Goal: Task Accomplishment & Management: Manage account settings

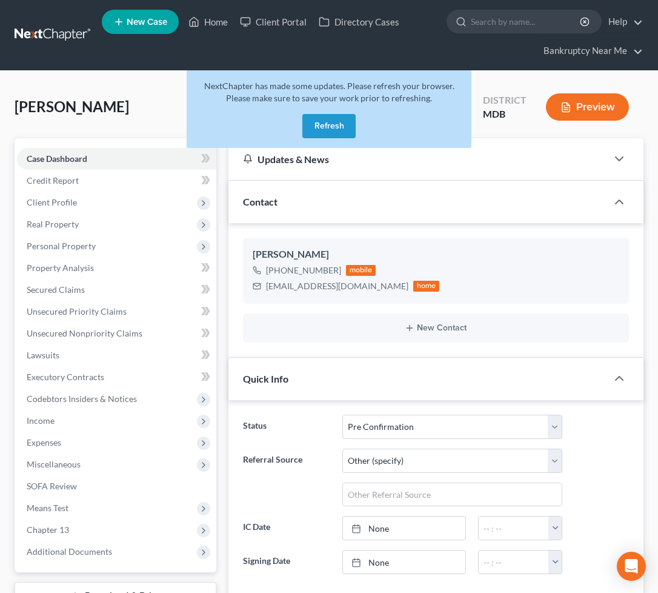
select select "16"
select select "6"
select select "0"
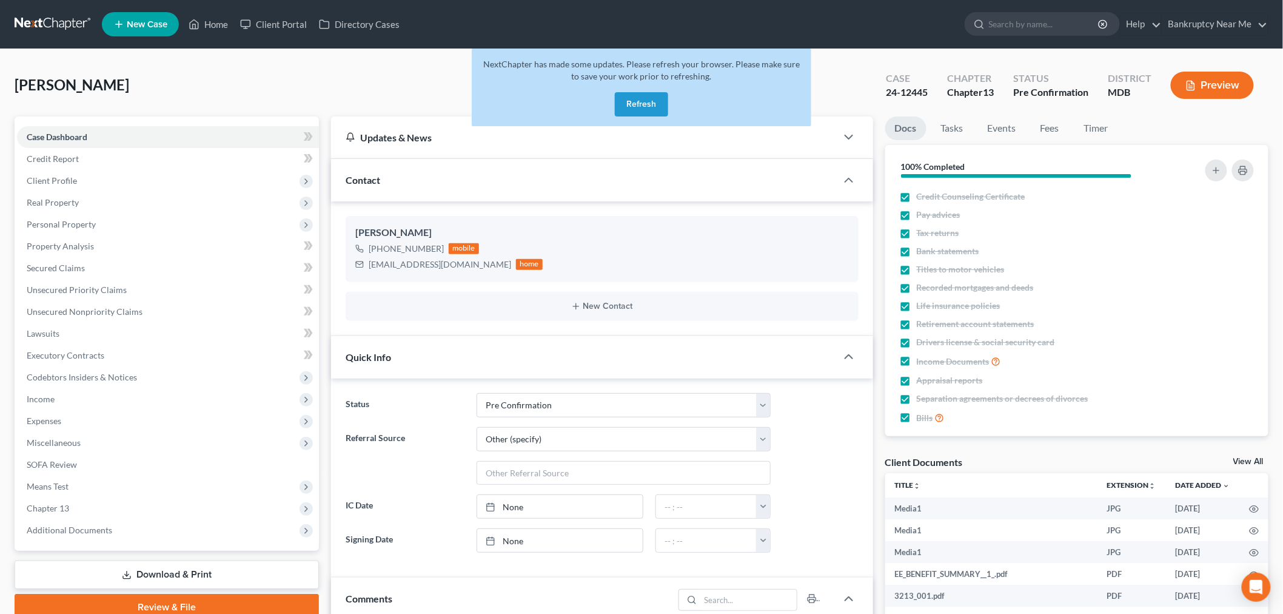
click at [64, 20] on link at bounding box center [54, 24] width 78 height 22
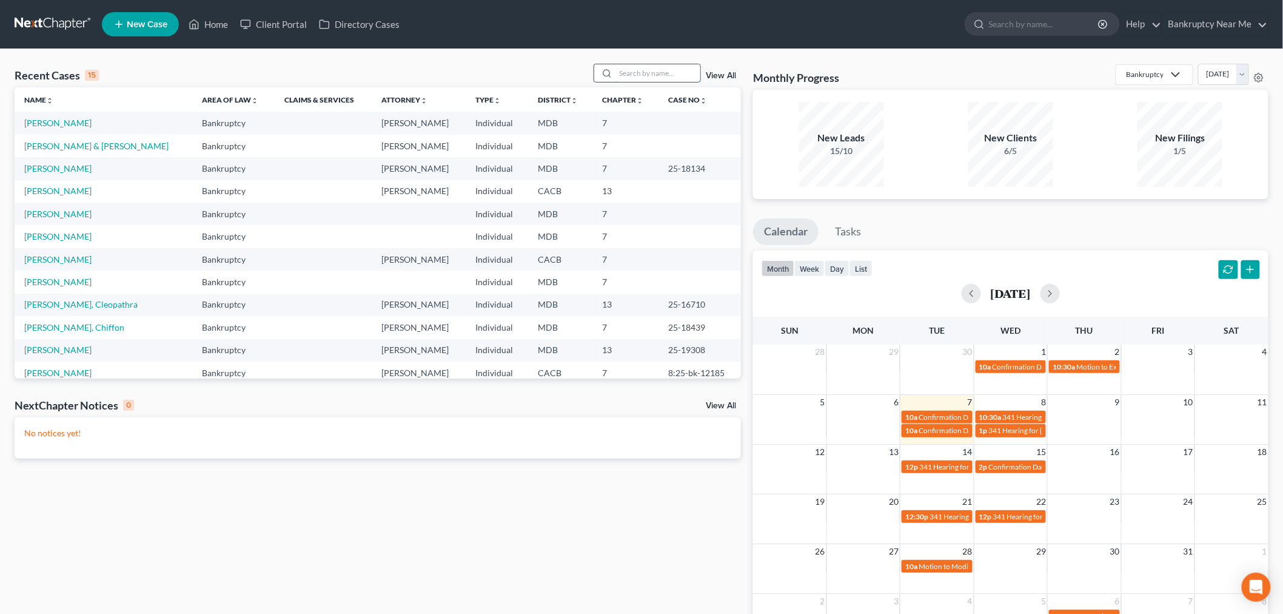
click at [638, 69] on input "search" at bounding box center [657, 73] width 85 height 18
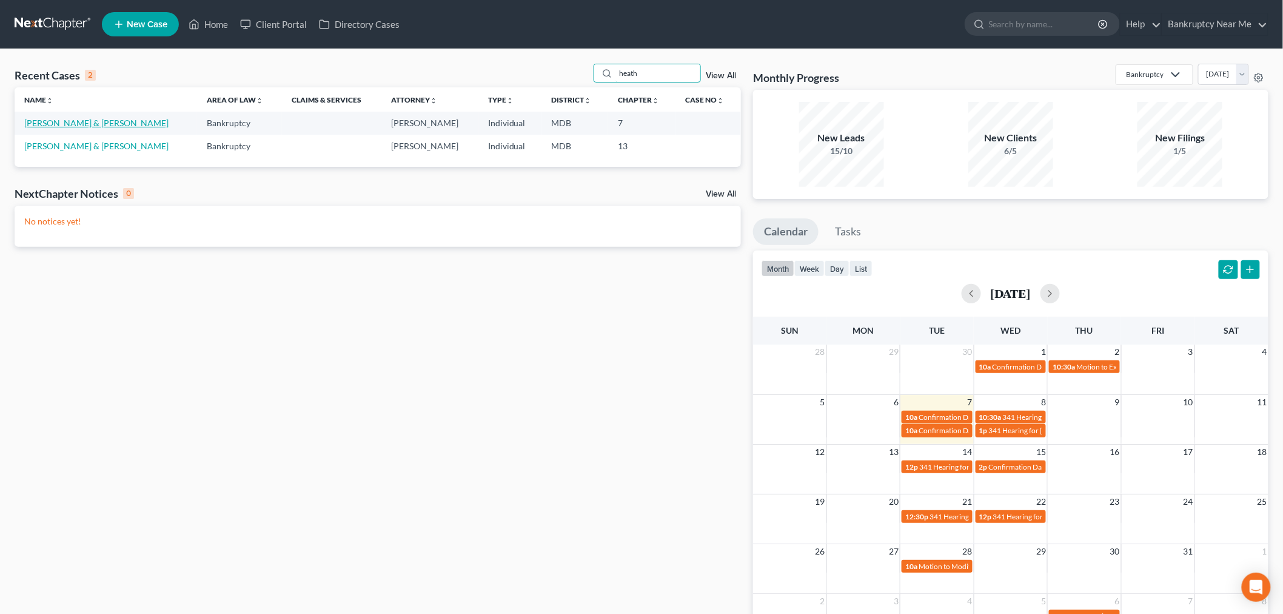
type input "heath"
click at [69, 124] on link "Heath, Matthew & Mary" at bounding box center [96, 123] width 144 height 10
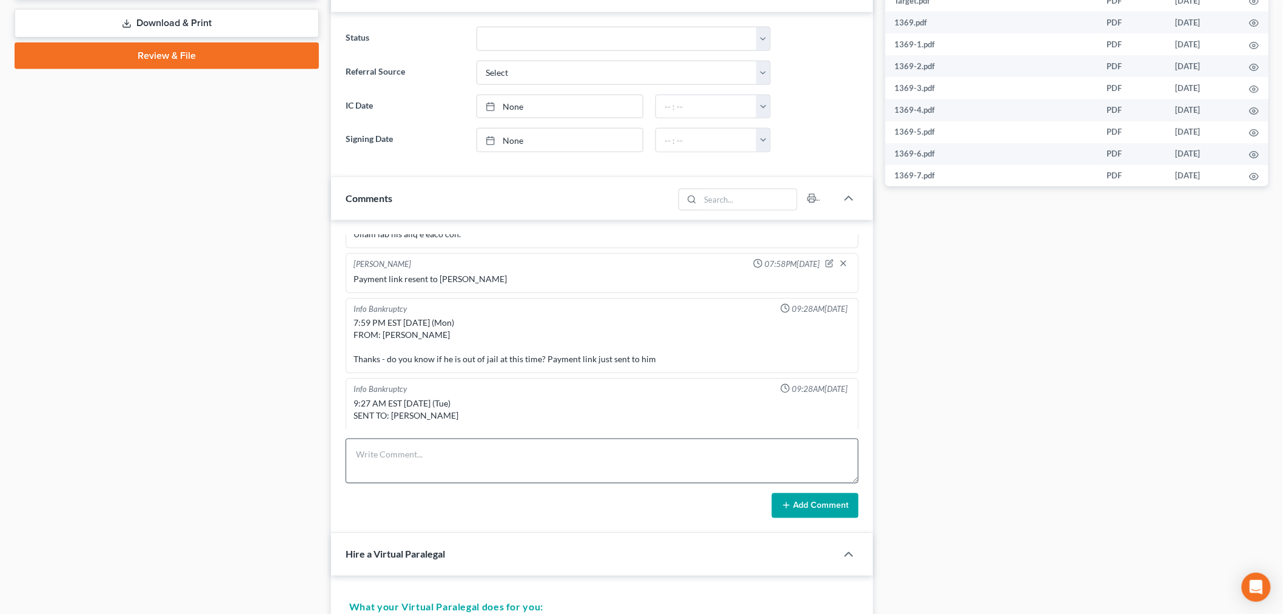
scroll to position [538, 0]
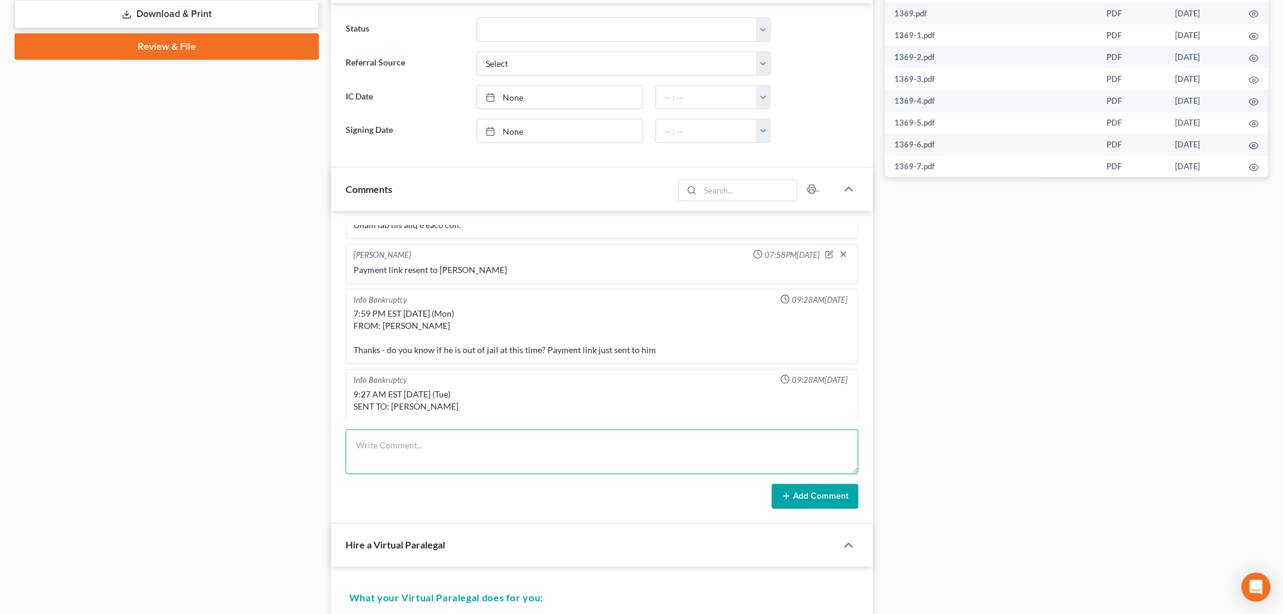
drag, startPoint x: 561, startPoint y: 456, endPoint x: 585, endPoint y: 452, distance: 24.7
click at [558, 456] on textarea at bounding box center [602, 451] width 513 height 45
paste textarea "From: Iris Kwon <iris@bankruptcynearme.org> Sent: Tuesday, October 07, 2025 9:2…"
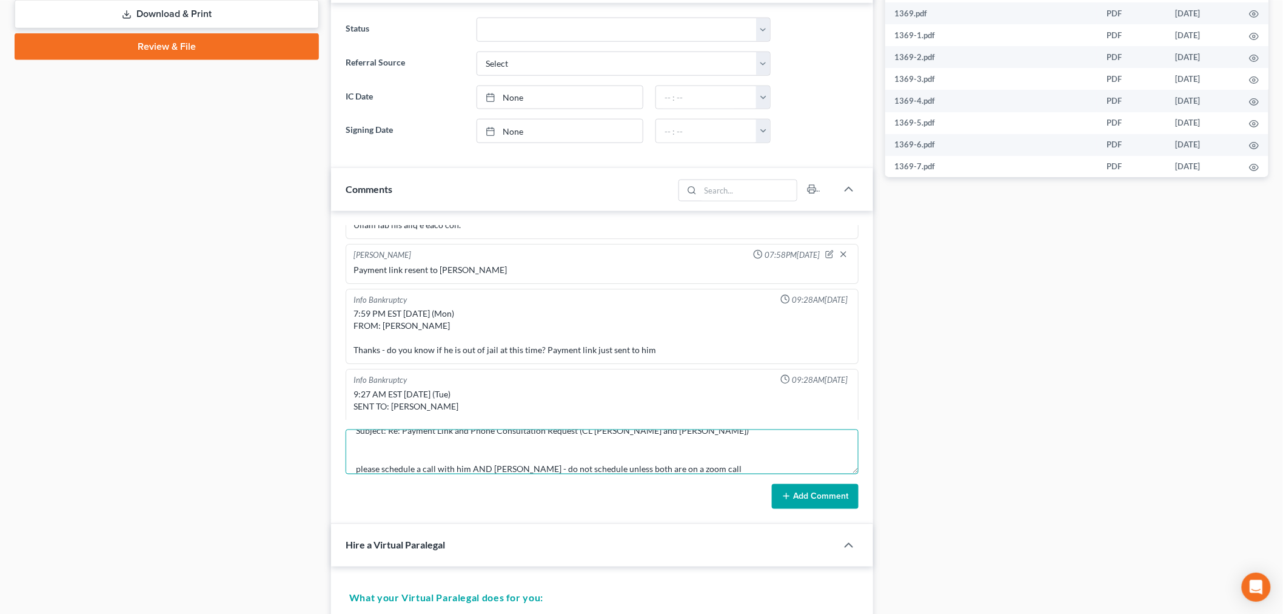
type textarea "From: Iris Kwon <iris@bankruptcynearme.org> Sent: Tuesday, October 07, 2025 9:2…"
drag, startPoint x: 786, startPoint y: 495, endPoint x: 822, endPoint y: 473, distance: 42.4
click at [784, 496] on icon at bounding box center [786, 496] width 10 height 10
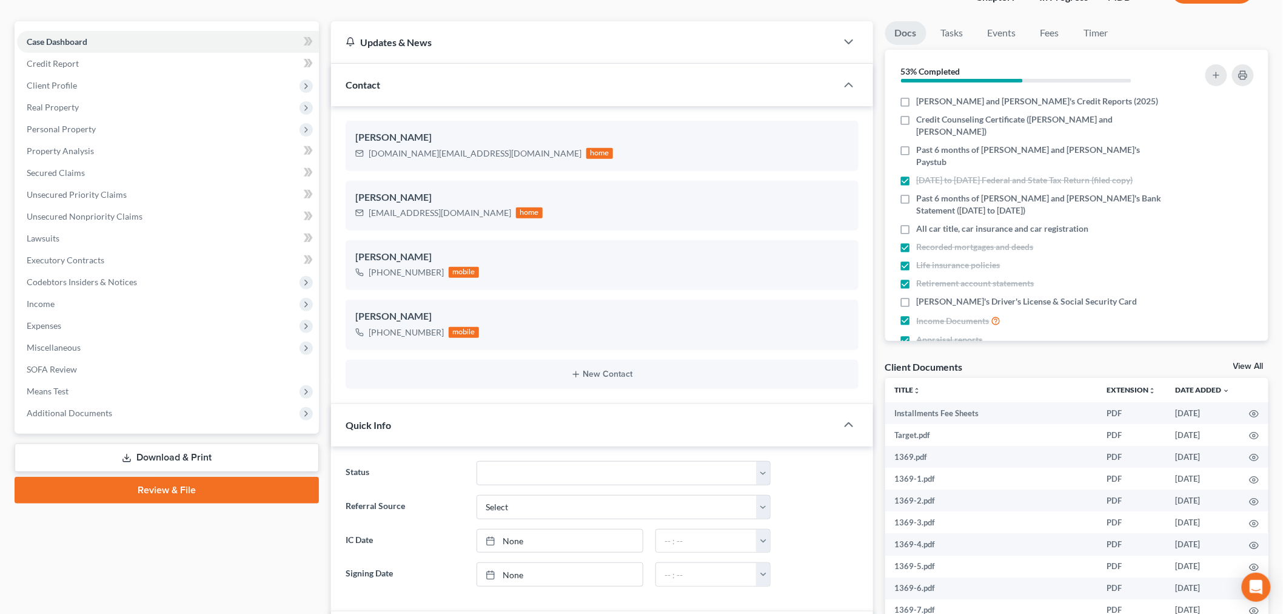
scroll to position [0, 0]
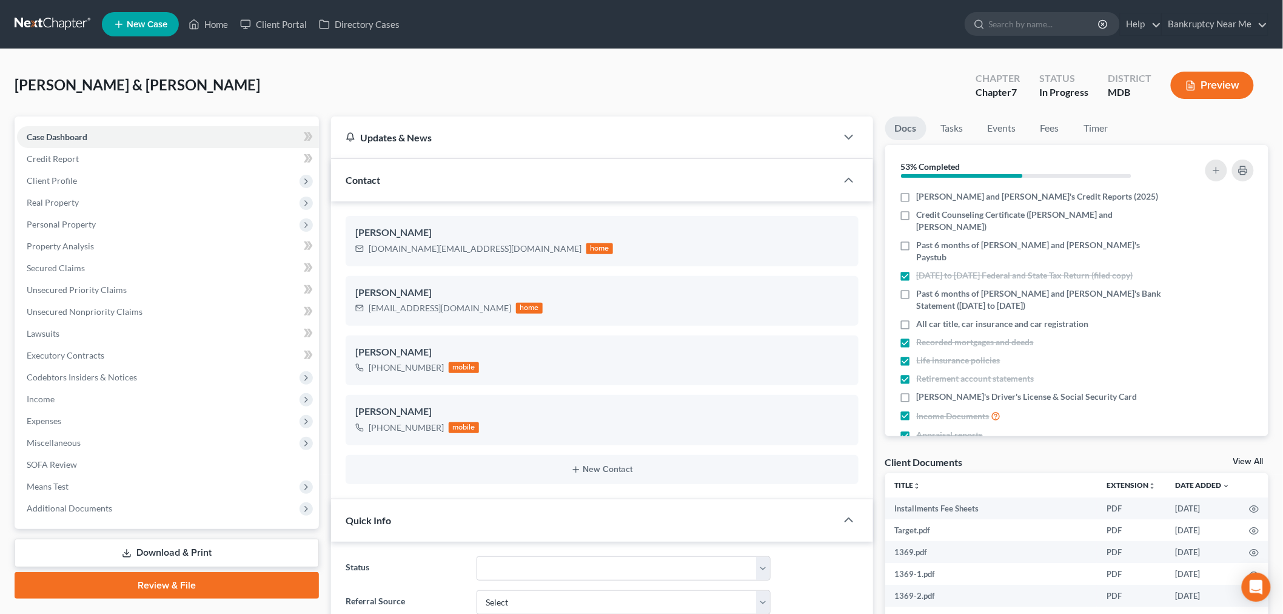
click at [70, 22] on link at bounding box center [54, 24] width 78 height 22
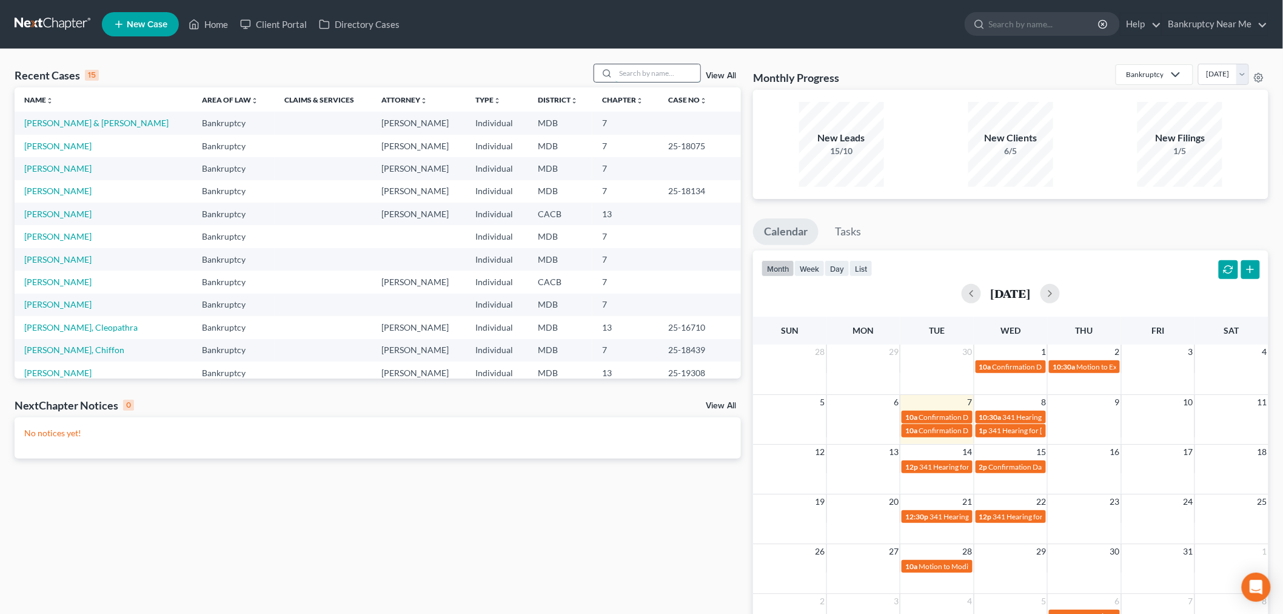
click at [641, 73] on input "search" at bounding box center [657, 73] width 85 height 18
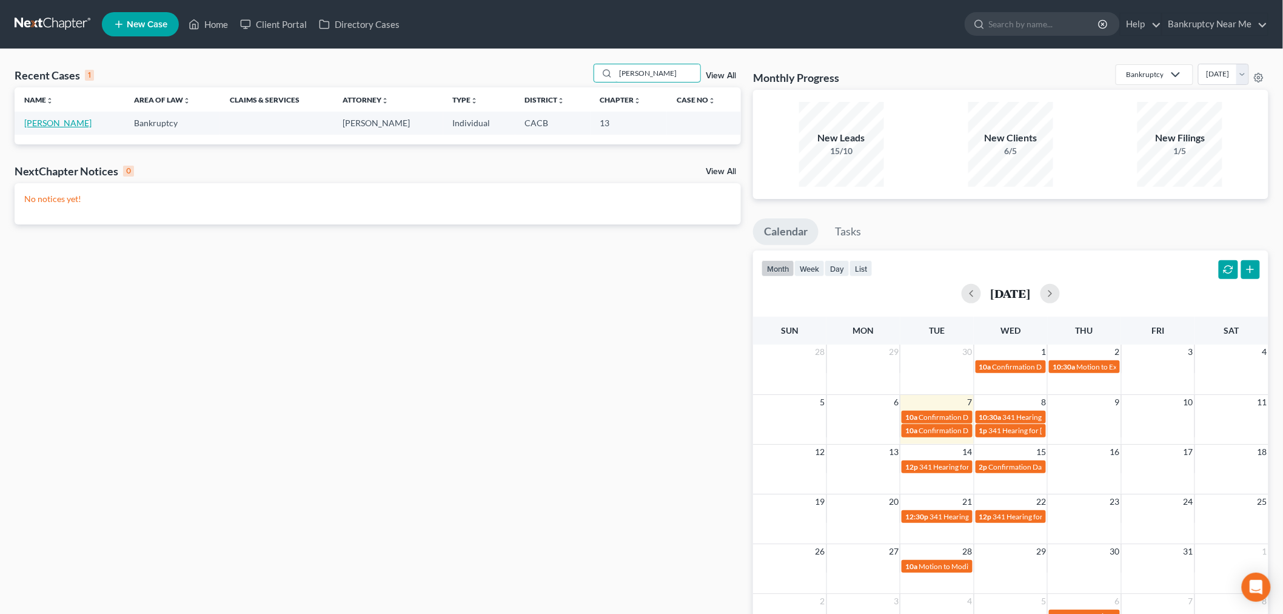
type input "cleland"
click at [48, 122] on link "[PERSON_NAME]" at bounding box center [57, 123] width 67 height 10
select select "6"
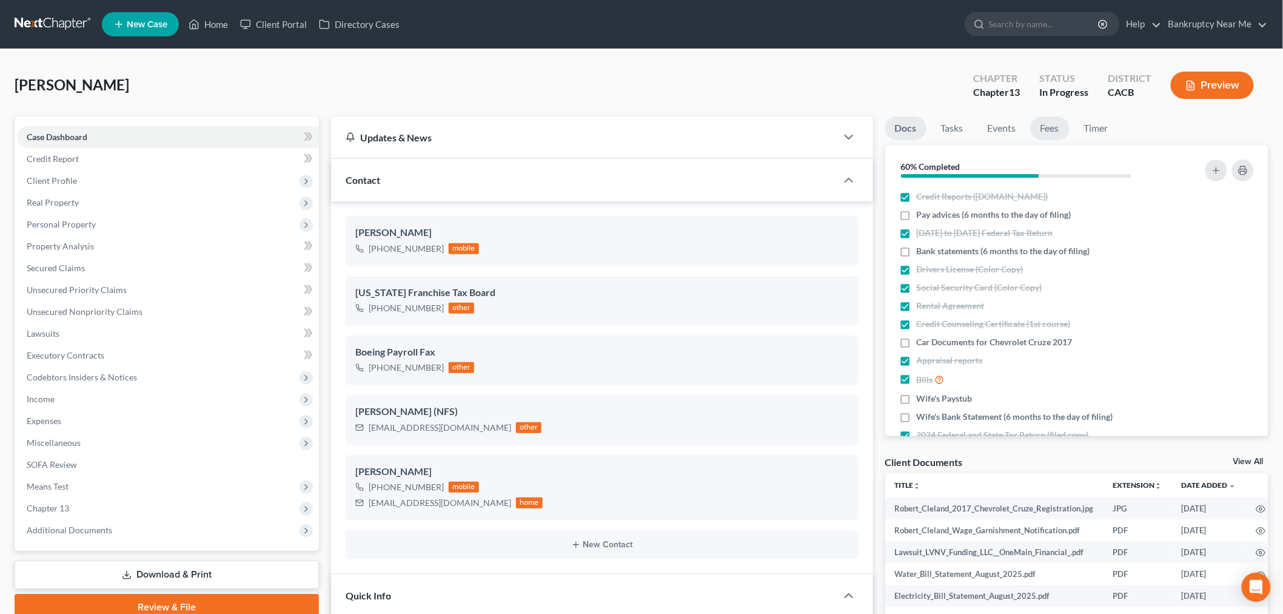
click at [1046, 122] on link "Fees" at bounding box center [1050, 128] width 39 height 24
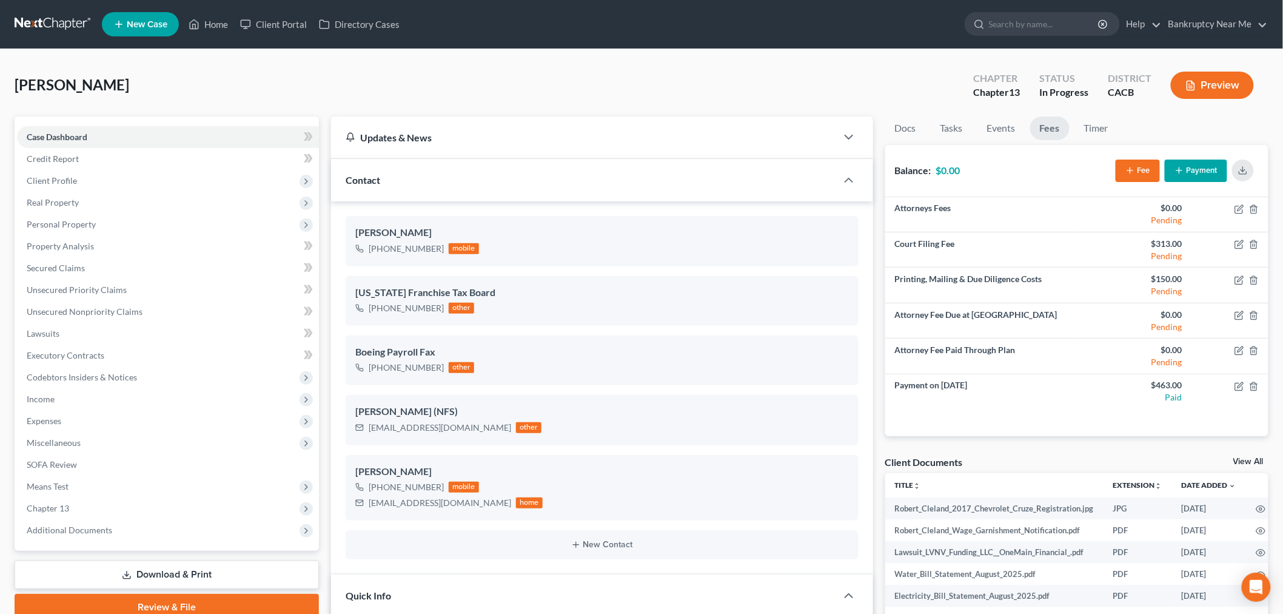
click at [1131, 164] on button "Fee" at bounding box center [1137, 170] width 44 height 22
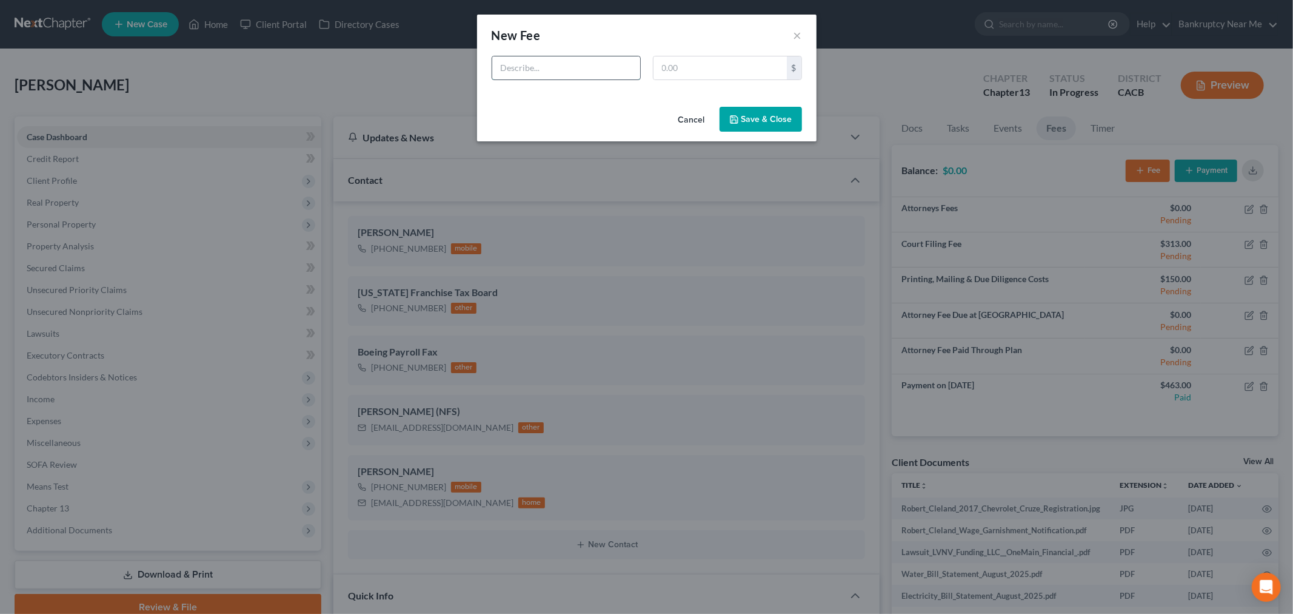
click at [588, 65] on input "text" at bounding box center [566, 67] width 148 height 23
type input "Refund Filing Court"
click at [719, 67] on input "text" at bounding box center [720, 67] width 133 height 23
type input "313"
click at [756, 113] on button "Save & Close" at bounding box center [761, 119] width 82 height 25
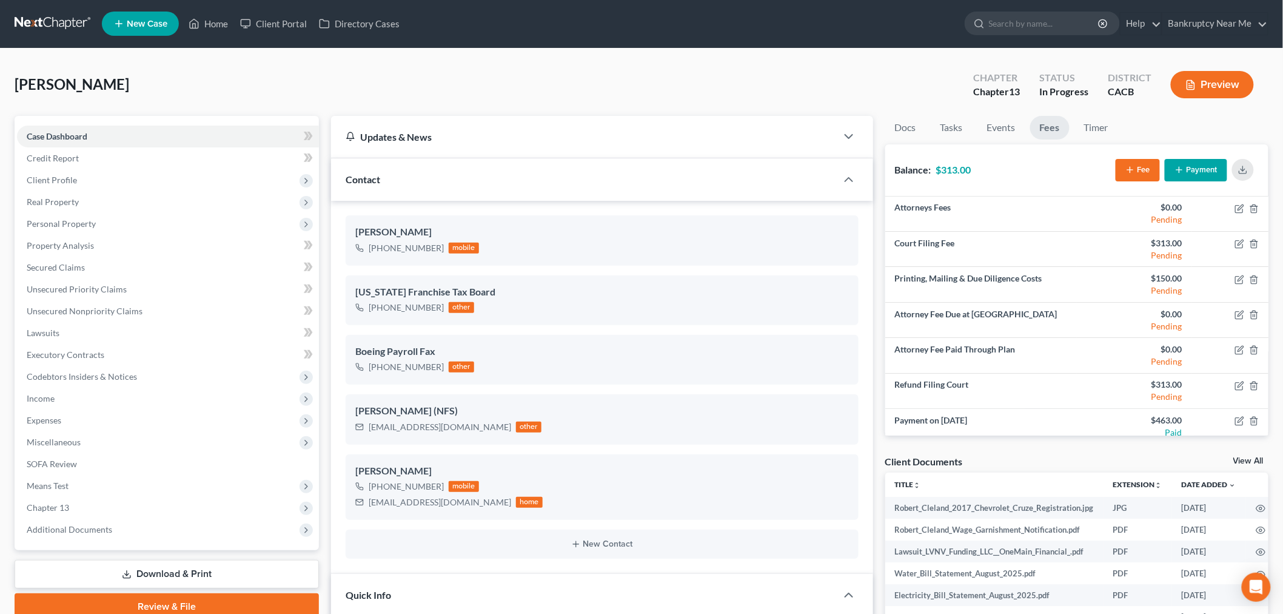
scroll to position [0, 0]
click at [1100, 112] on div "Cleland, Robert Upgraded Chapter Chapter 13 Status In Progress District CACB Pr…" at bounding box center [642, 90] width 1254 height 53
click at [1099, 118] on link "Timer" at bounding box center [1096, 128] width 44 height 24
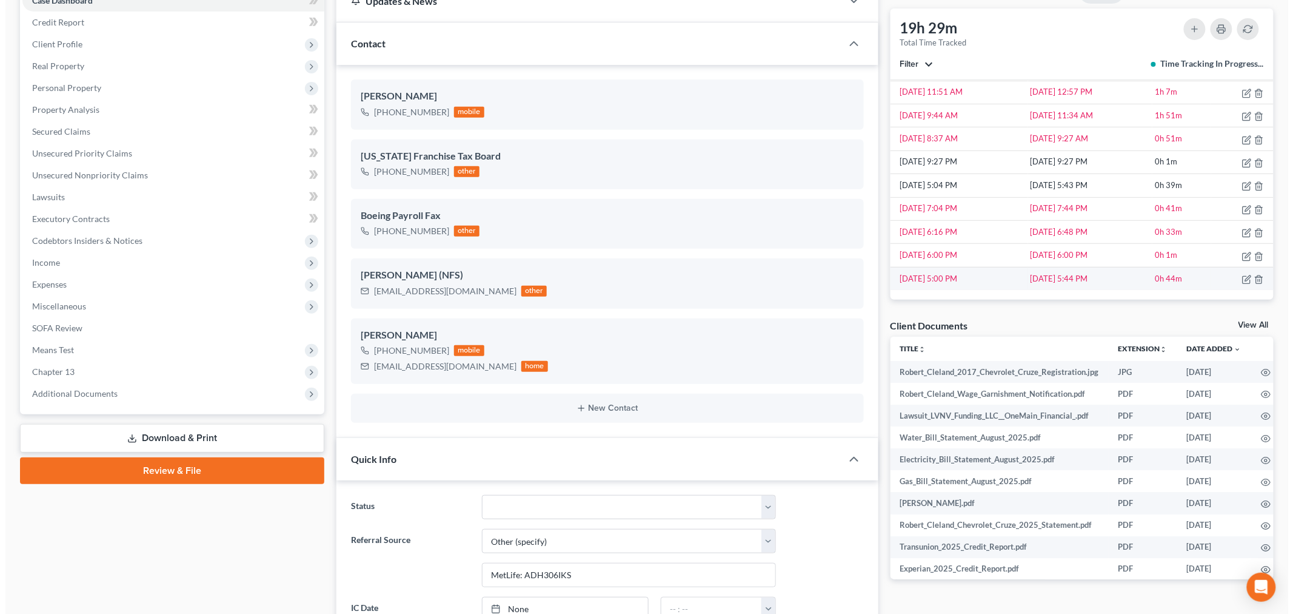
scroll to position [135, 0]
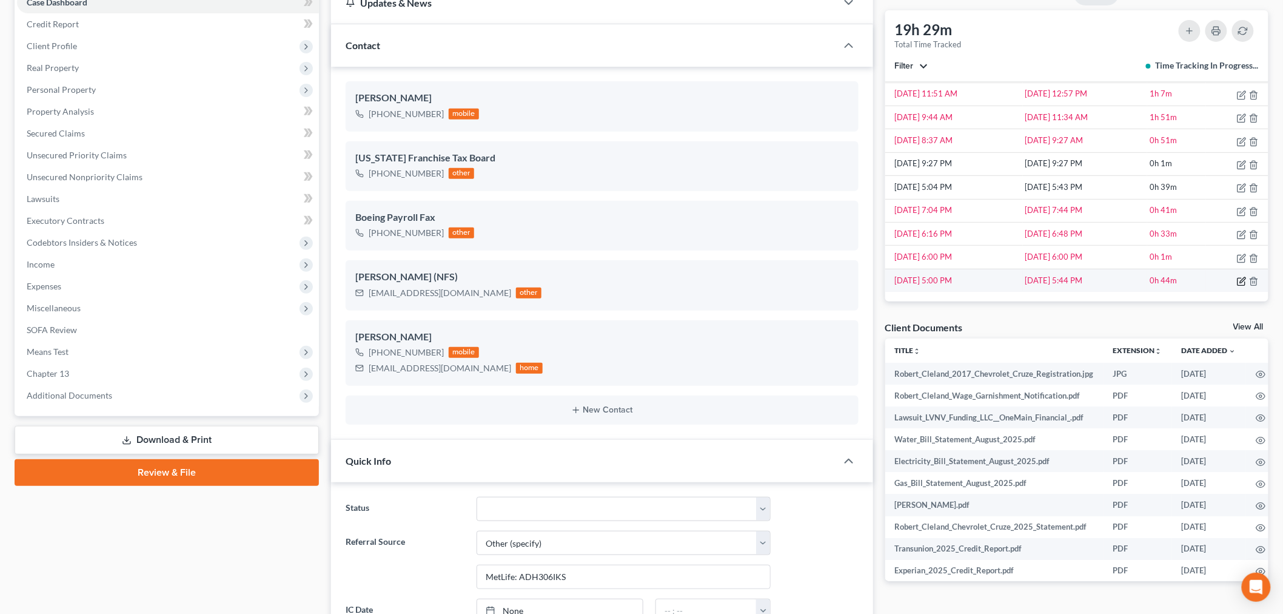
click at [1237, 281] on icon "button" at bounding box center [1242, 281] width 10 height 10
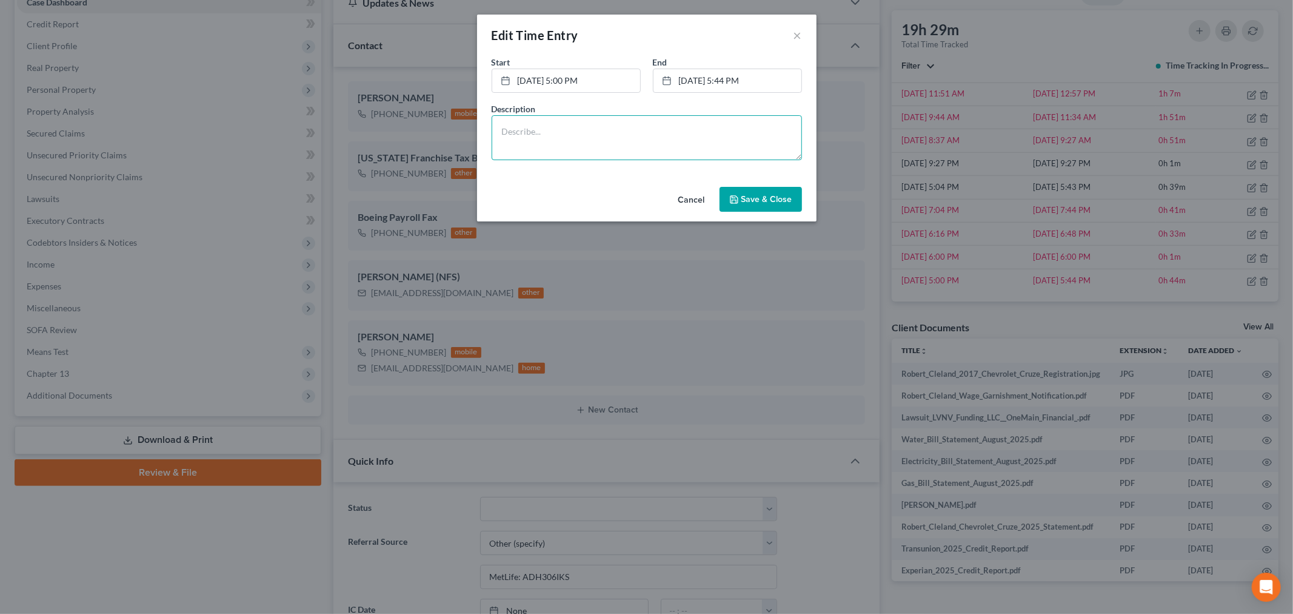
click at [672, 139] on textarea at bounding box center [647, 137] width 310 height 45
type textarea "Initial consultation"
drag, startPoint x: 758, startPoint y: 190, endPoint x: 1109, endPoint y: 270, distance: 360.6
click at [761, 190] on button "Save & Close" at bounding box center [761, 199] width 82 height 25
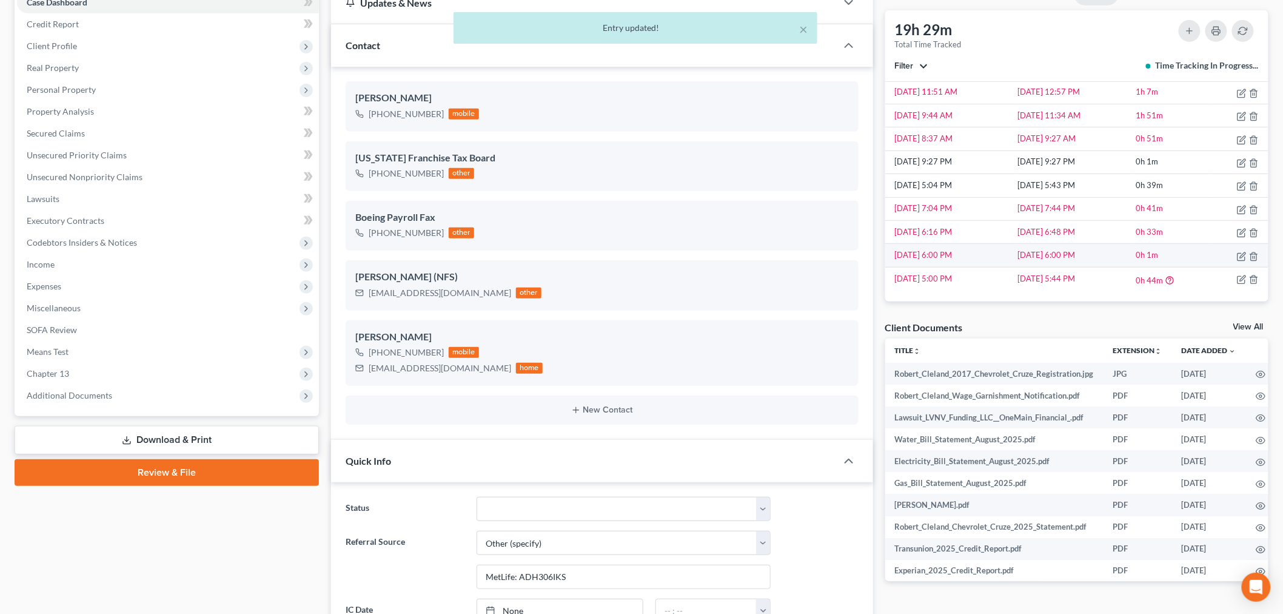
click at [1249, 258] on td at bounding box center [1238, 255] width 59 height 23
click at [1249, 258] on icon "button" at bounding box center [1254, 257] width 10 height 10
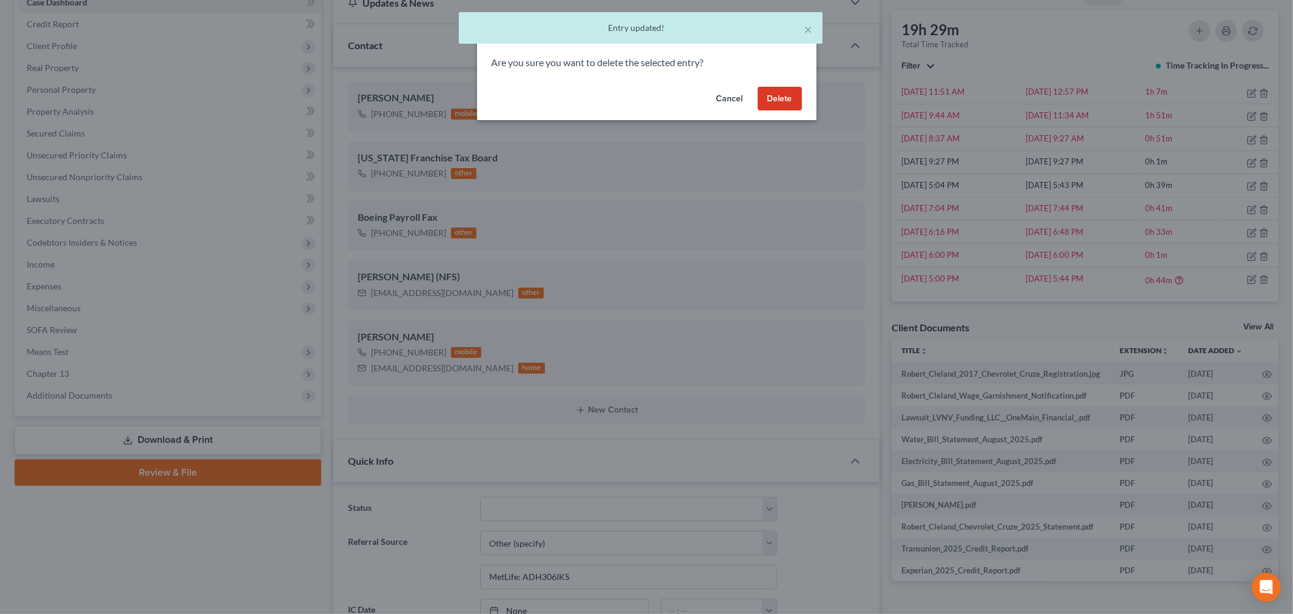
drag, startPoint x: 788, startPoint y: 93, endPoint x: 803, endPoint y: 94, distance: 15.2
click at [789, 93] on button "Delete" at bounding box center [780, 99] width 44 height 24
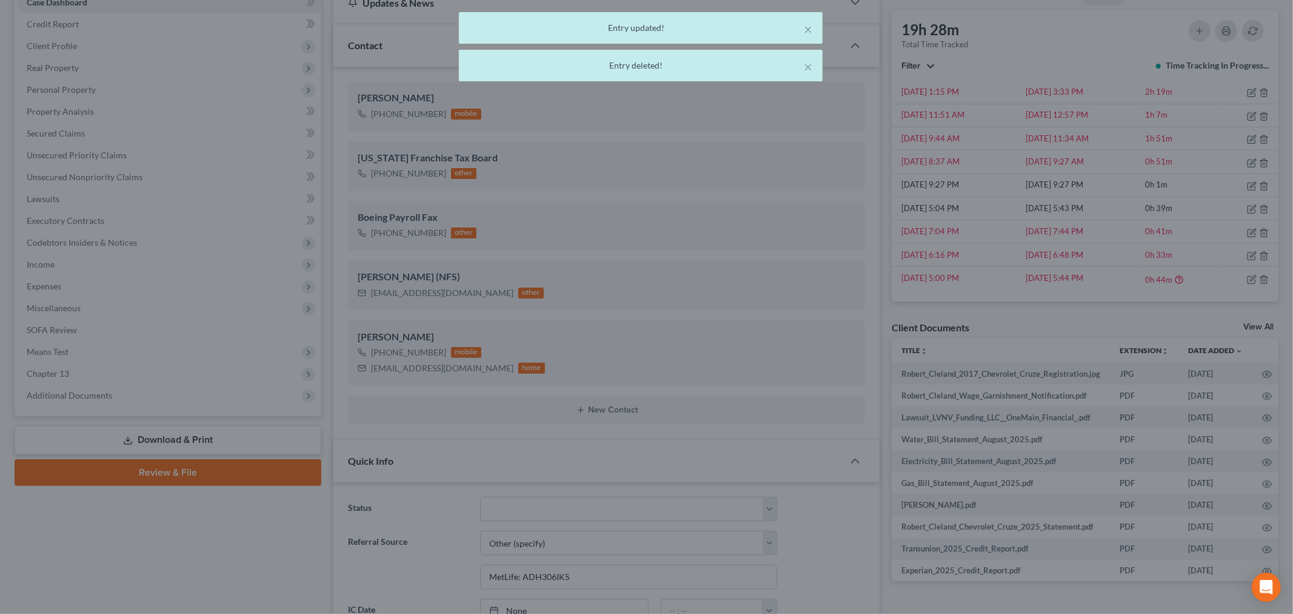
scroll to position [843, 0]
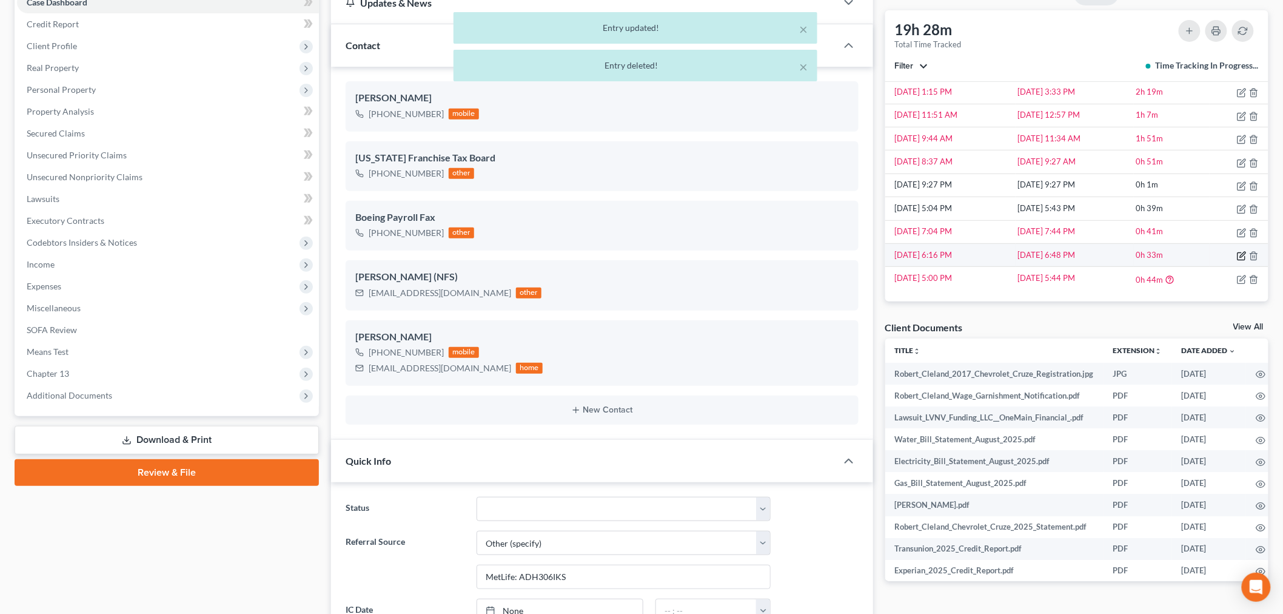
click at [1237, 256] on icon "button" at bounding box center [1242, 256] width 10 height 10
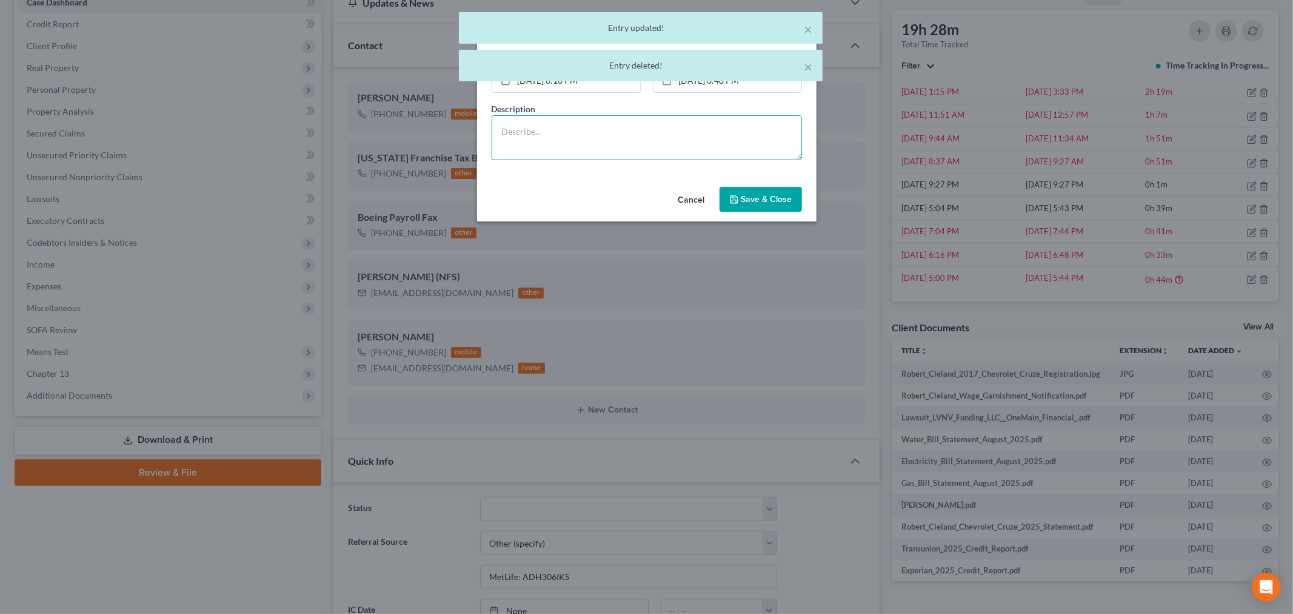
click at [573, 129] on textarea at bounding box center [647, 137] width 310 height 45
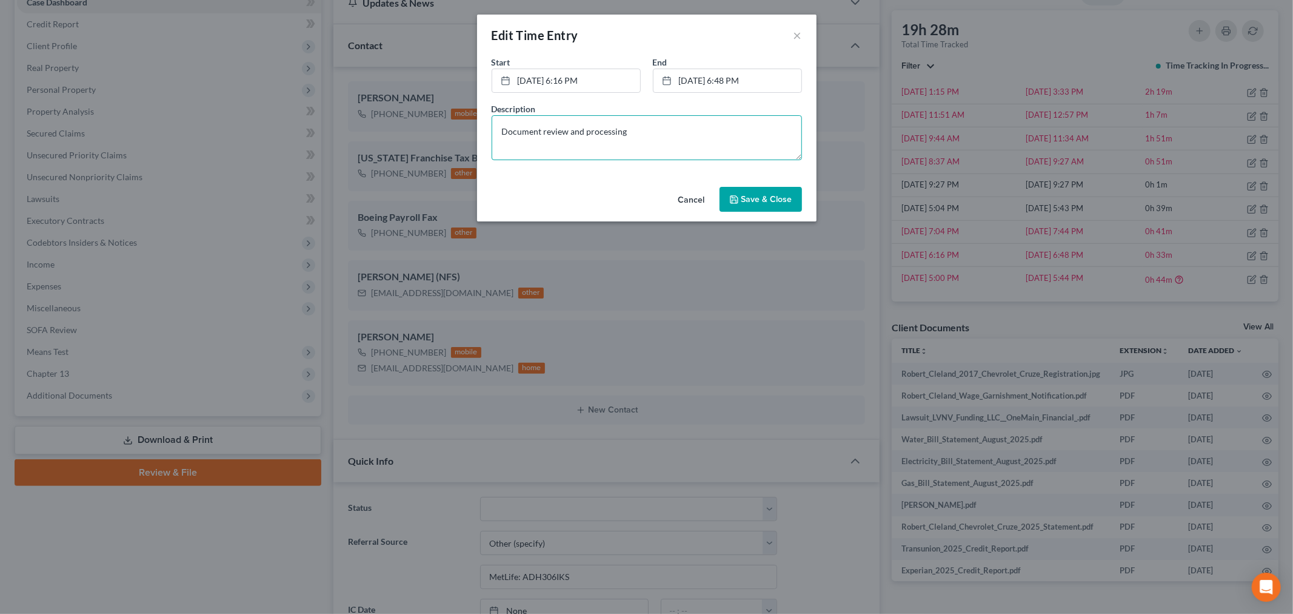
type textarea "Document review and processing"
drag, startPoint x: 777, startPoint y: 192, endPoint x: 864, endPoint y: 210, distance: 88.6
click at [778, 192] on button "Save & Close" at bounding box center [761, 199] width 82 height 25
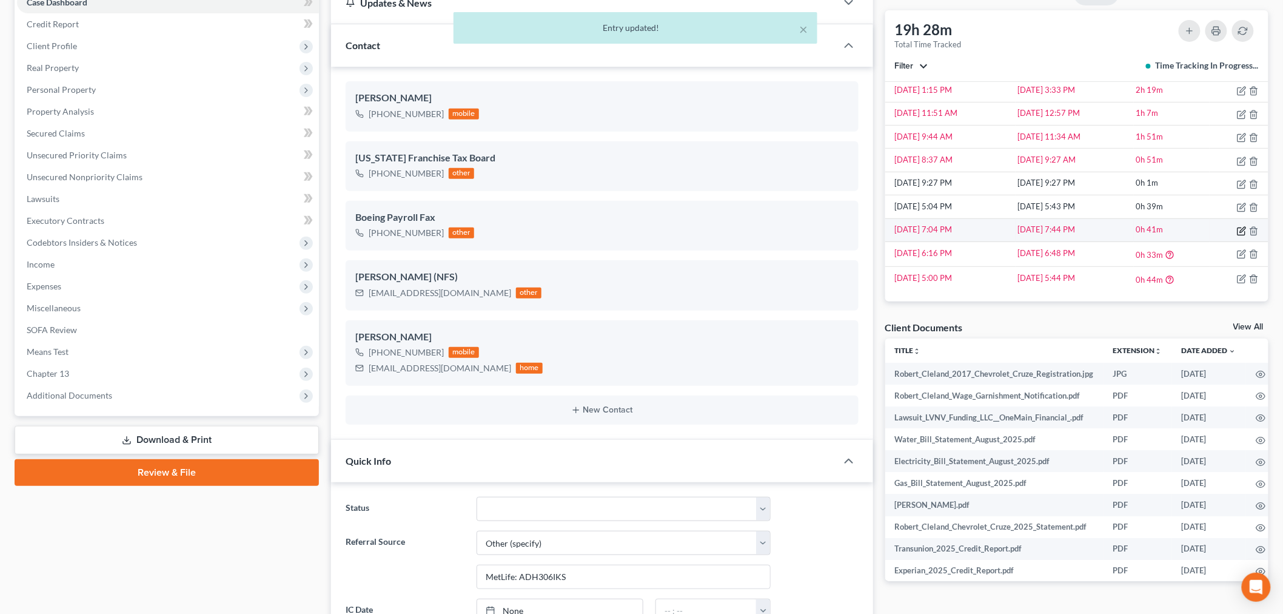
click at [1240, 232] on icon "button" at bounding box center [1242, 229] width 5 height 5
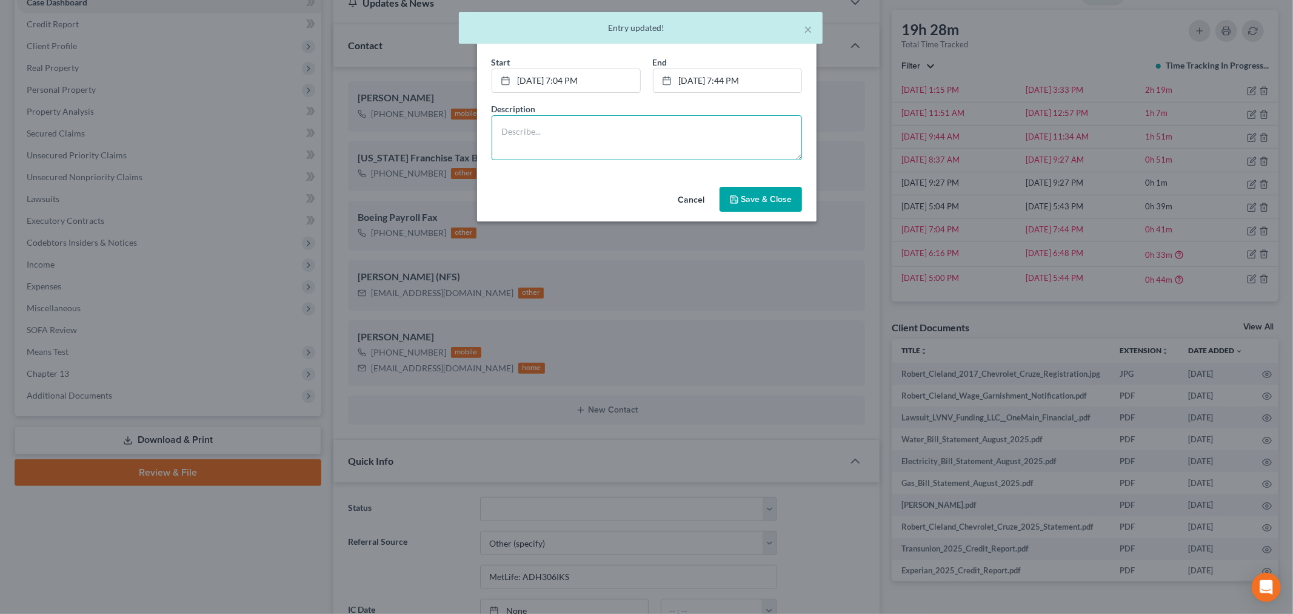
click at [627, 136] on textarea at bounding box center [647, 137] width 310 height 45
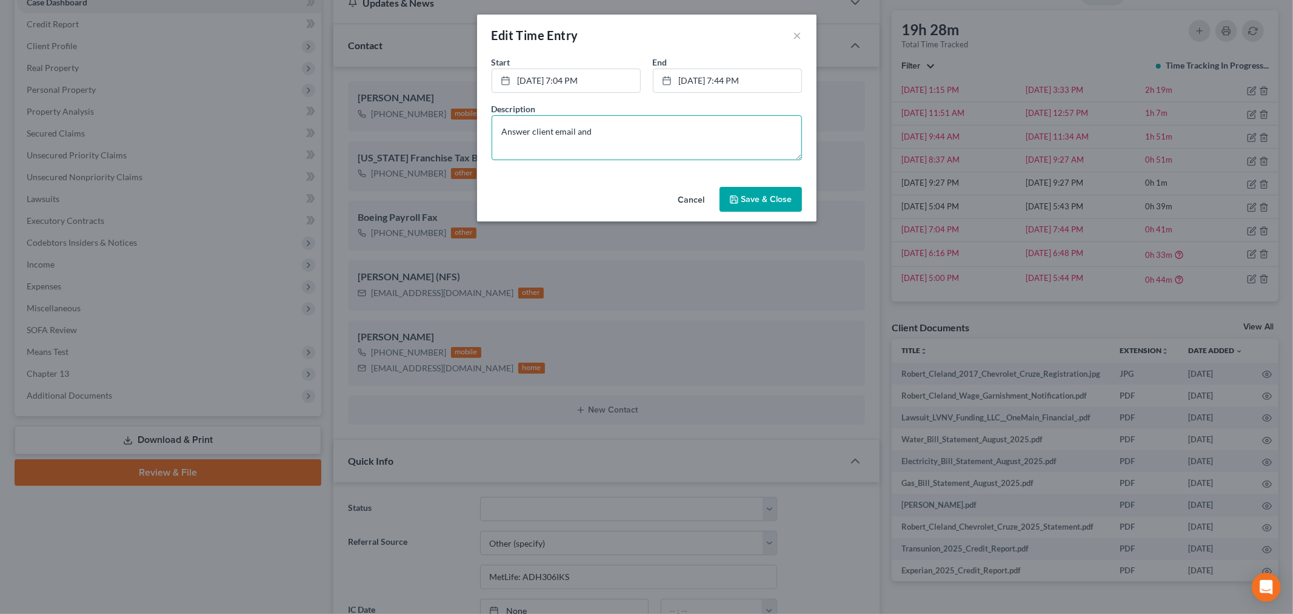
drag, startPoint x: 626, startPoint y: 125, endPoint x: 249, endPoint y: 122, distance: 377.1
click at [249, 122] on div "Edit Time Entry × Start * 8/28/2025 7:04 PM close Date 8/28/2025 Time 7:04 PM c…" at bounding box center [646, 307] width 1293 height 614
type textarea "Document review and processing"
click at [760, 196] on span "Save & Close" at bounding box center [766, 199] width 51 height 10
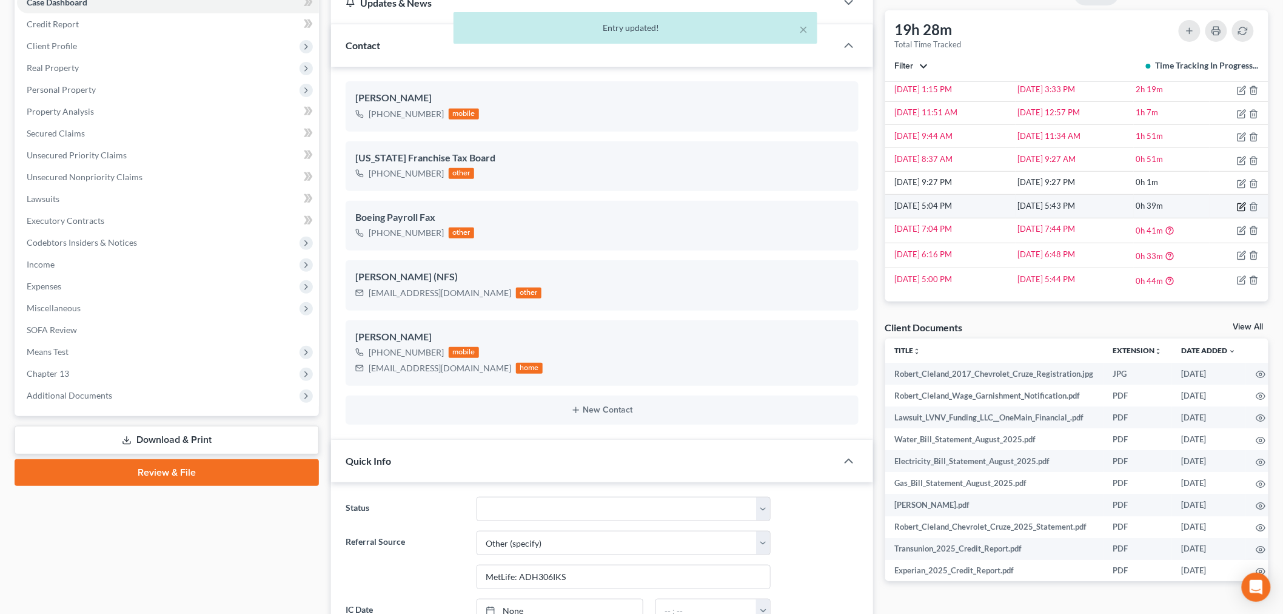
click at [1237, 209] on icon "button" at bounding box center [1242, 207] width 10 height 10
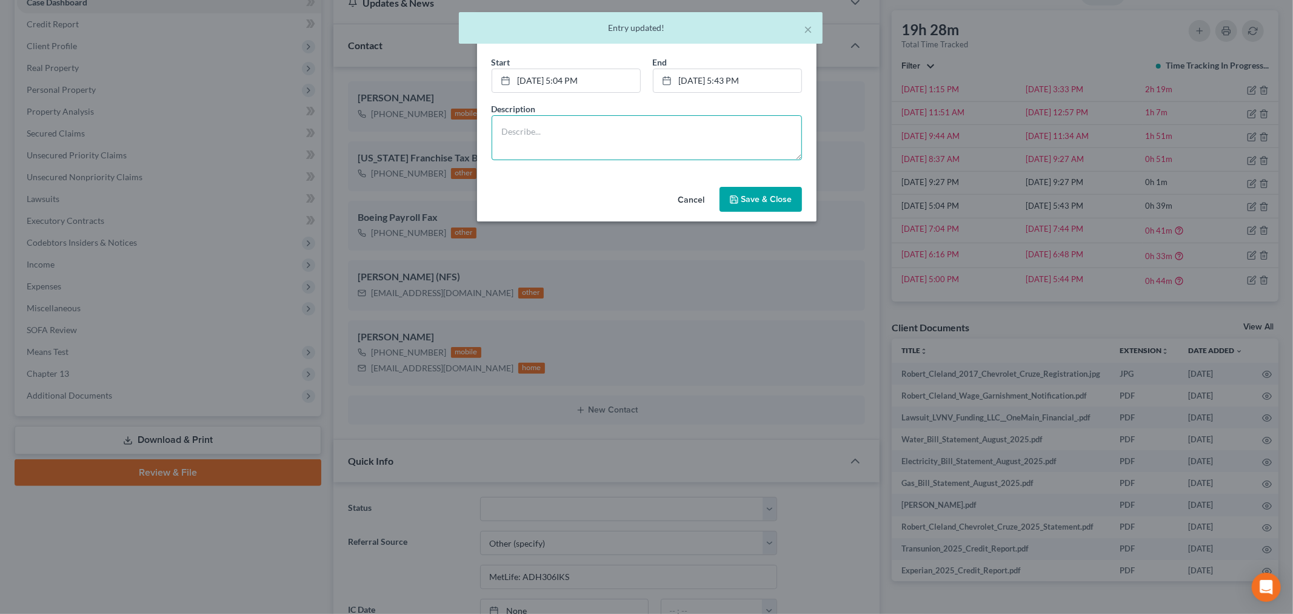
click at [645, 130] on textarea at bounding box center [647, 137] width 310 height 45
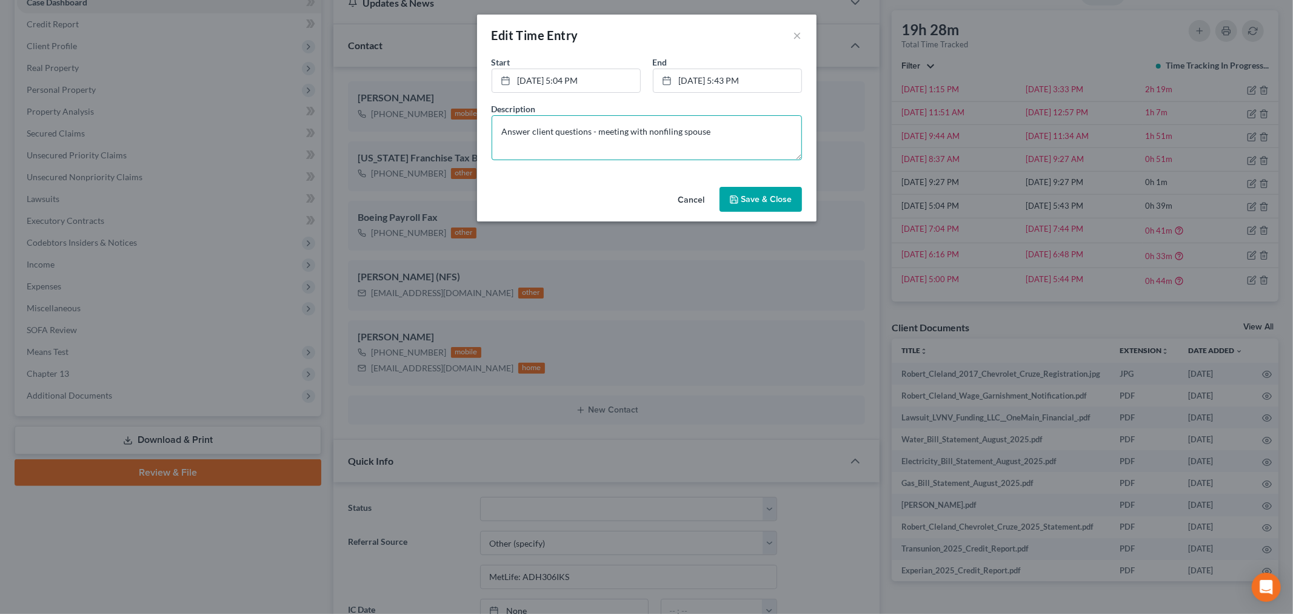
type textarea "Answer client questions - meeting with nonfiling spouse"
click at [742, 201] on span "Save & Close" at bounding box center [766, 199] width 51 height 10
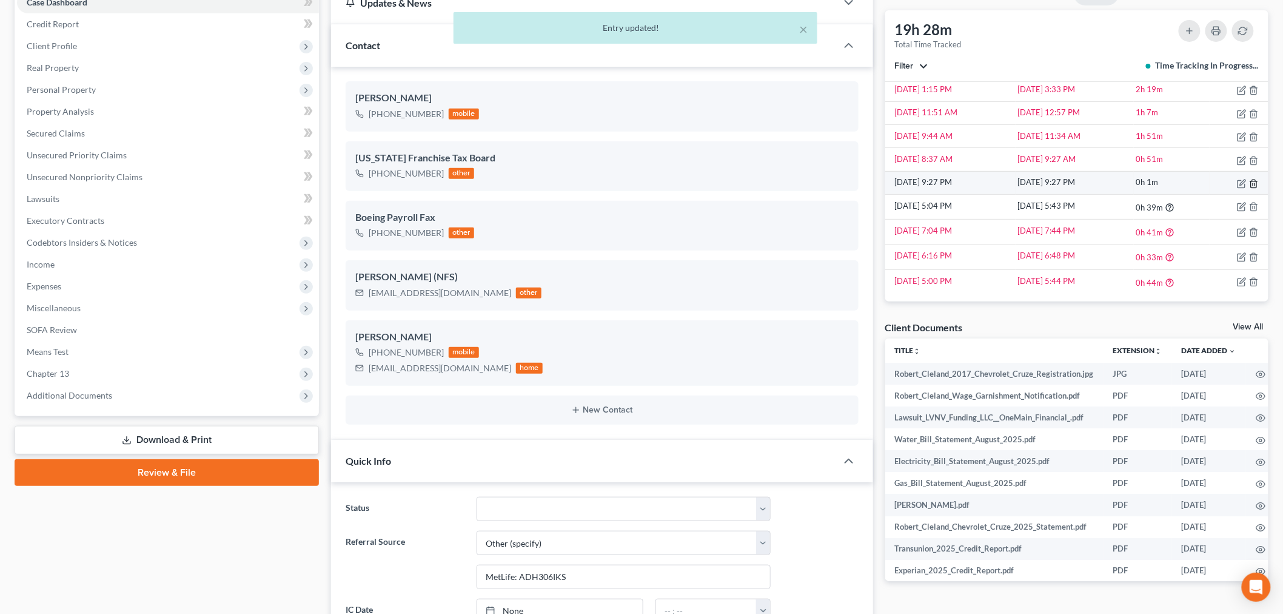
click at [1249, 184] on icon "button" at bounding box center [1254, 184] width 10 height 10
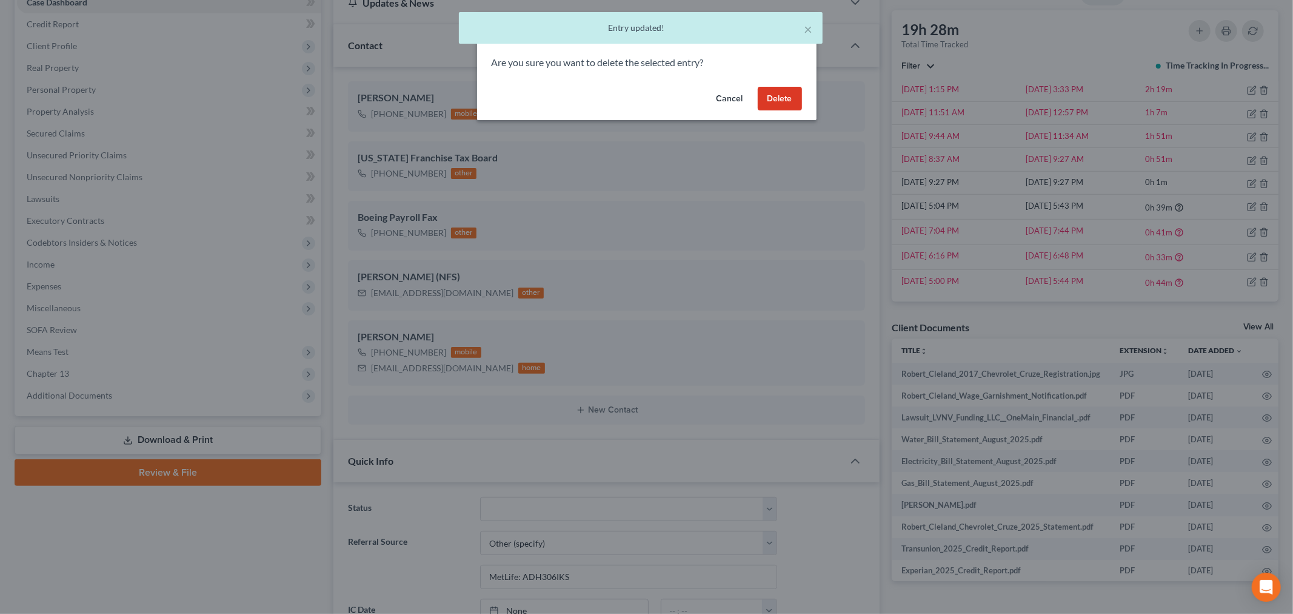
click at [772, 95] on button "Delete" at bounding box center [780, 99] width 44 height 24
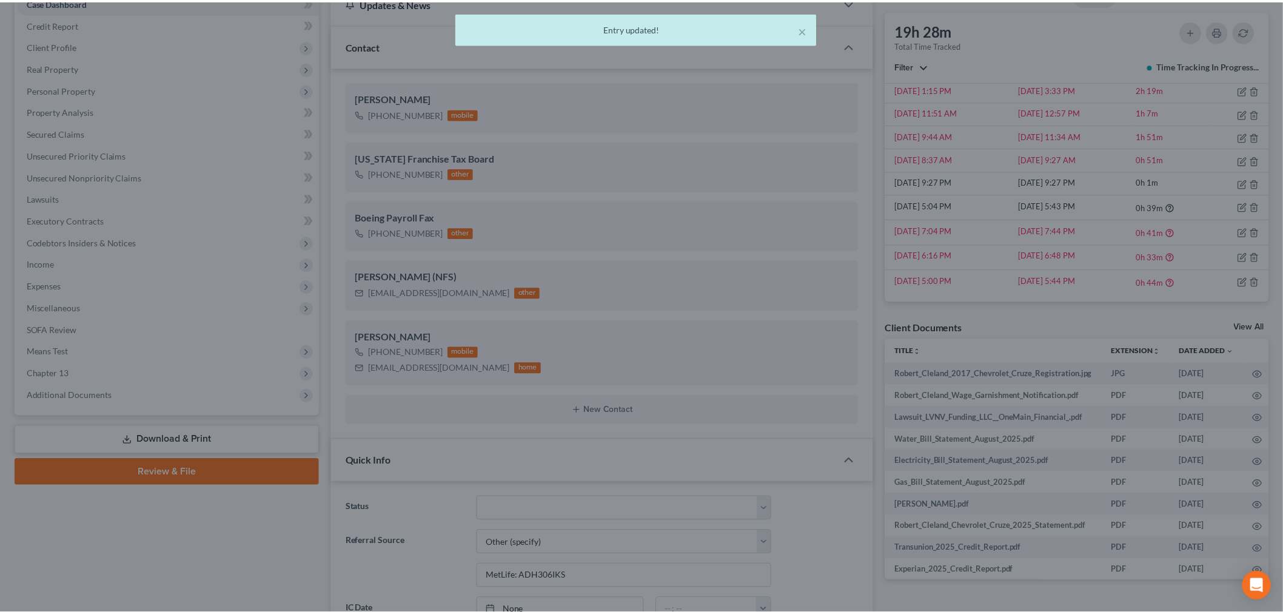
scroll to position [825, 0]
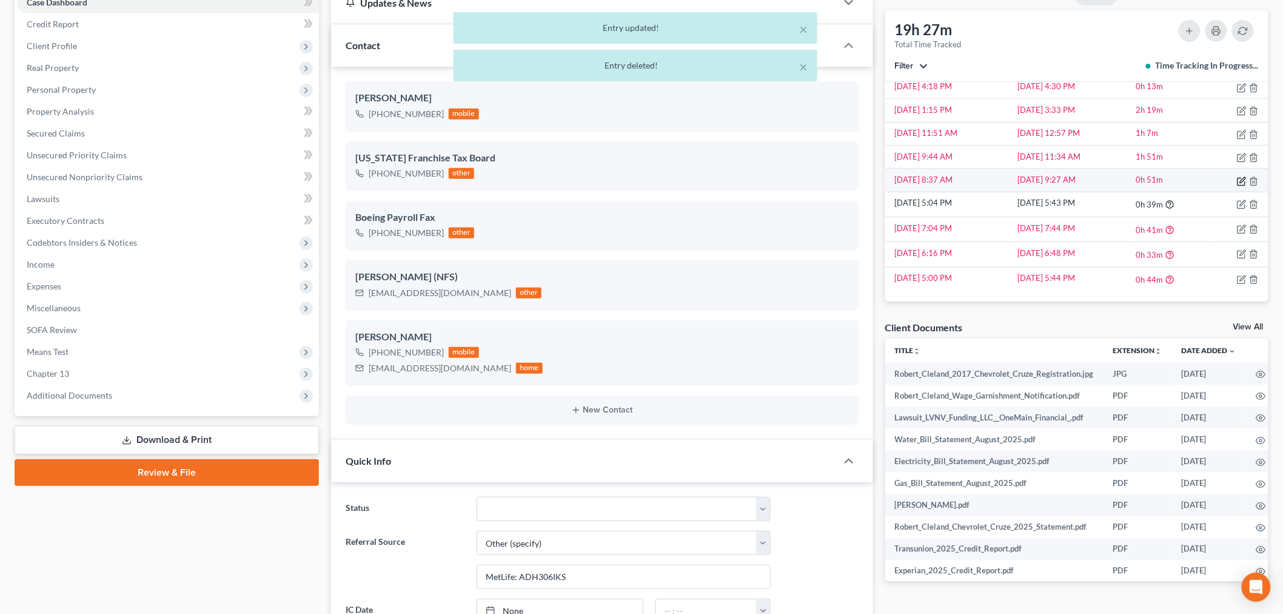
click at [1237, 179] on icon "button" at bounding box center [1240, 181] width 7 height 7
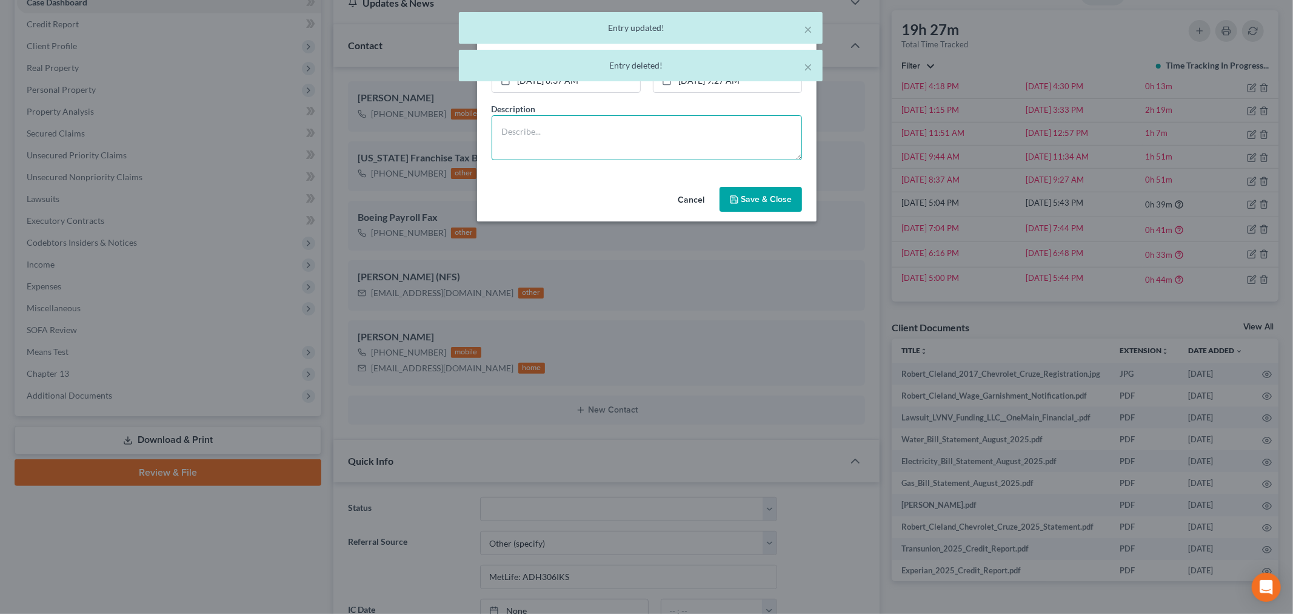
drag, startPoint x: 732, startPoint y: 153, endPoint x: 725, endPoint y: 133, distance: 20.7
click at [731, 153] on textarea at bounding box center [647, 137] width 310 height 45
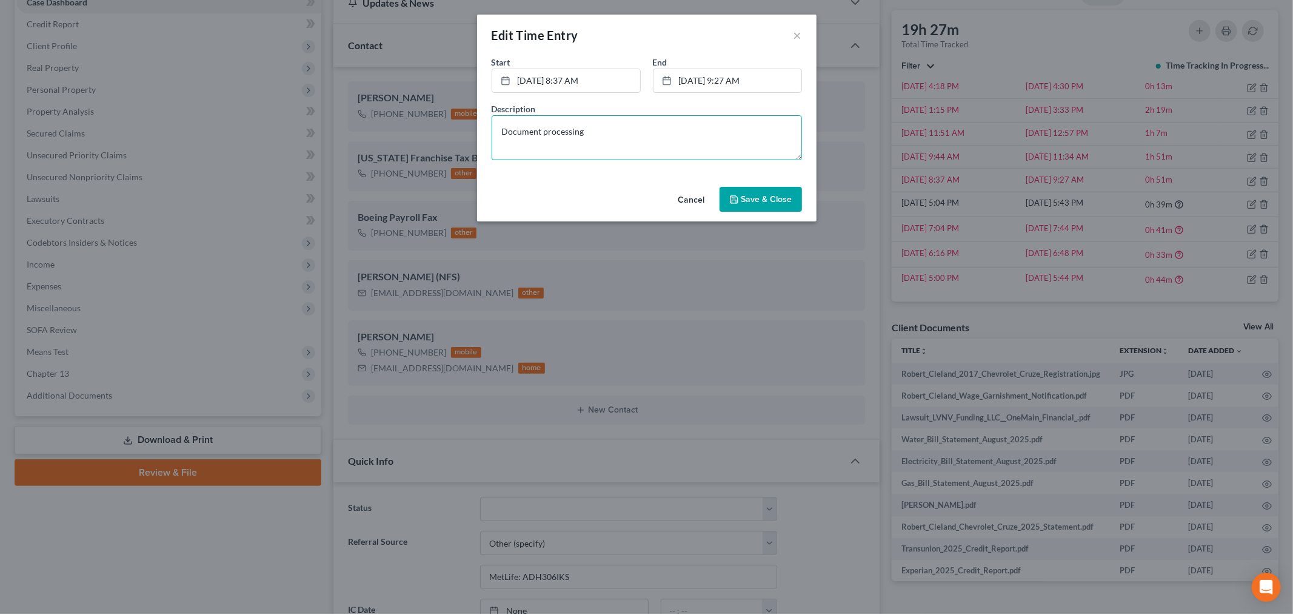
type textarea "Document processing"
click at [763, 200] on span "Save & Close" at bounding box center [766, 199] width 51 height 10
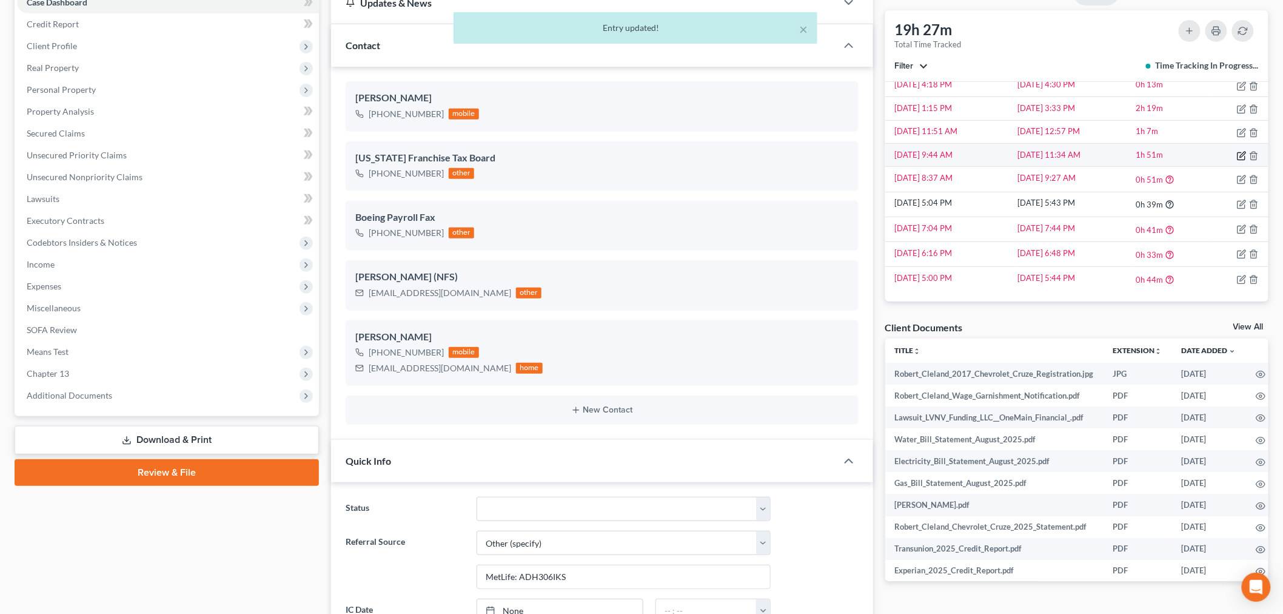
click at [1237, 156] on icon "button" at bounding box center [1242, 156] width 10 height 10
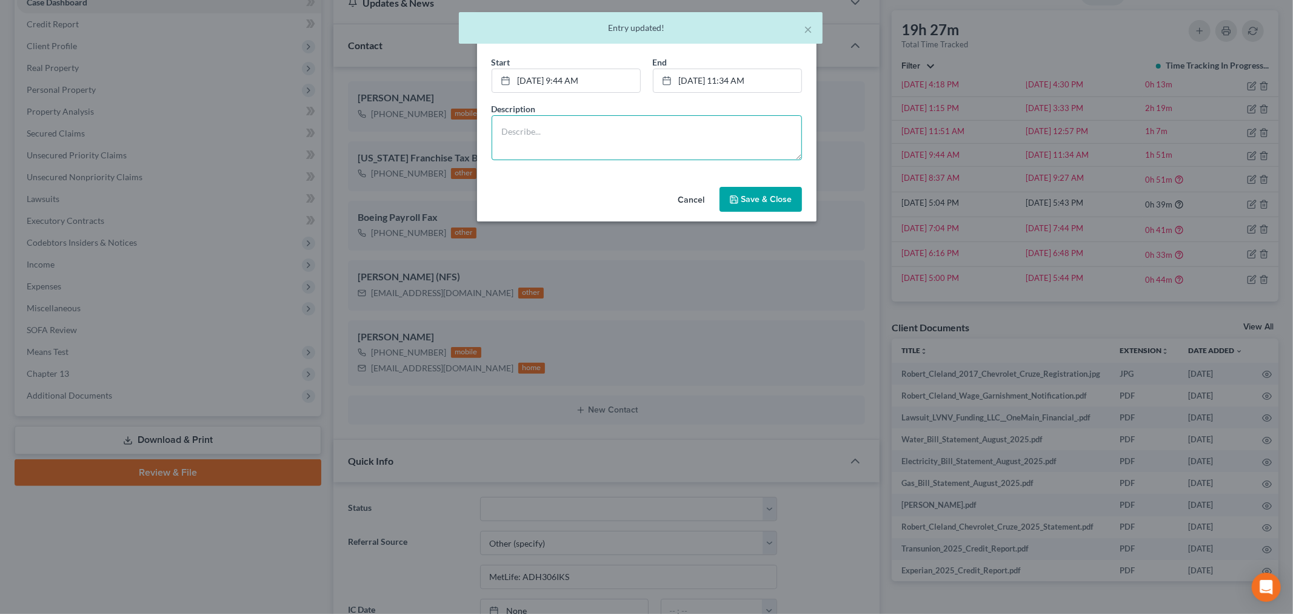
click at [742, 141] on textarea at bounding box center [647, 137] width 310 height 45
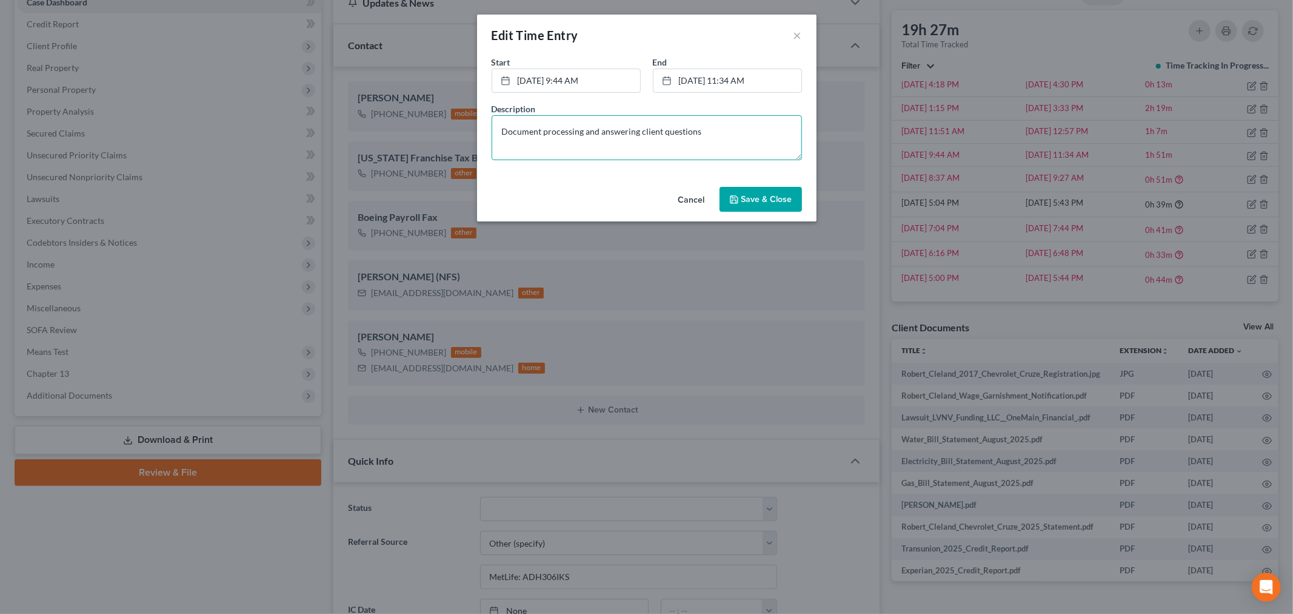
drag, startPoint x: 742, startPoint y: 141, endPoint x: 344, endPoint y: 84, distance: 402.4
click at [332, 73] on div "Edit Time Entry × Start * 9/3/2025 9:44 AM close Date 9/3/2025 Time 9:44 AM che…" at bounding box center [646, 307] width 1293 height 614
type textarea "Document processing and answering client questions"
drag, startPoint x: 786, startPoint y: 196, endPoint x: 792, endPoint y: 195, distance: 6.8
click at [786, 196] on span "Save & Close" at bounding box center [766, 199] width 51 height 10
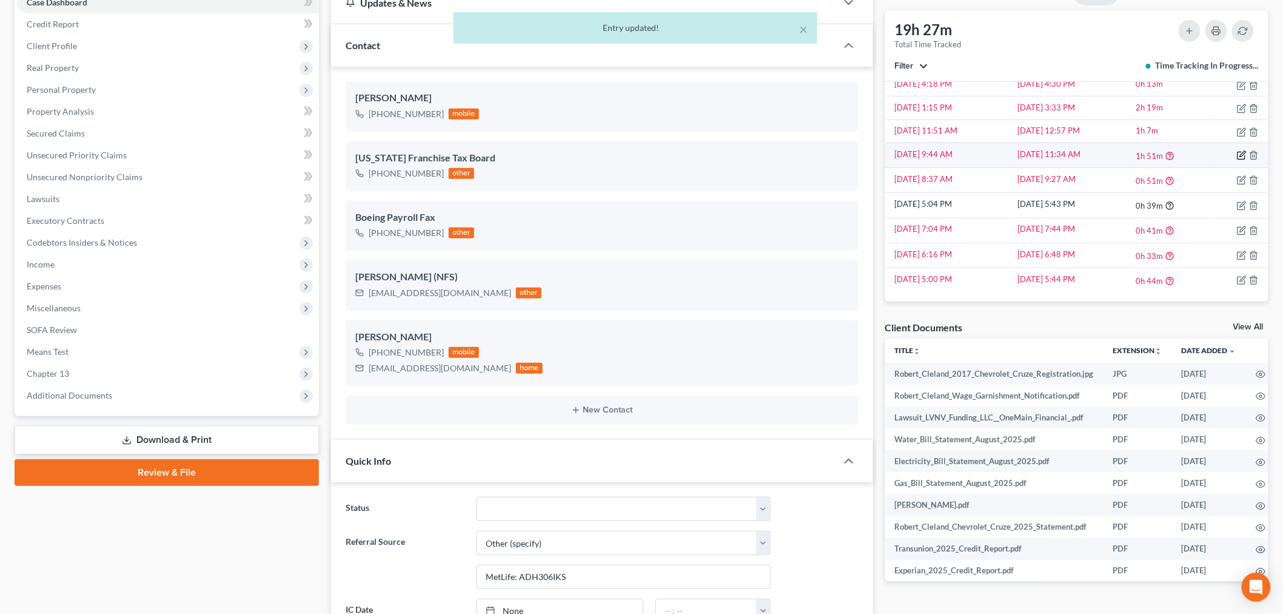
click at [1240, 155] on icon "button" at bounding box center [1242, 153] width 5 height 5
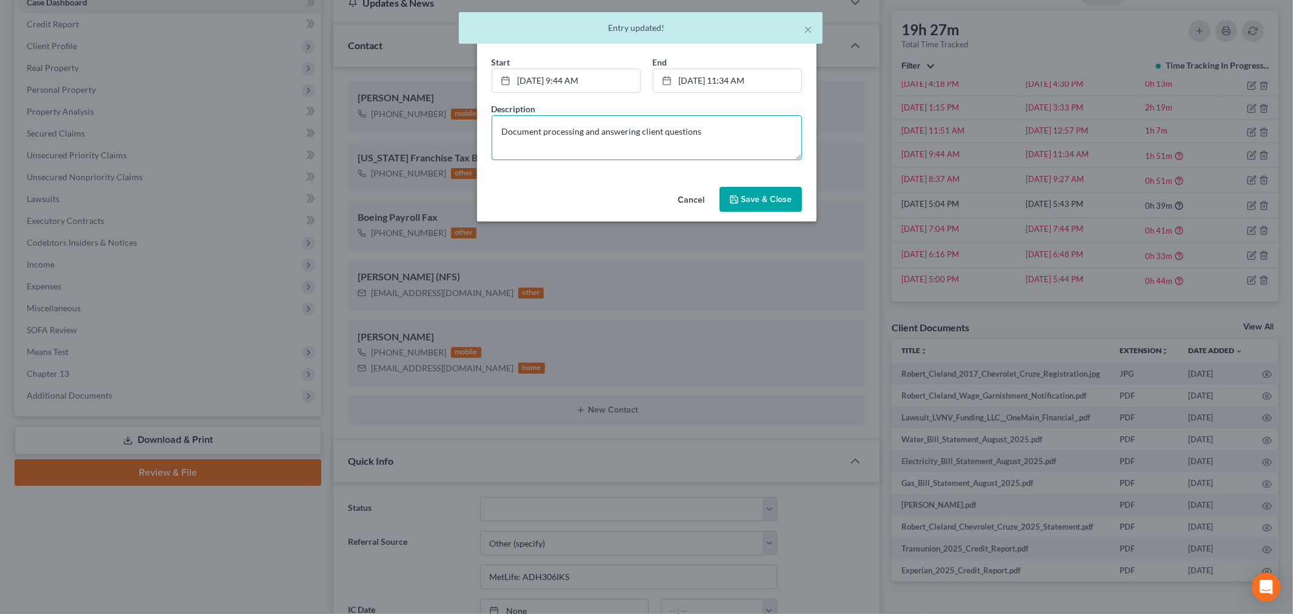
click at [684, 135] on textarea "Document processing and answering client questions" at bounding box center [647, 137] width 310 height 45
paste textarea "Document processing and answering client questions"
type textarea "Document processing and answering client questiDocument processing and answerin…"
click at [807, 31] on button "×" at bounding box center [808, 29] width 8 height 15
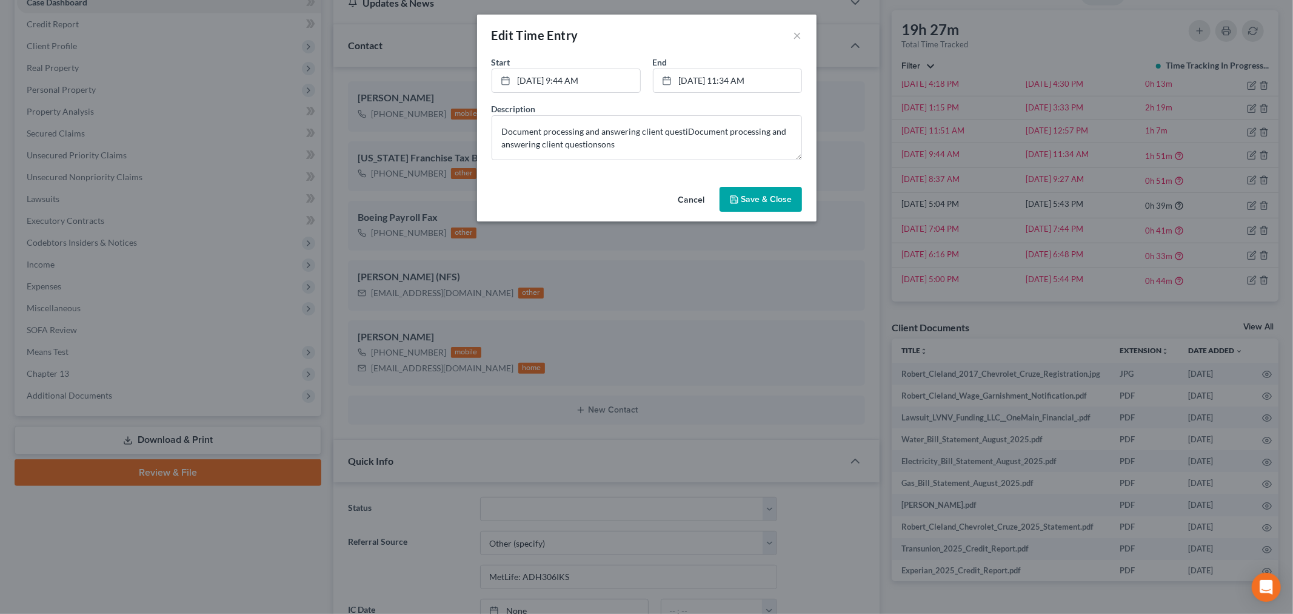
drag, startPoint x: 697, startPoint y: 200, endPoint x: 982, endPoint y: 184, distance: 285.4
click at [698, 200] on button "Cancel" at bounding box center [692, 200] width 46 height 24
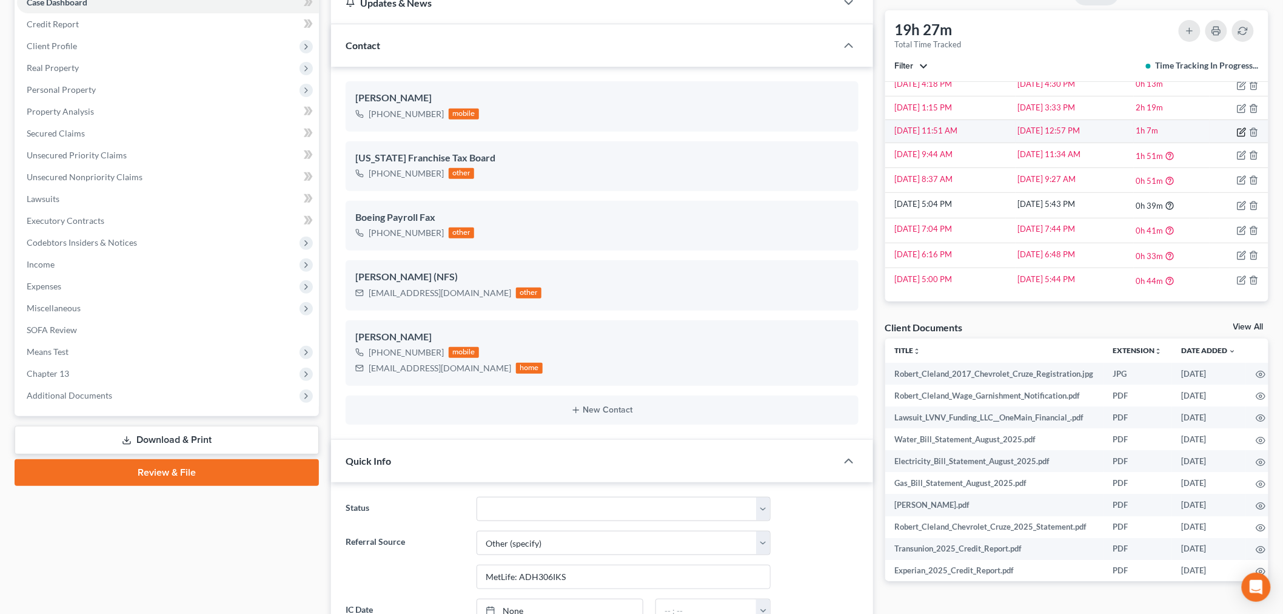
click at [1237, 130] on icon "button" at bounding box center [1240, 132] width 7 height 7
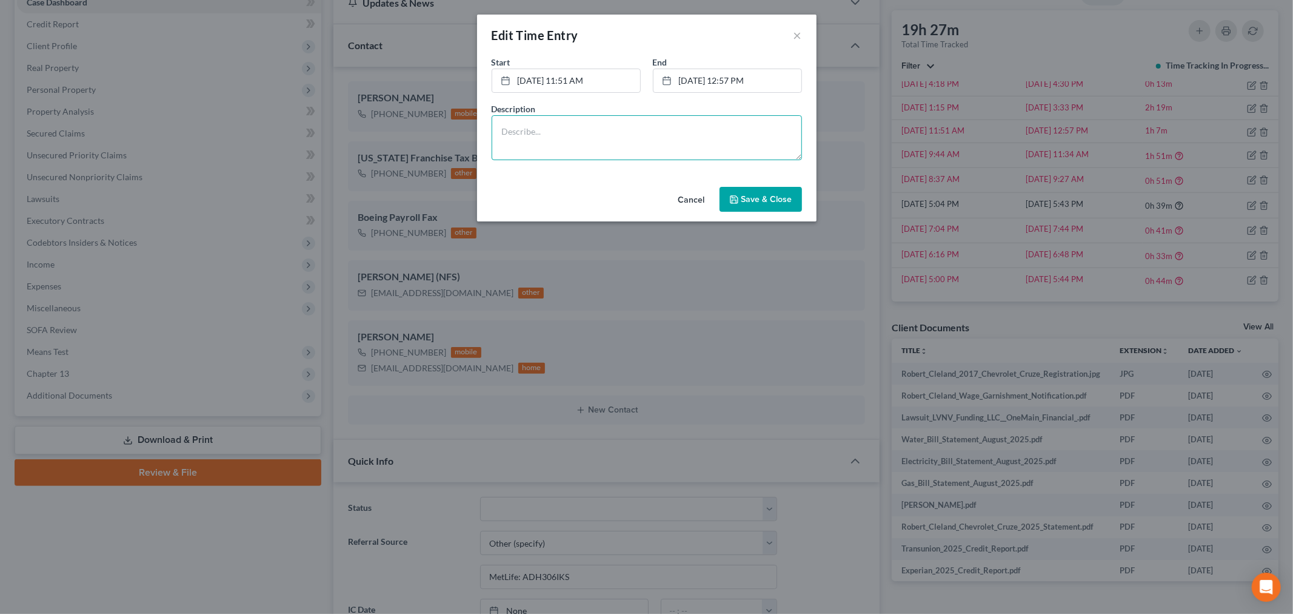
drag, startPoint x: 703, startPoint y: 131, endPoint x: 736, endPoint y: 168, distance: 49.4
click at [706, 132] on textarea at bounding box center [647, 137] width 310 height 45
paste textarea "Document processing and answering client questions"
type textarea "Document processing and answering client questions"
click at [754, 196] on span "Save & Close" at bounding box center [766, 199] width 51 height 10
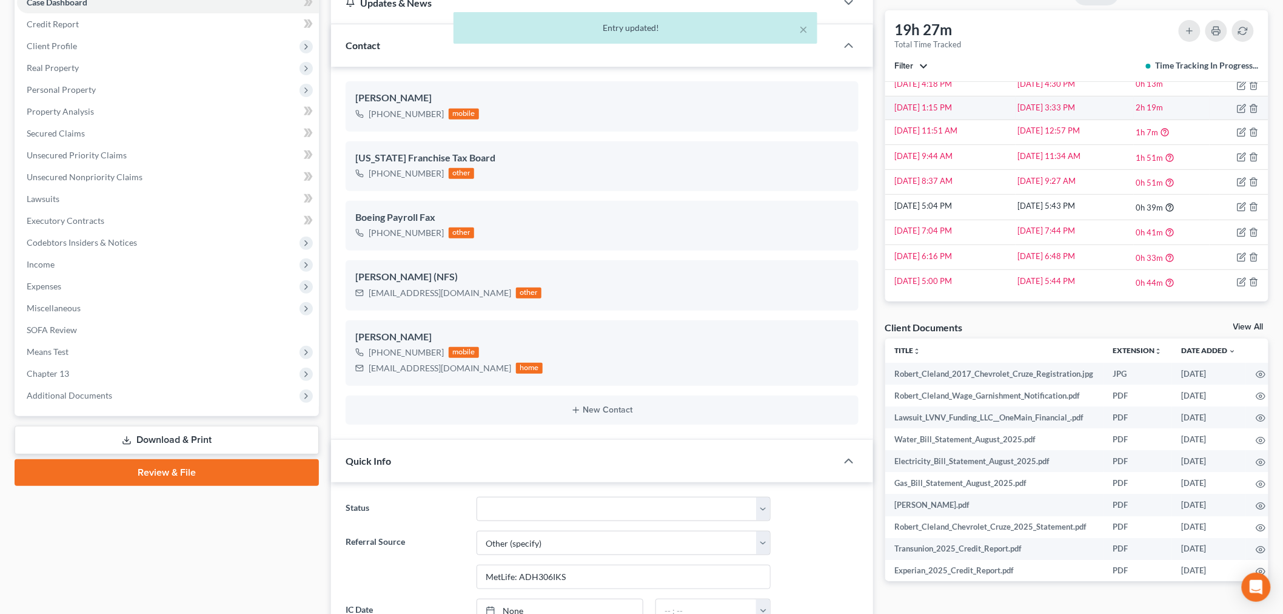
click at [1237, 111] on td at bounding box center [1238, 107] width 59 height 23
click at [1237, 110] on icon "button" at bounding box center [1240, 108] width 7 height 7
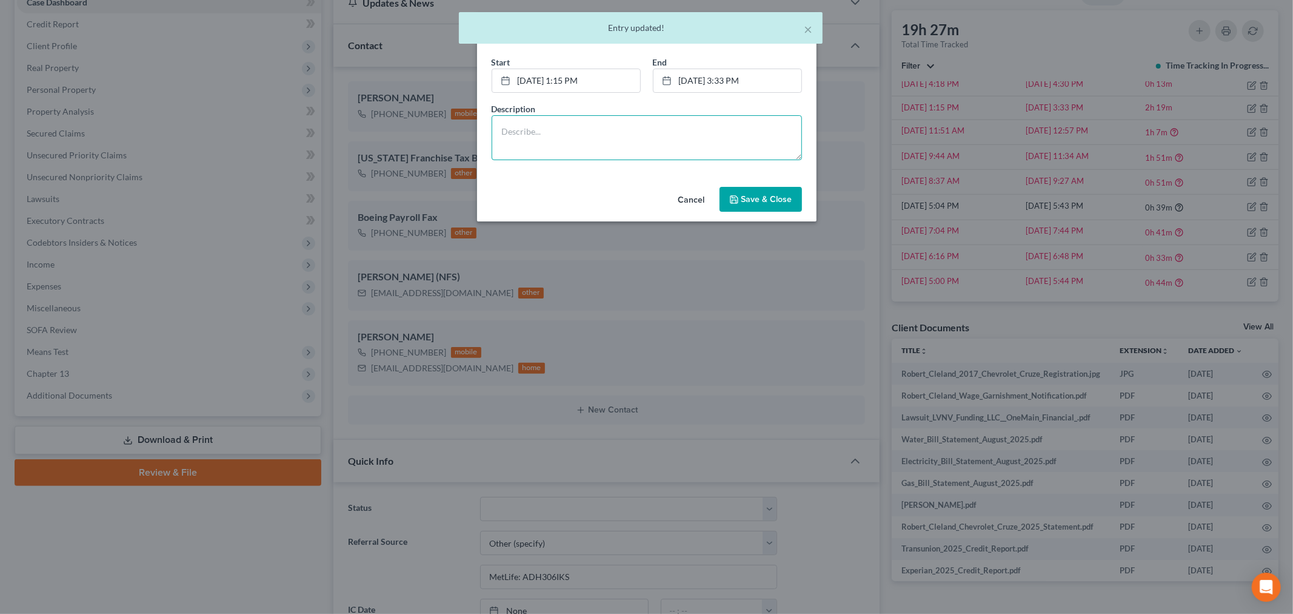
click at [701, 159] on textarea at bounding box center [647, 137] width 310 height 45
paste textarea "Document processing and answering client questions"
type textarea "Document processing and answering client questions"
click at [783, 201] on span "Save & Close" at bounding box center [766, 199] width 51 height 10
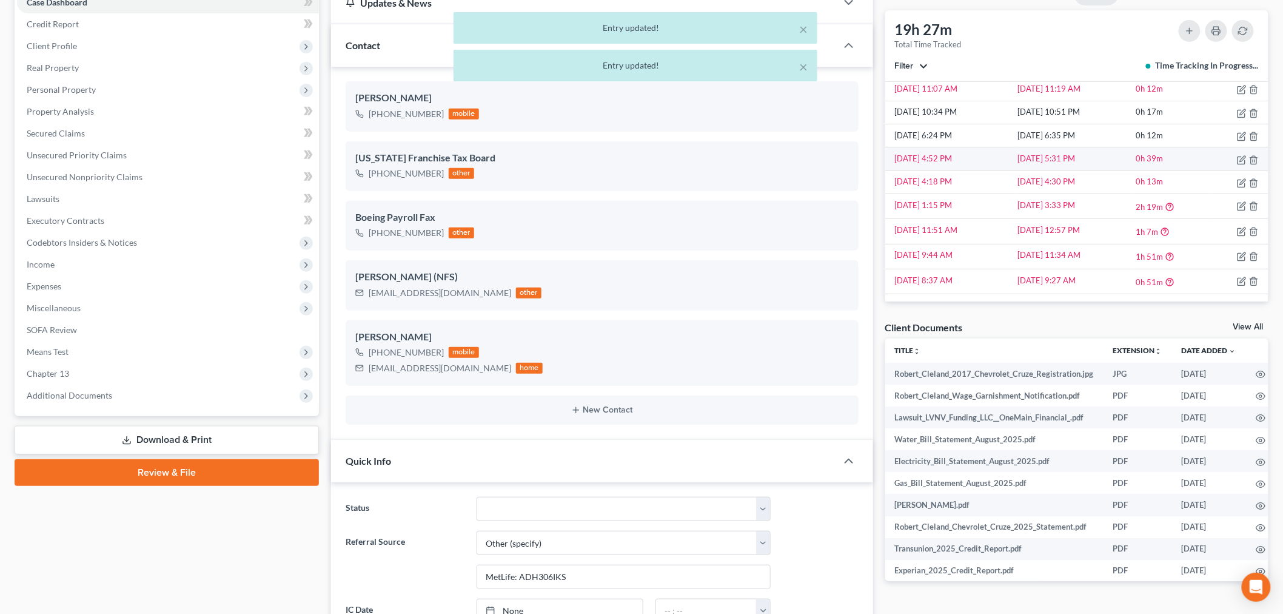
scroll to position [690, 0]
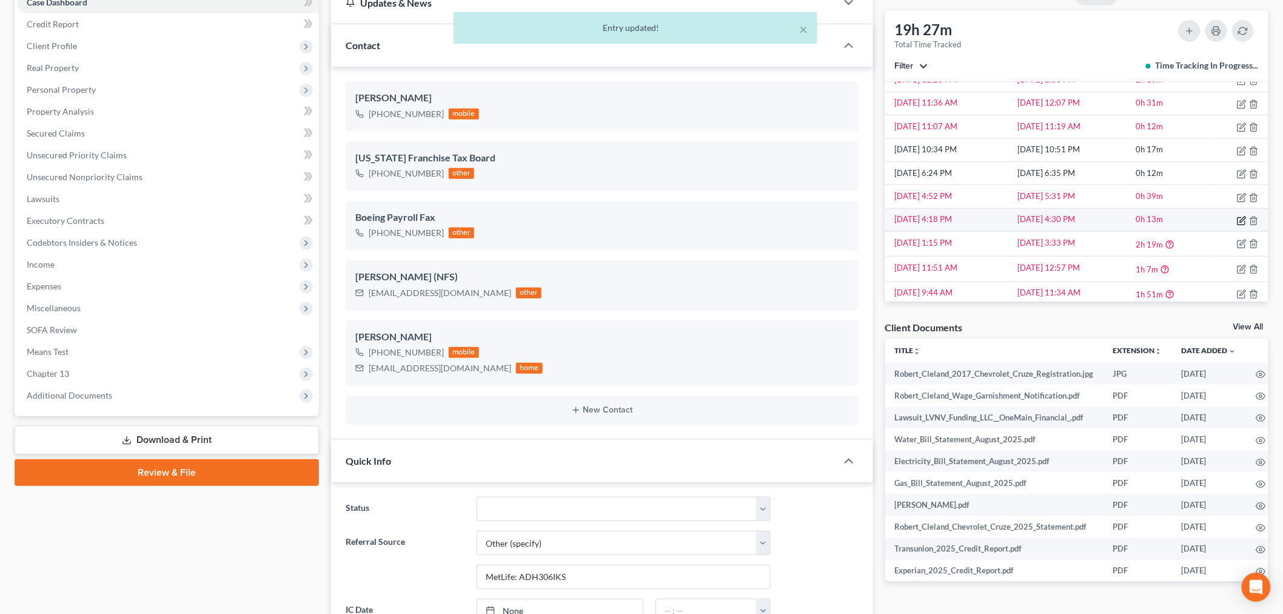
click at [1240, 222] on icon "button" at bounding box center [1242, 218] width 5 height 5
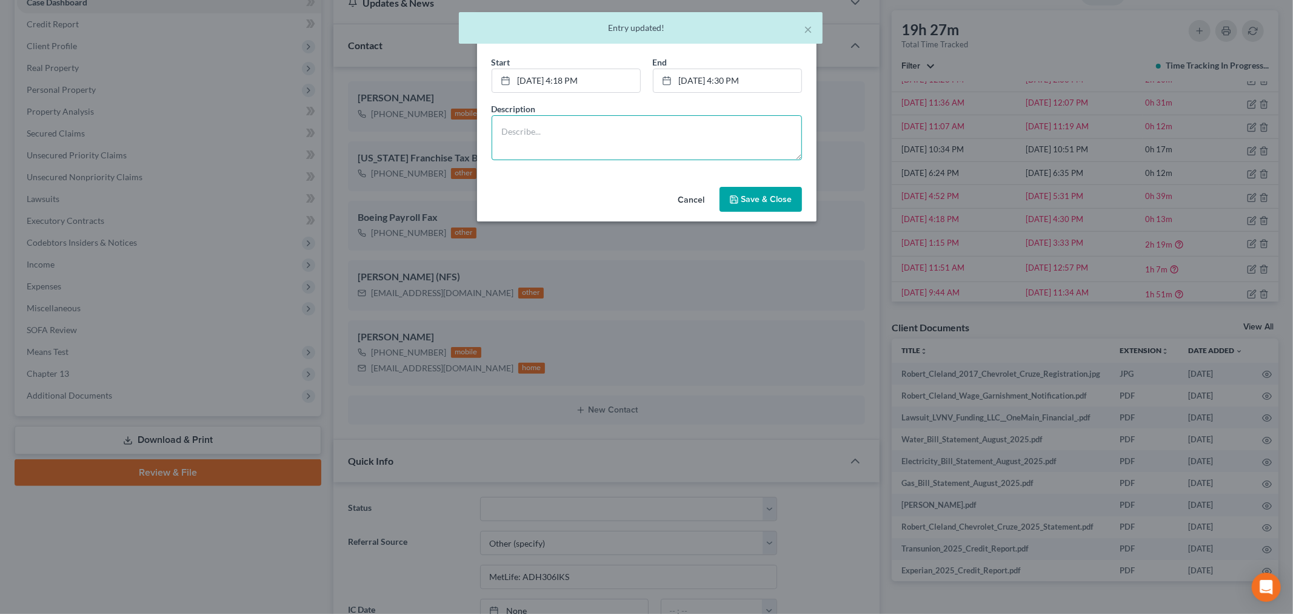
click at [654, 146] on textarea at bounding box center [647, 137] width 310 height 45
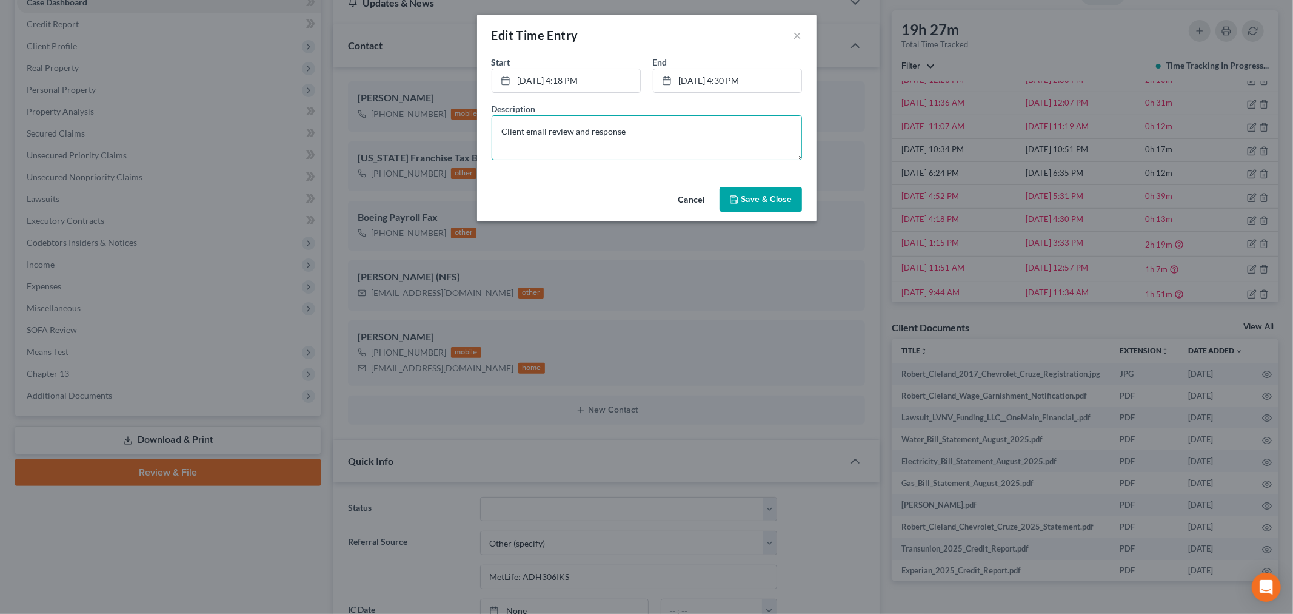
type textarea "Client email review and response"
drag, startPoint x: 771, startPoint y: 191, endPoint x: 974, endPoint y: 190, distance: 203.7
click at [772, 191] on button "Save & Close" at bounding box center [761, 199] width 82 height 25
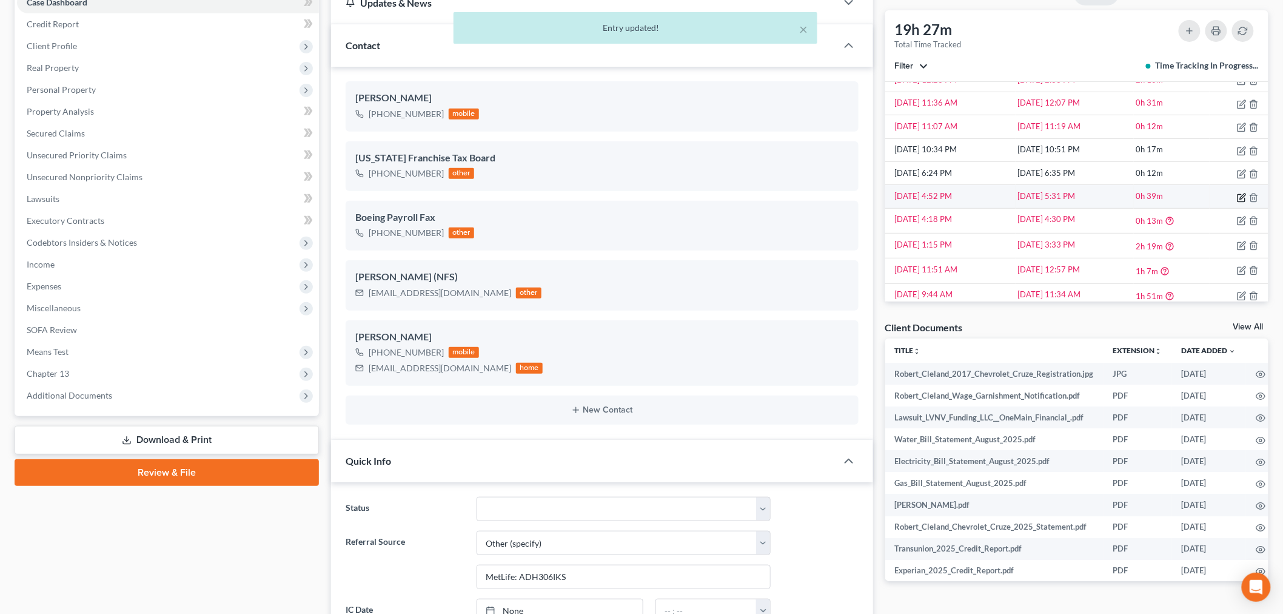
click at [1237, 193] on icon "button" at bounding box center [1242, 198] width 10 height 10
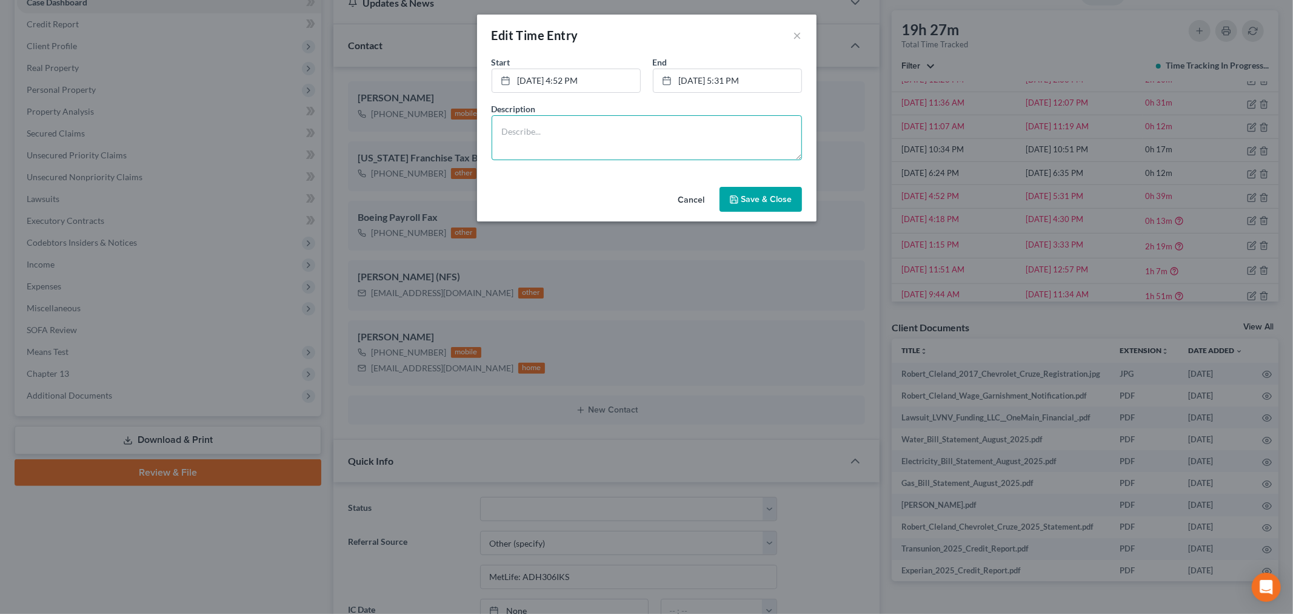
click at [724, 131] on textarea at bounding box center [647, 137] width 310 height 45
paste textarea "Document processing and answering client questions"
type textarea "Document processing and answering client questions"
click at [767, 201] on span "Save & Close" at bounding box center [766, 199] width 51 height 10
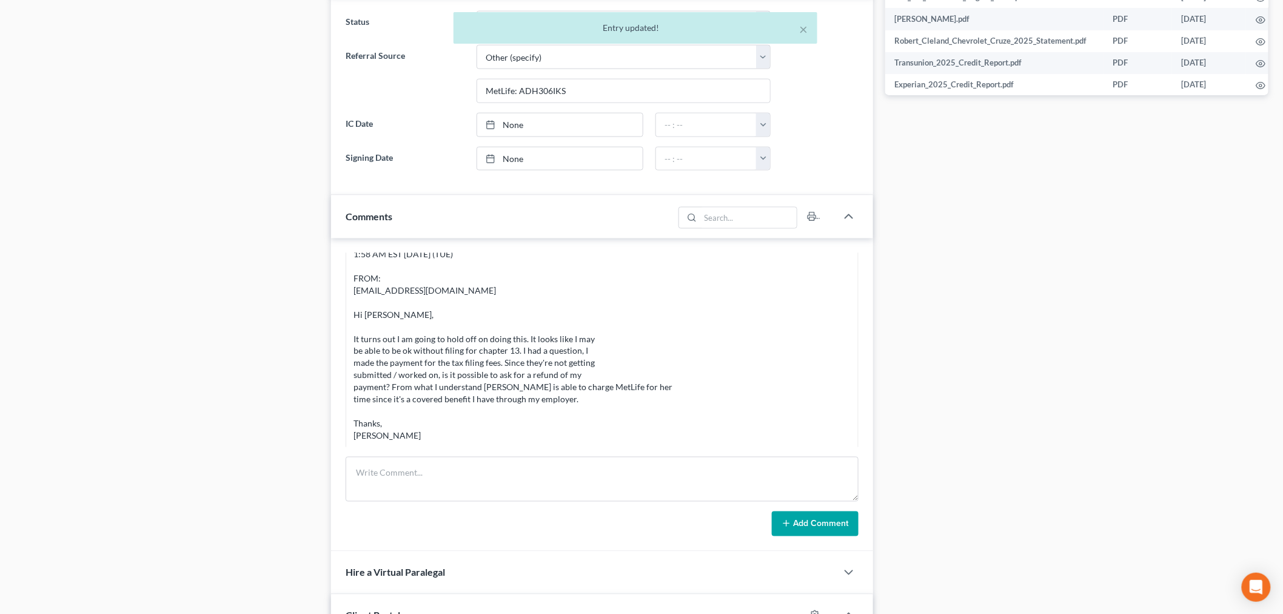
scroll to position [741, 0]
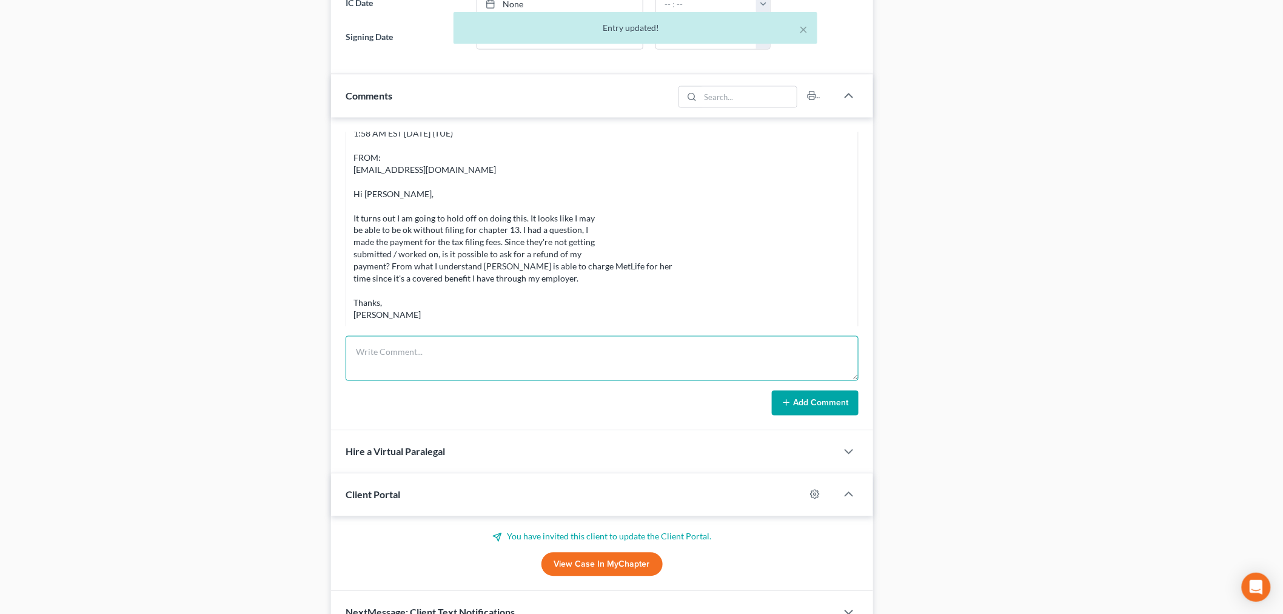
drag, startPoint x: 698, startPoint y: 373, endPoint x: 700, endPoint y: 355, distance: 17.7
click at [698, 370] on textarea at bounding box center [602, 358] width 513 height 45
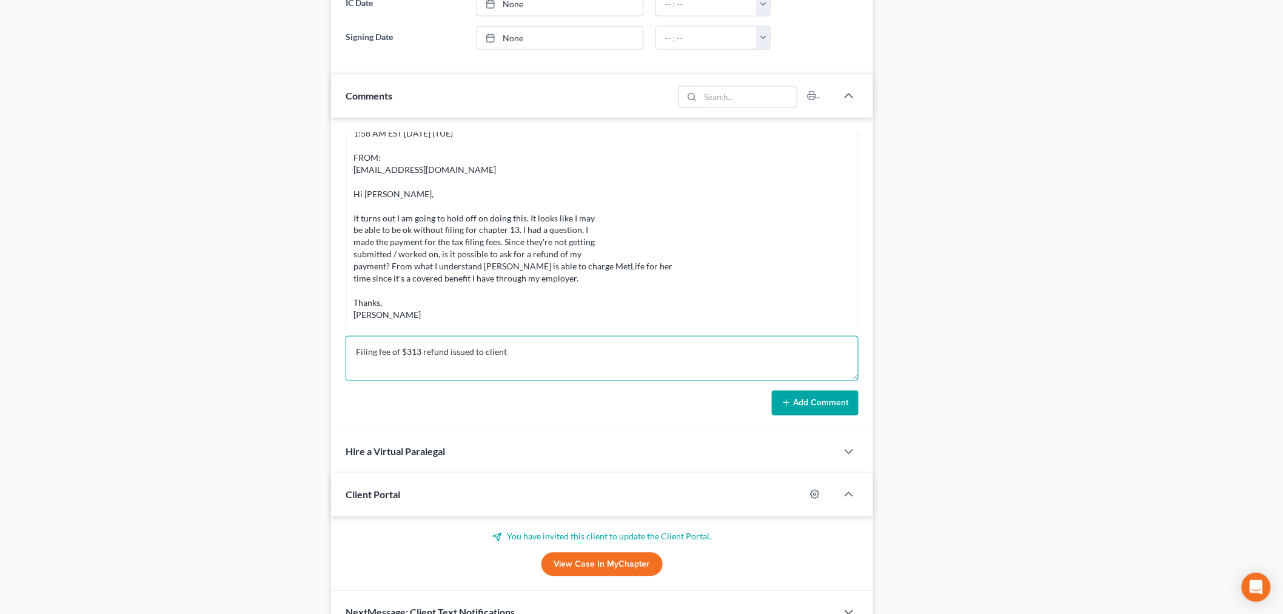
type textarea "Filing fee of $313 refund issued to client"
click at [831, 390] on button "Add Comment" at bounding box center [815, 402] width 87 height 25
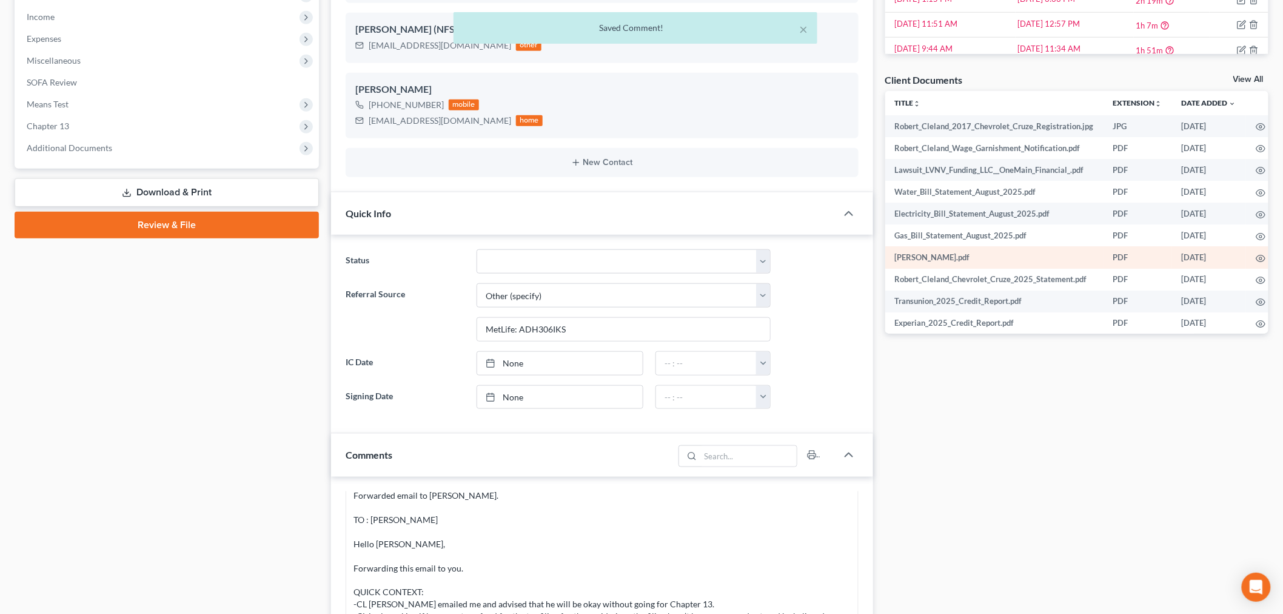
scroll to position [135, 0]
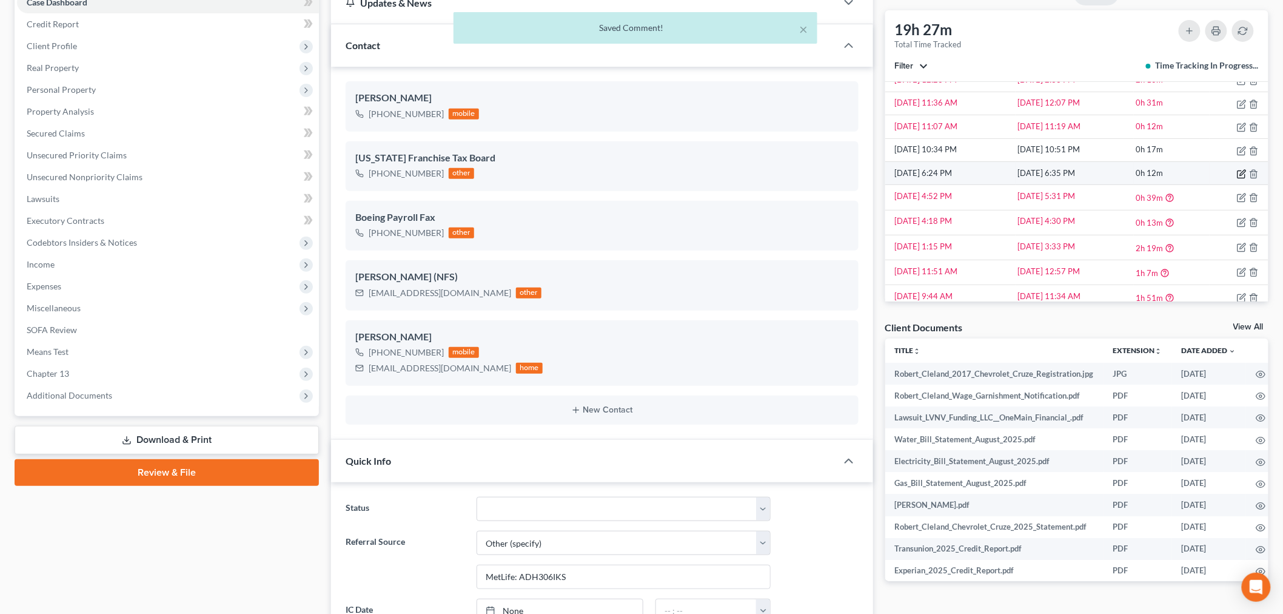
click at [1237, 176] on icon "button" at bounding box center [1242, 174] width 10 height 10
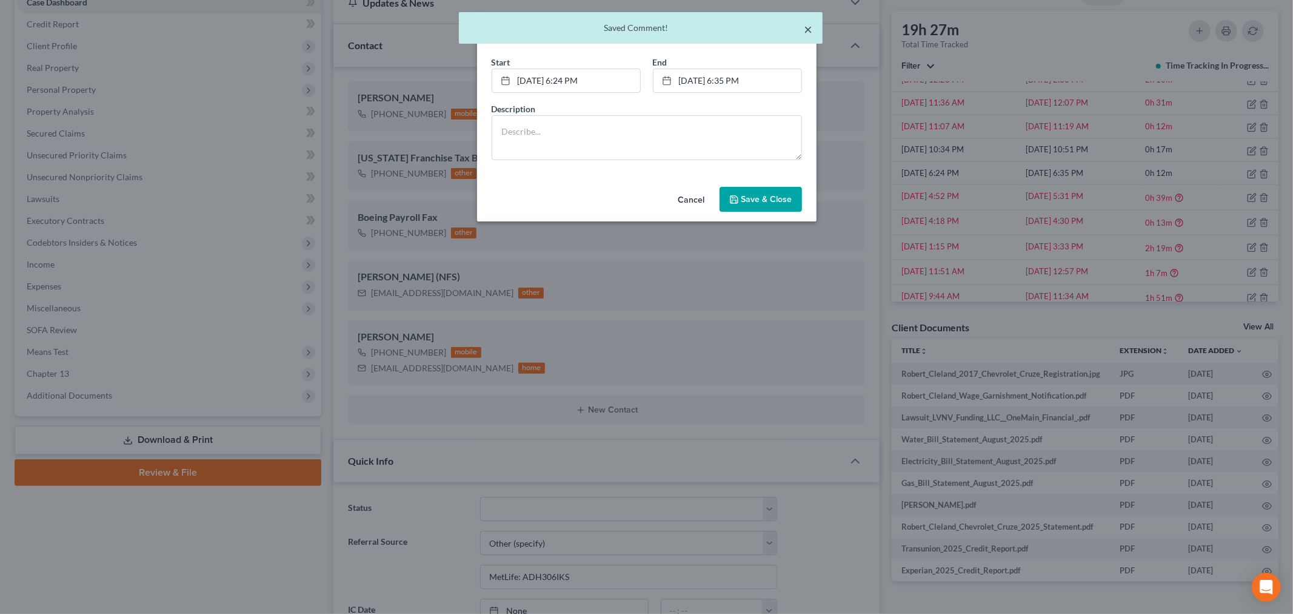
click at [808, 30] on button "×" at bounding box center [808, 29] width 8 height 15
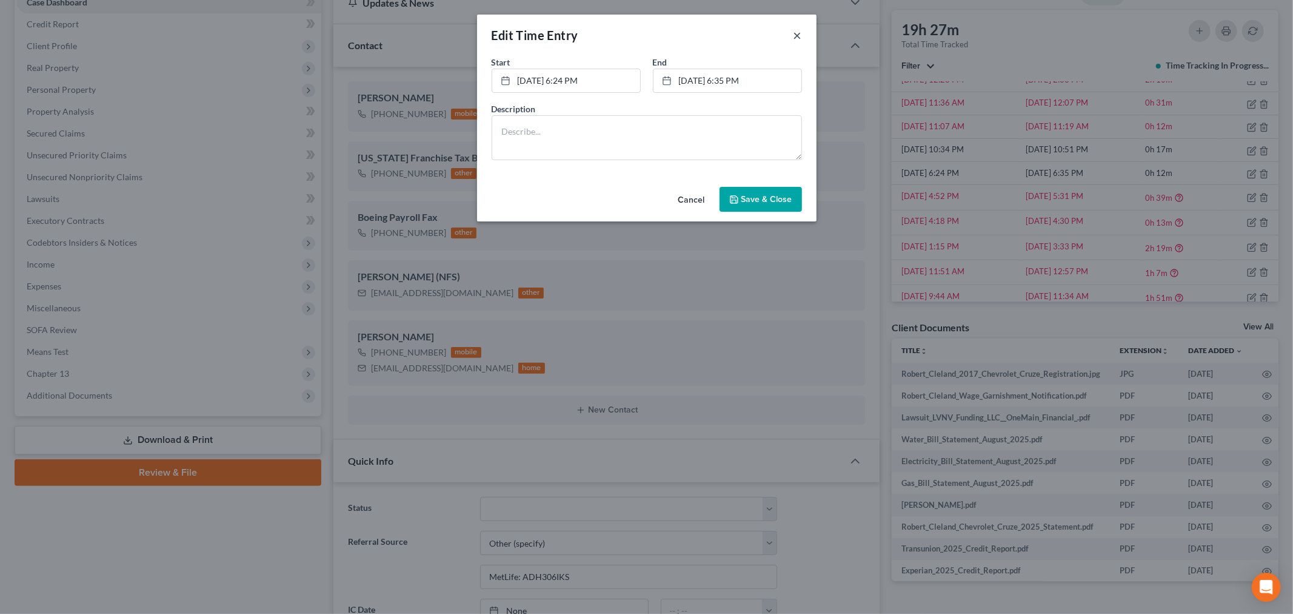
click at [799, 32] on button "×" at bounding box center [798, 35] width 8 height 15
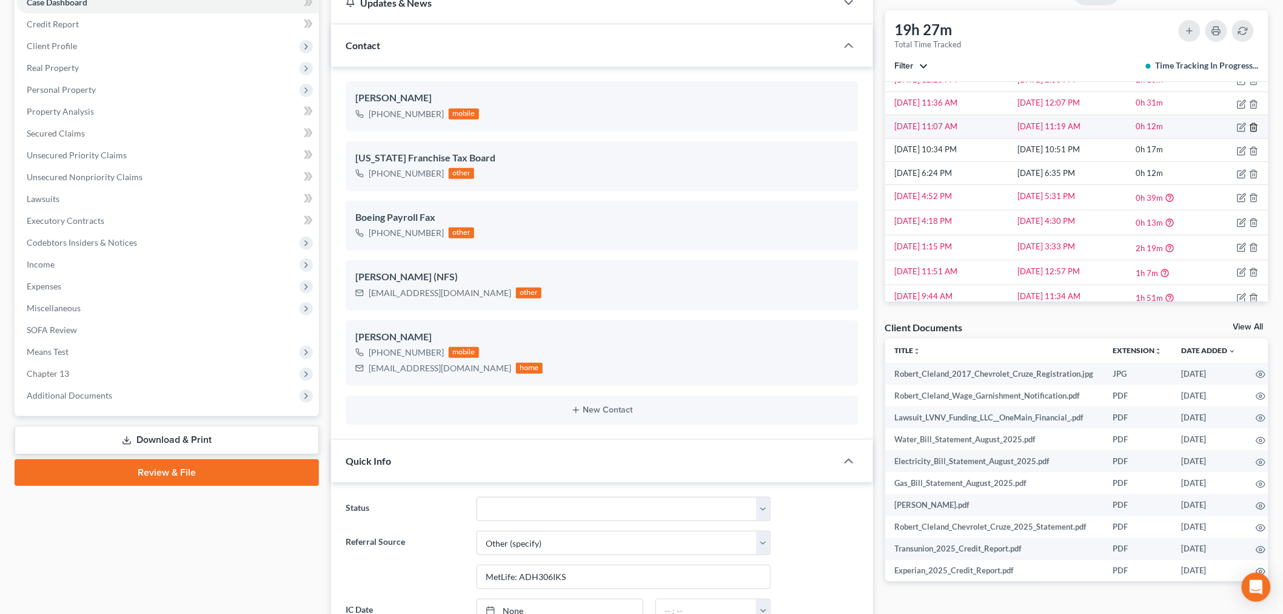
click at [1249, 127] on icon "button" at bounding box center [1254, 127] width 10 height 10
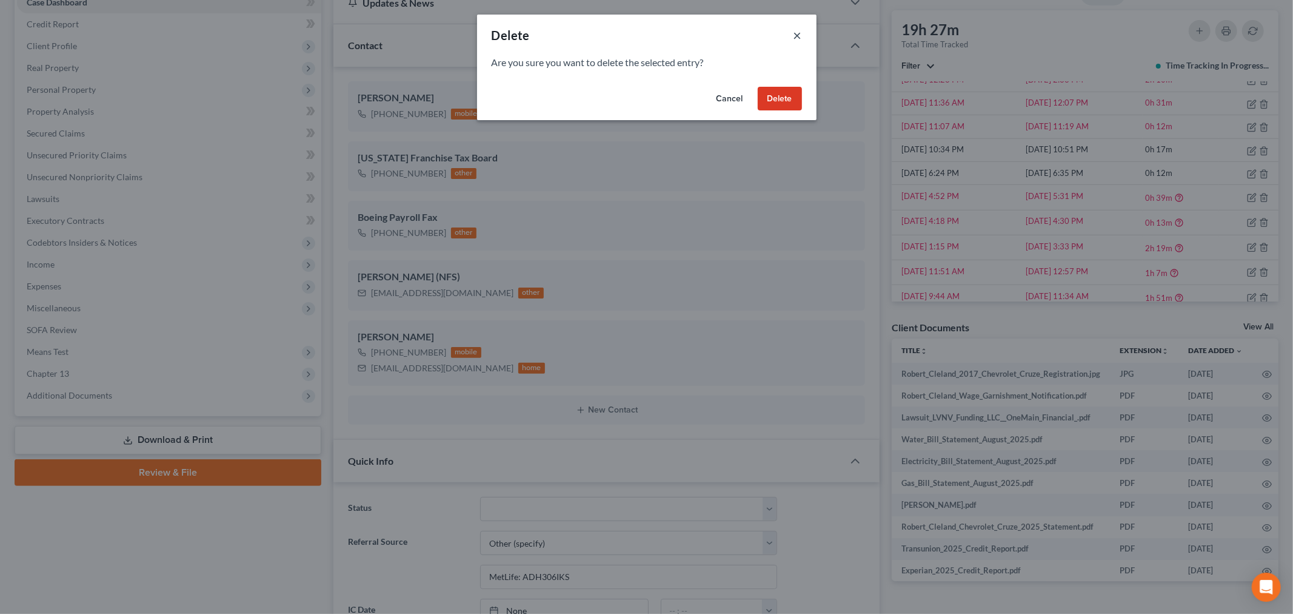
click at [797, 32] on button "×" at bounding box center [798, 35] width 8 height 15
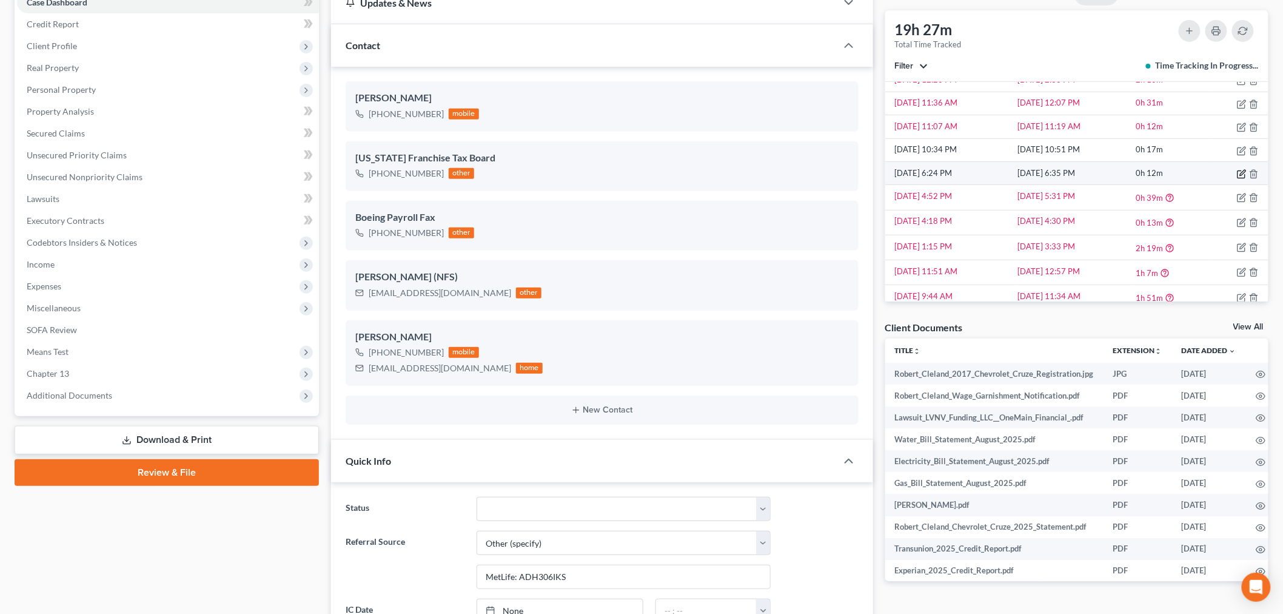
click at [1237, 176] on icon "button" at bounding box center [1240, 174] width 7 height 7
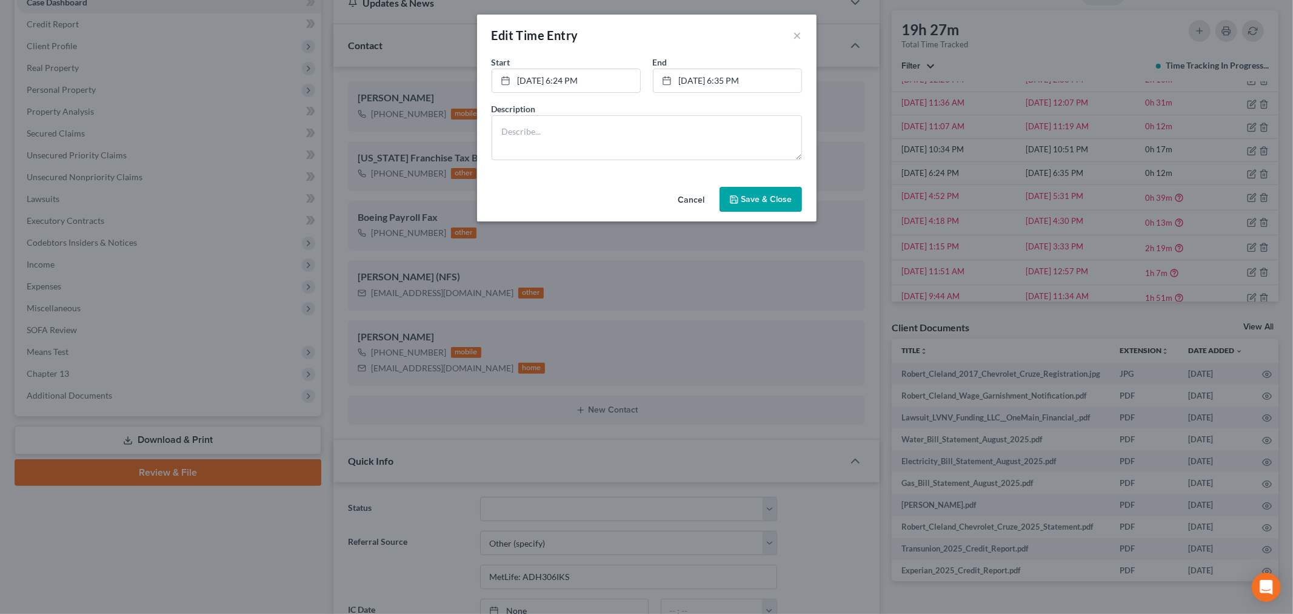
click at [555, 110] on div "Description" at bounding box center [647, 131] width 323 height 58
drag, startPoint x: 715, startPoint y: 216, endPoint x: 715, endPoint y: 206, distance: 10.3
click at [715, 215] on div "Cancel Save & Close" at bounding box center [646, 202] width 339 height 40
click at [706, 147] on textarea at bounding box center [647, 137] width 310 height 45
type textarea "R"
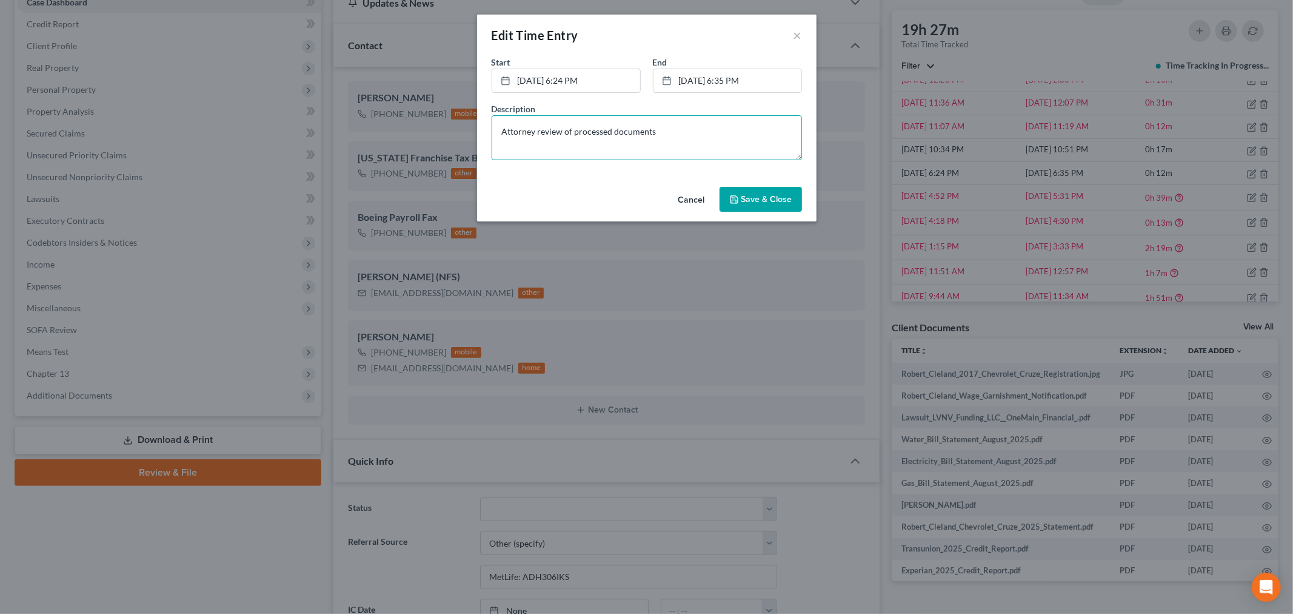
type textarea "Attorney review of processed documents"
click at [789, 200] on span "Save & Close" at bounding box center [766, 199] width 51 height 10
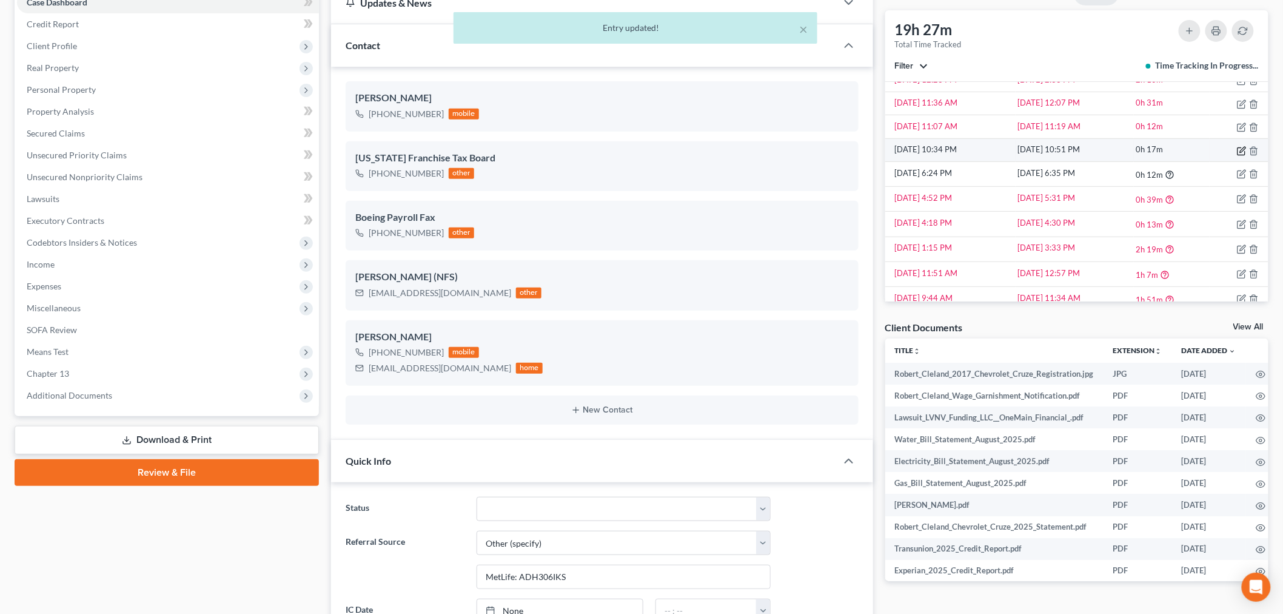
click at [1237, 147] on icon "button" at bounding box center [1240, 150] width 7 height 7
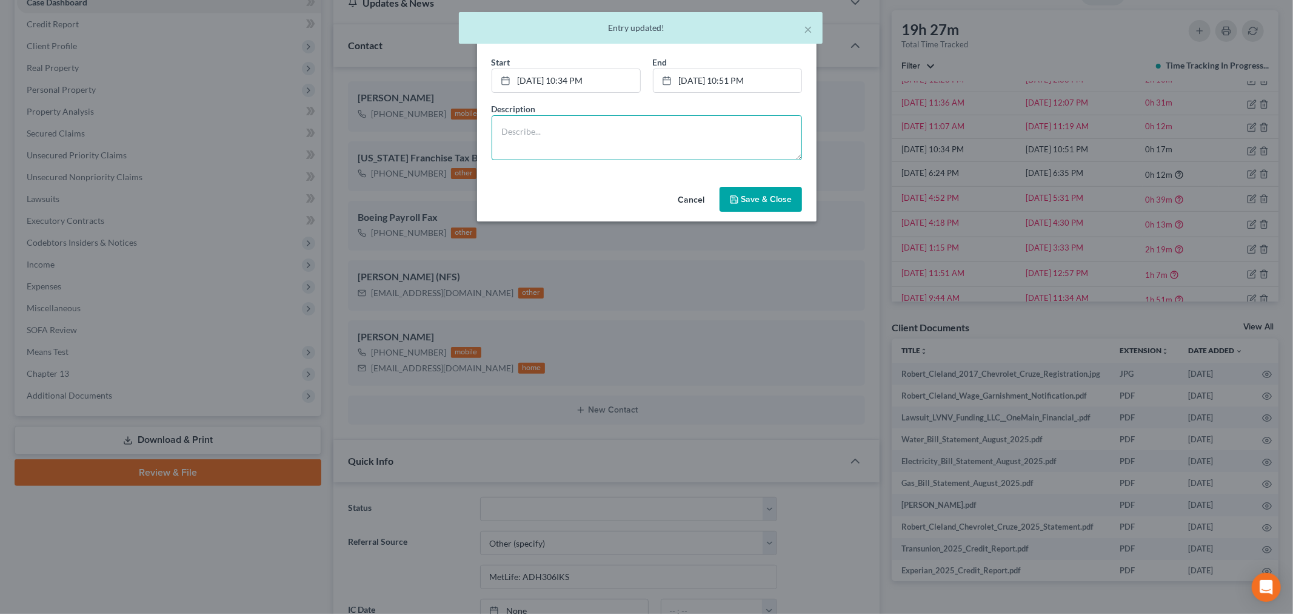
click at [731, 144] on textarea at bounding box center [647, 137] width 310 height 45
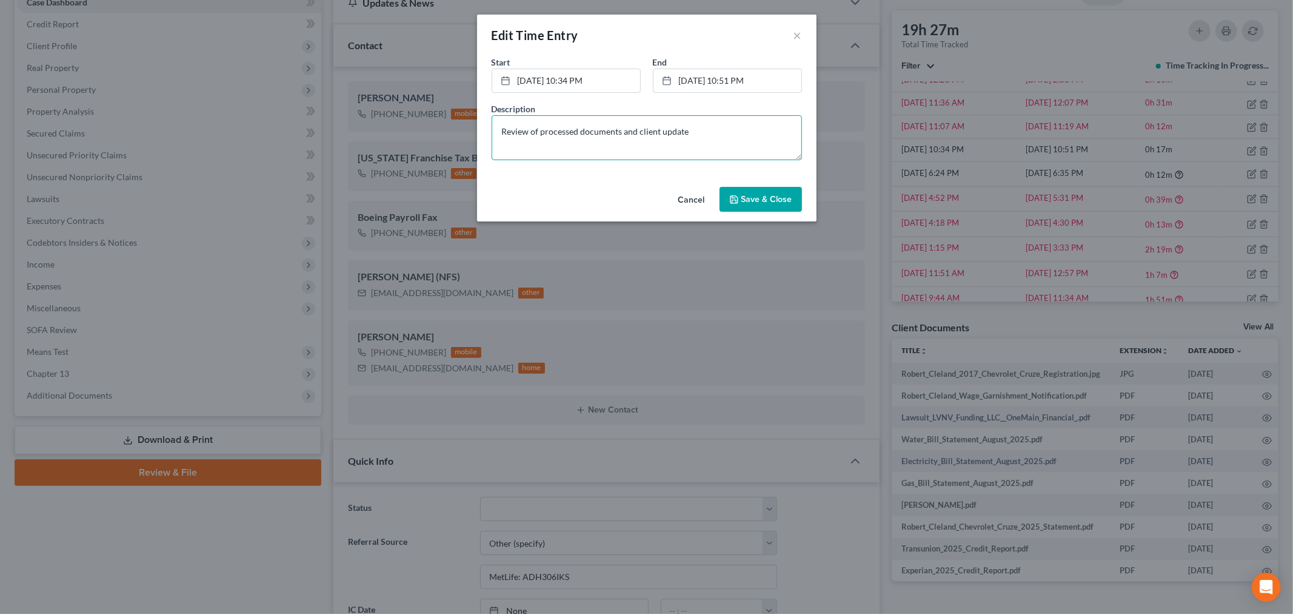
type textarea "Review of processed documents and client update"
click at [796, 200] on button "Save & Close" at bounding box center [761, 199] width 82 height 25
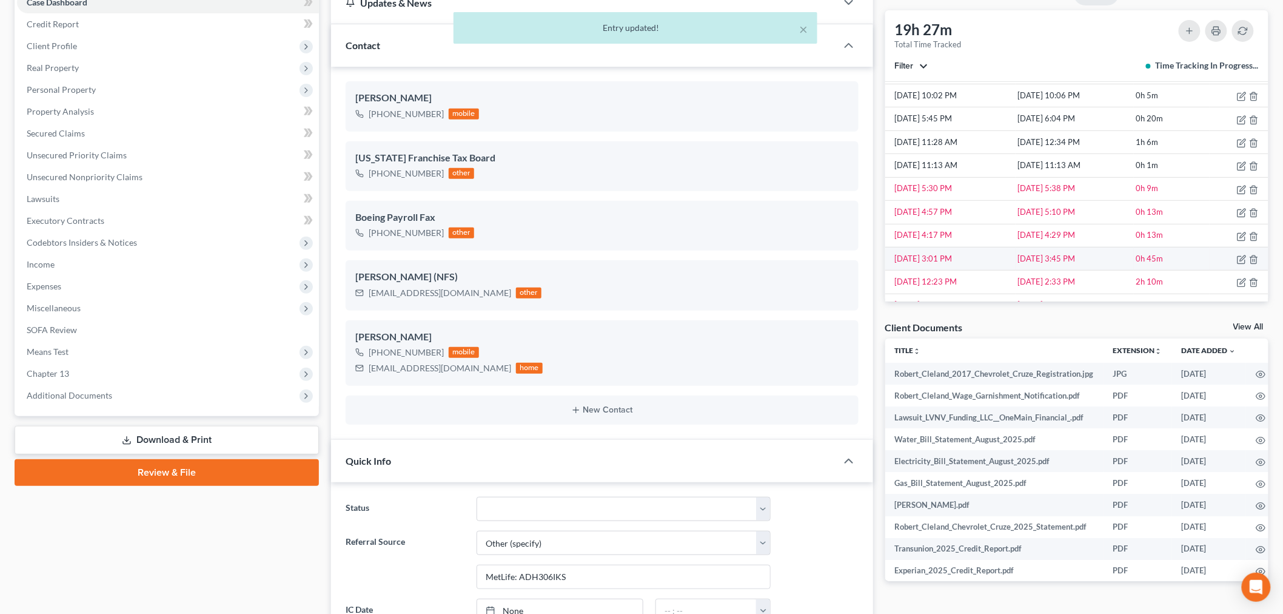
scroll to position [555, 0]
click at [1237, 261] on icon "button" at bounding box center [1242, 262] width 10 height 10
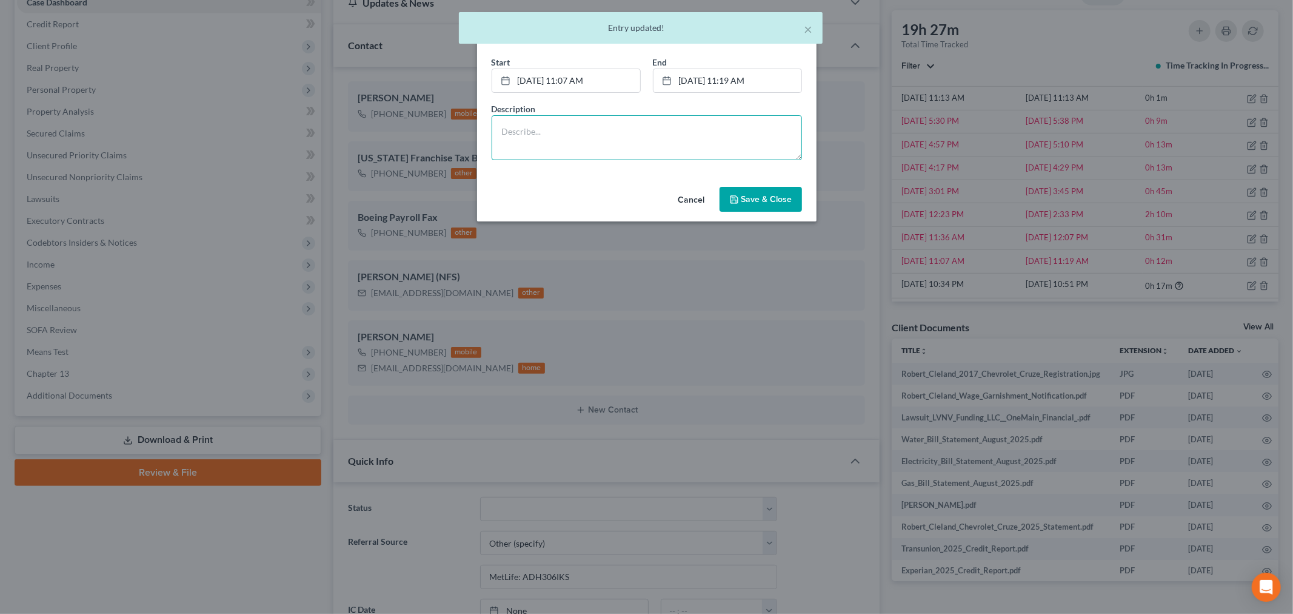
click at [704, 156] on textarea at bounding box center [647, 137] width 310 height 45
paste textarea "Document processing and answering client questions"
type textarea "Document processing and answering client questions"
click at [757, 190] on button "Save & Close" at bounding box center [761, 199] width 82 height 25
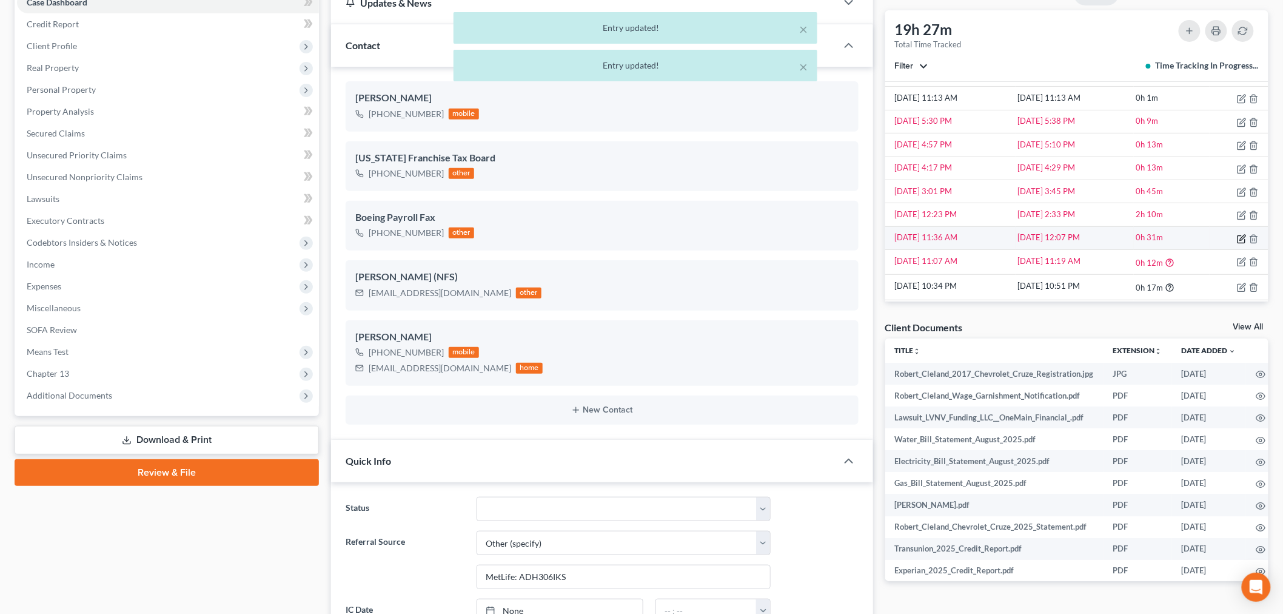
click at [1237, 236] on icon "button" at bounding box center [1242, 239] width 10 height 10
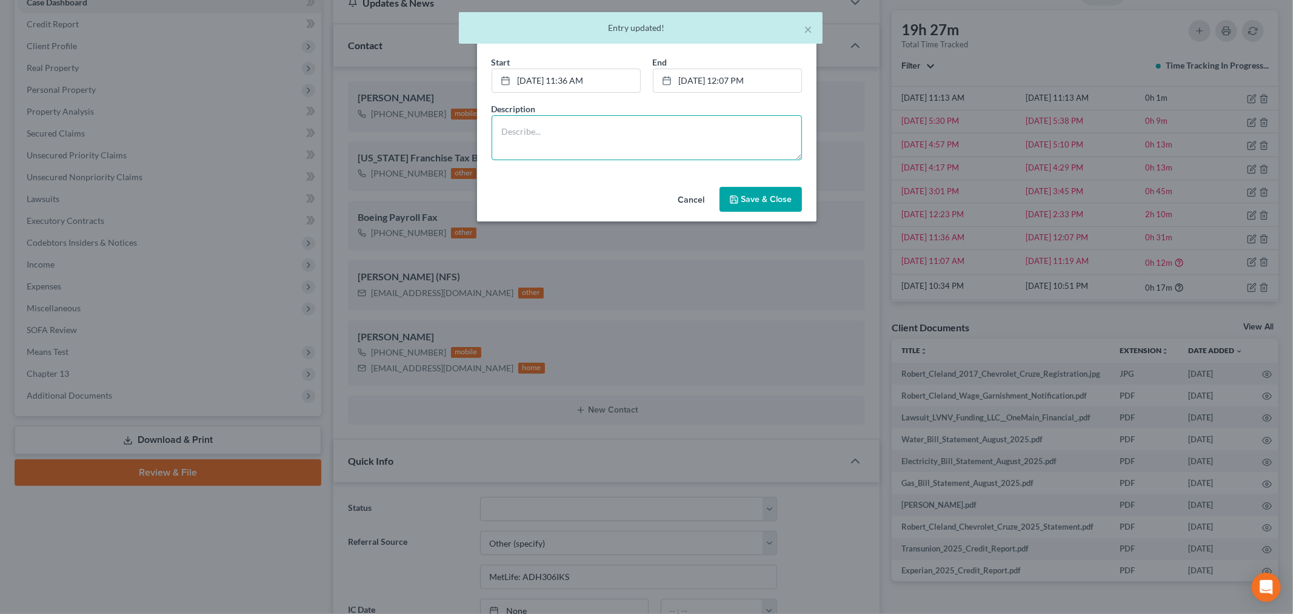
click at [720, 128] on textarea at bounding box center [647, 137] width 310 height 45
paste textarea "Document processing and answering client questions"
type textarea "Document processing and answering client questions"
drag, startPoint x: 759, startPoint y: 190, endPoint x: 983, endPoint y: 195, distance: 223.7
click at [758, 193] on button "Save & Close" at bounding box center [761, 199] width 82 height 25
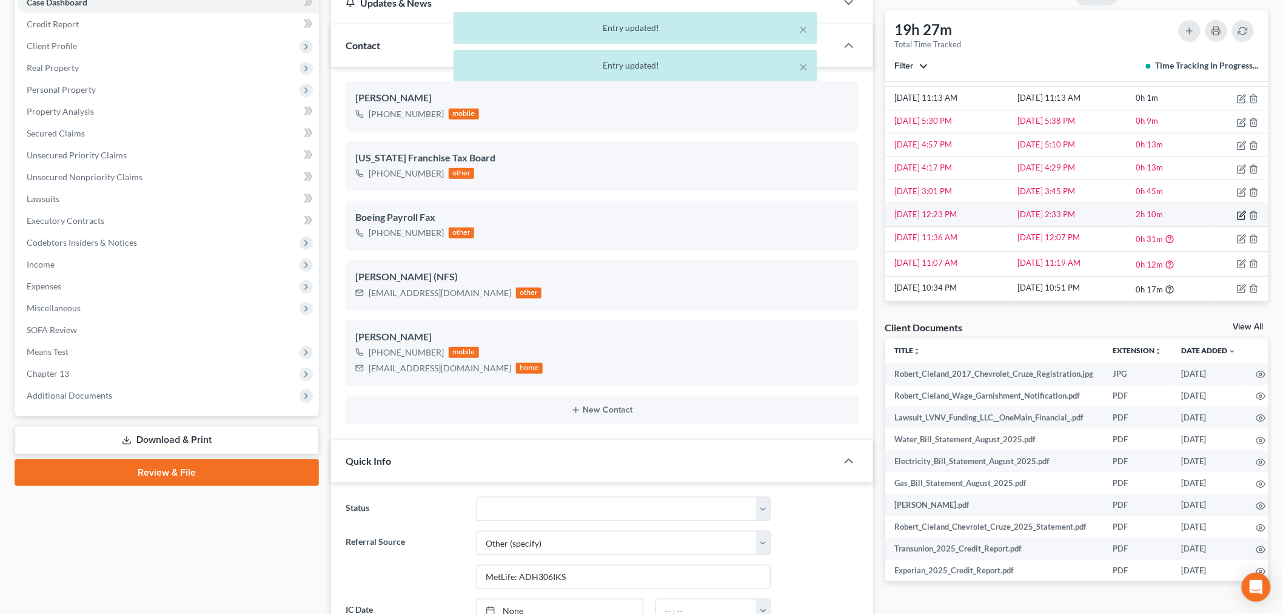
click at [1237, 212] on icon "button" at bounding box center [1240, 215] width 7 height 7
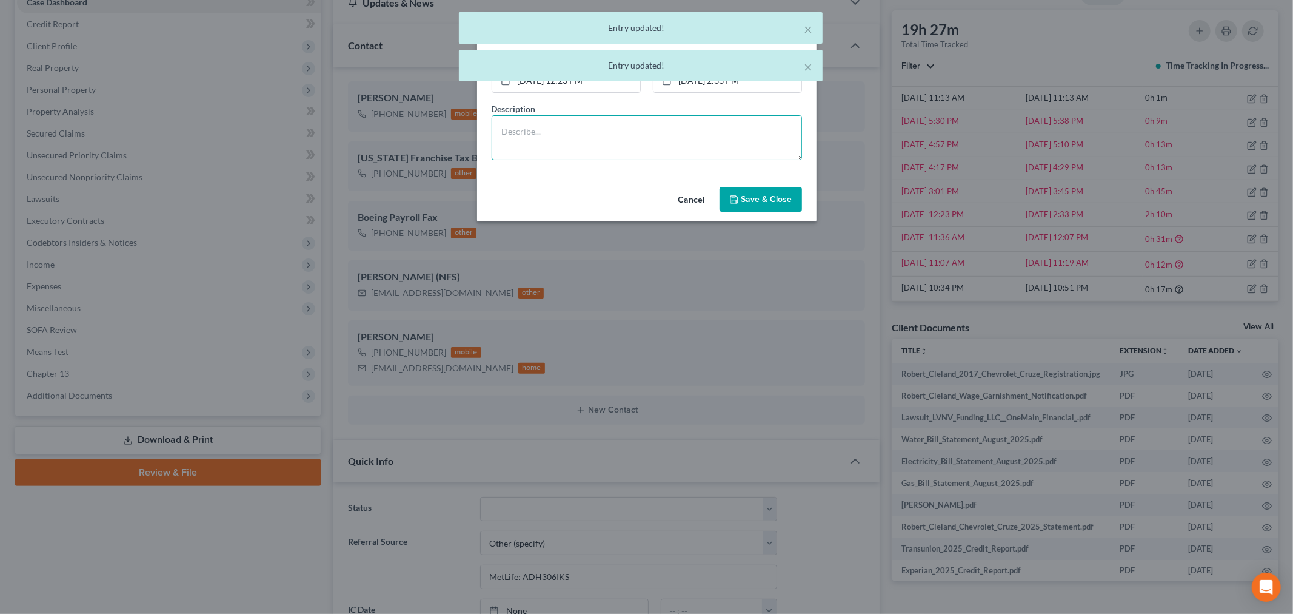
drag, startPoint x: 688, startPoint y: 145, endPoint x: 696, endPoint y: 152, distance: 9.9
click at [689, 145] on textarea at bounding box center [647, 137] width 310 height 45
paste textarea "Document processing and answering client questions"
type textarea "Document processing and answering client questions"
click at [742, 189] on button "Save & Close" at bounding box center [761, 199] width 82 height 25
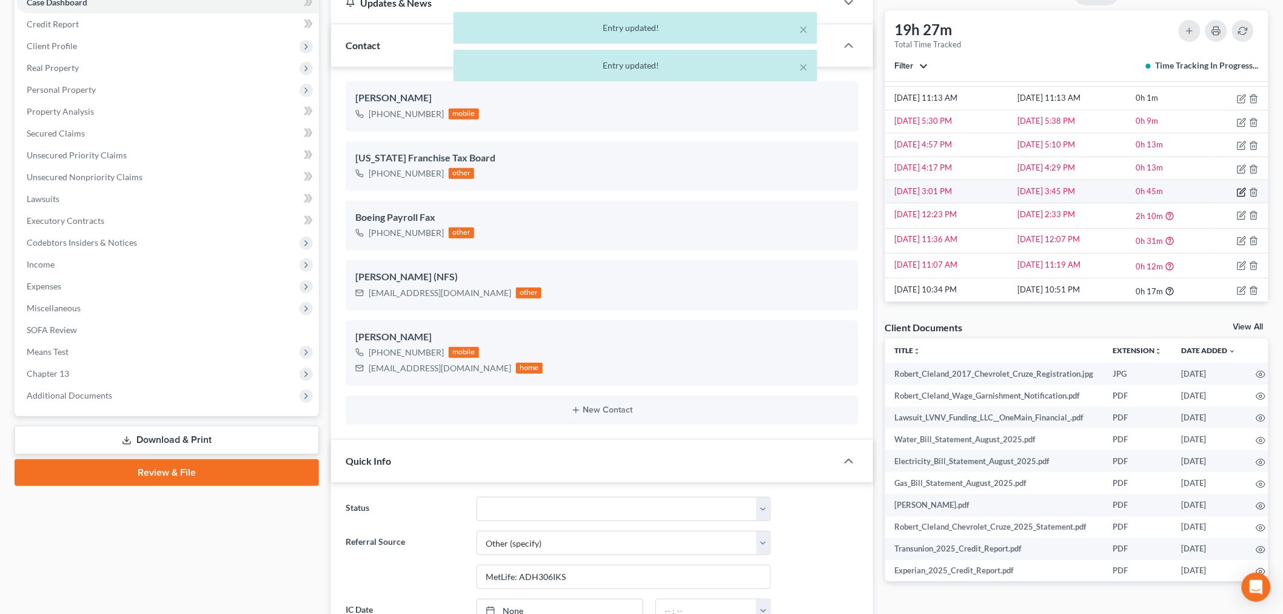
click at [1237, 187] on icon "button" at bounding box center [1242, 192] width 10 height 10
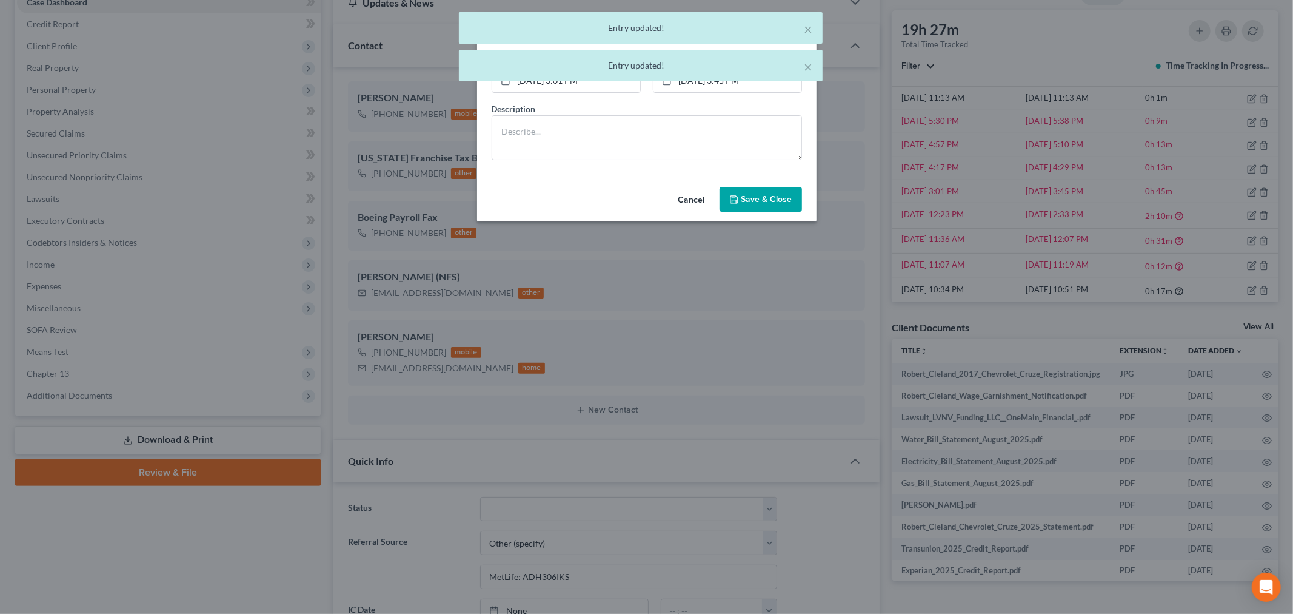
click at [743, 173] on div "Start * 9/5/2025 3:01 PM close Date 9/5/2025 Time 3:01 PM chevron_left Septembe…" at bounding box center [646, 119] width 339 height 126
click at [741, 149] on textarea at bounding box center [647, 137] width 310 height 45
paste textarea "Document processing and answering client questions"
type textarea "Document processing and answering client questions"
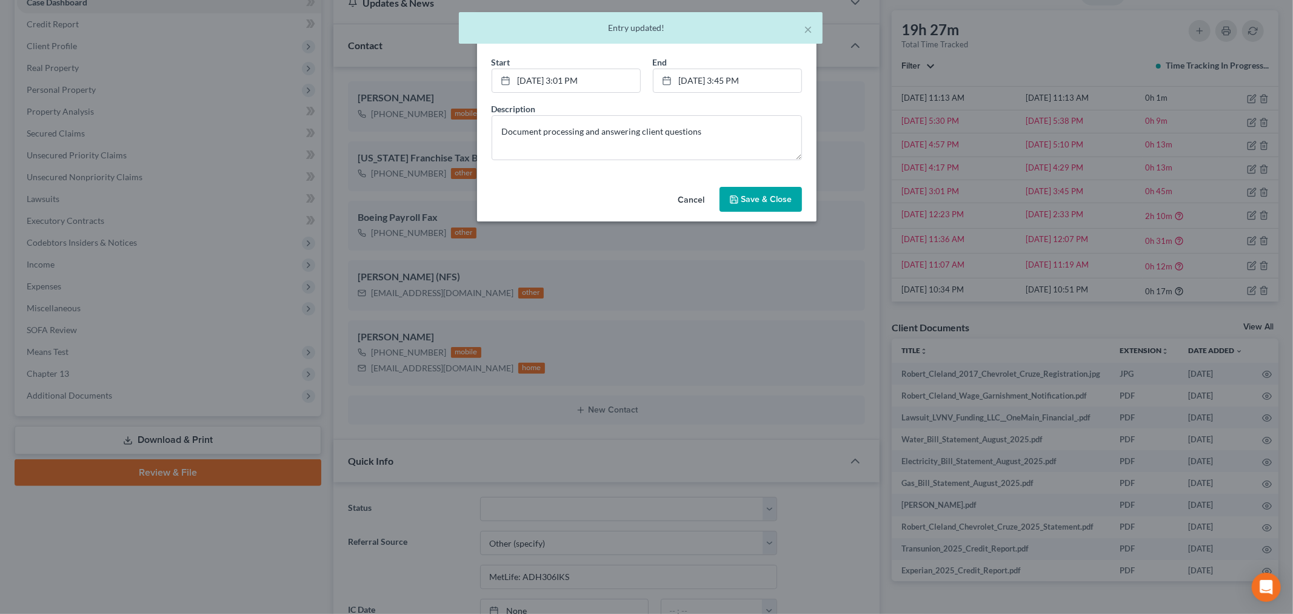
click at [780, 196] on span "Save & Close" at bounding box center [766, 199] width 51 height 10
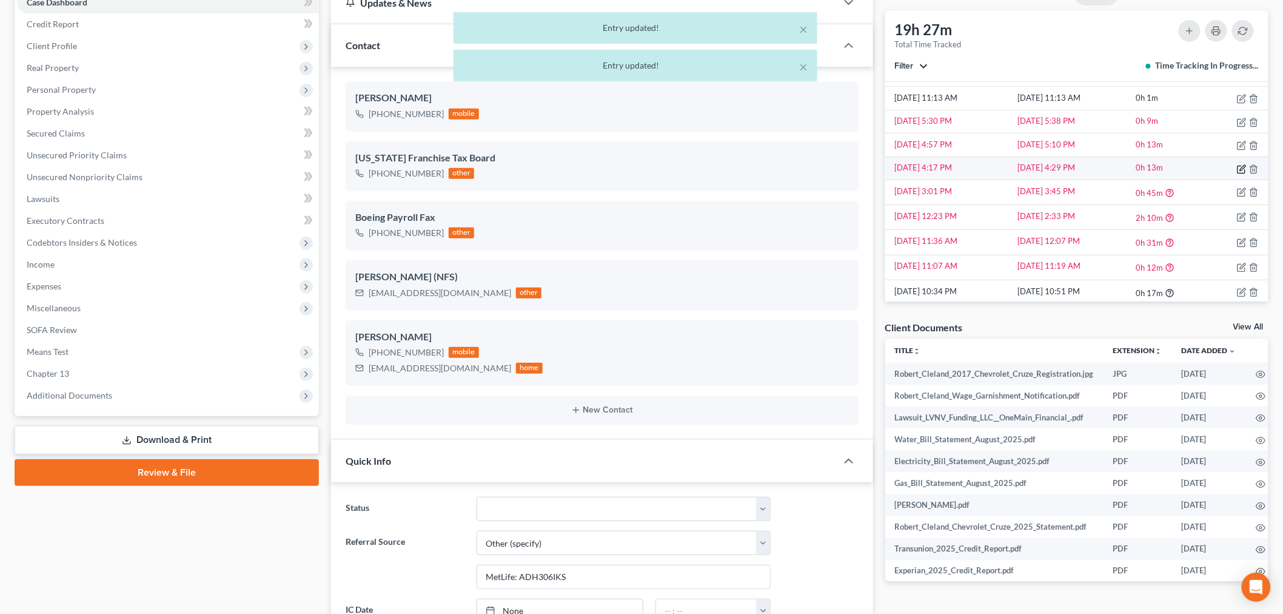
click at [1237, 167] on icon "button" at bounding box center [1242, 169] width 10 height 10
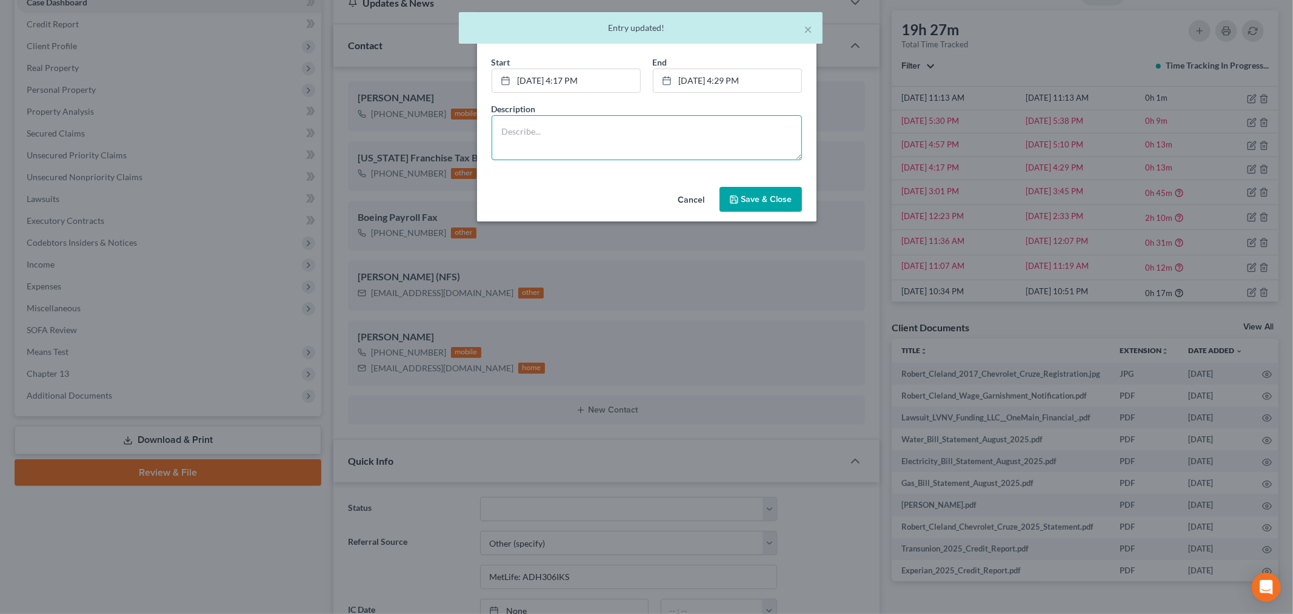
click at [678, 150] on textarea at bounding box center [647, 137] width 310 height 45
paste textarea "Document processing and answering client questions"
type textarea "Document processing and answering client questions"
click at [767, 198] on span "Save & Close" at bounding box center [766, 199] width 51 height 10
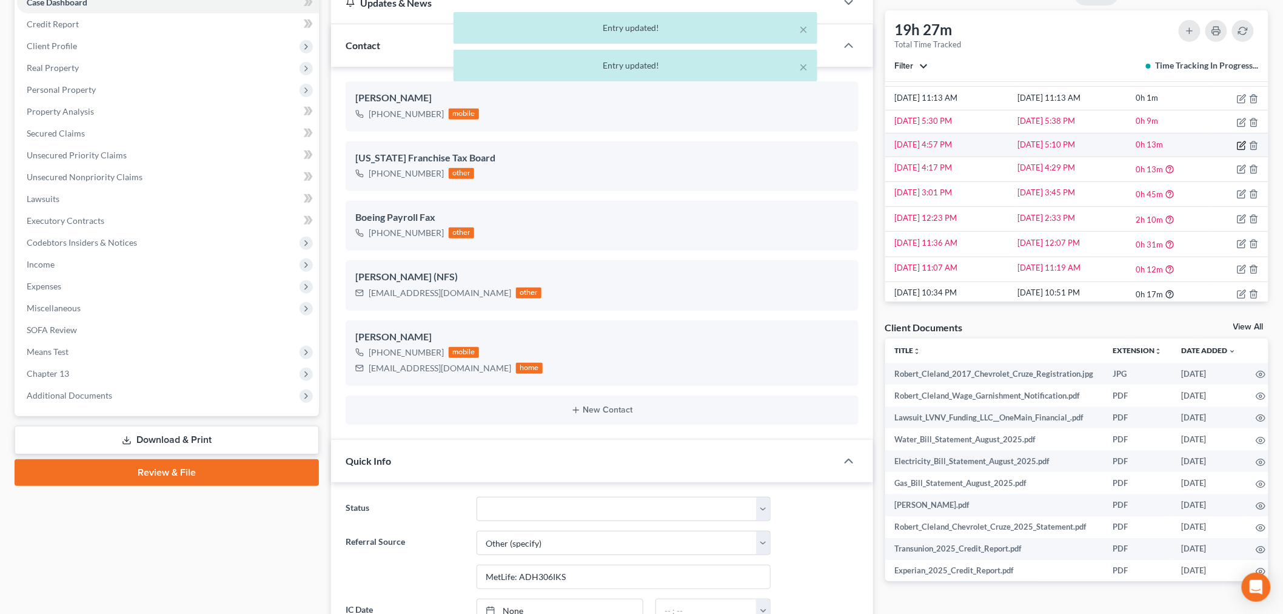
click at [1237, 143] on icon "button" at bounding box center [1242, 146] width 10 height 10
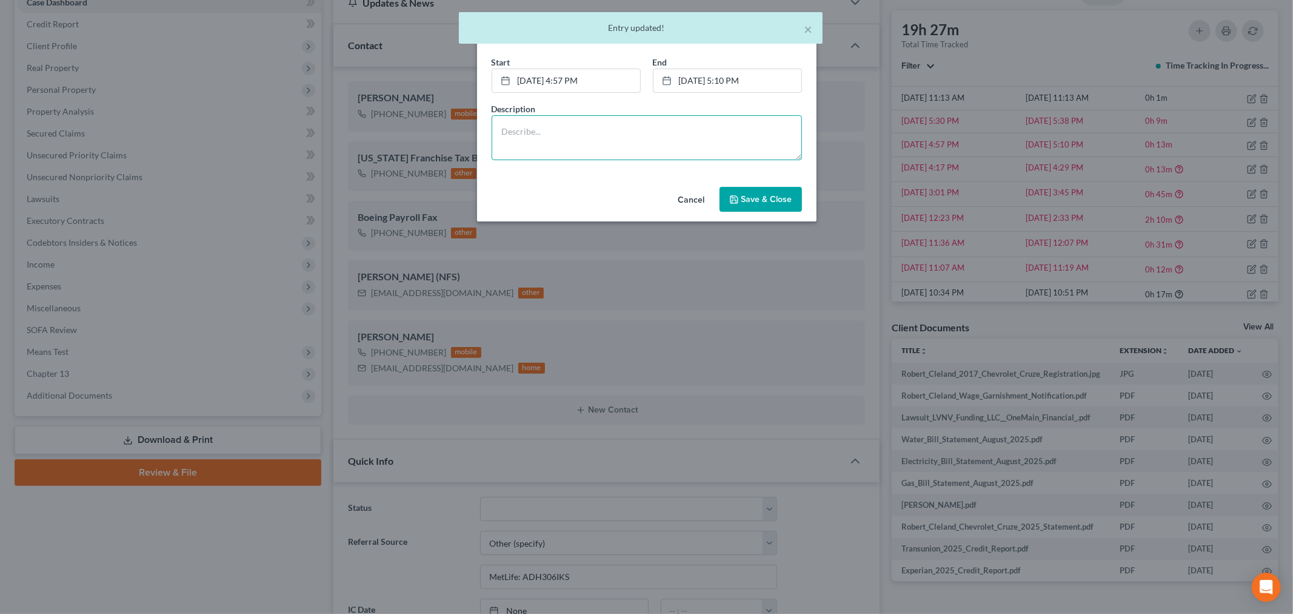
click at [725, 144] on textarea at bounding box center [647, 137] width 310 height 45
paste textarea "Document processing and answering client questions"
type textarea "Document processing and answering client questions"
click at [755, 190] on button "Save & Close" at bounding box center [761, 199] width 82 height 25
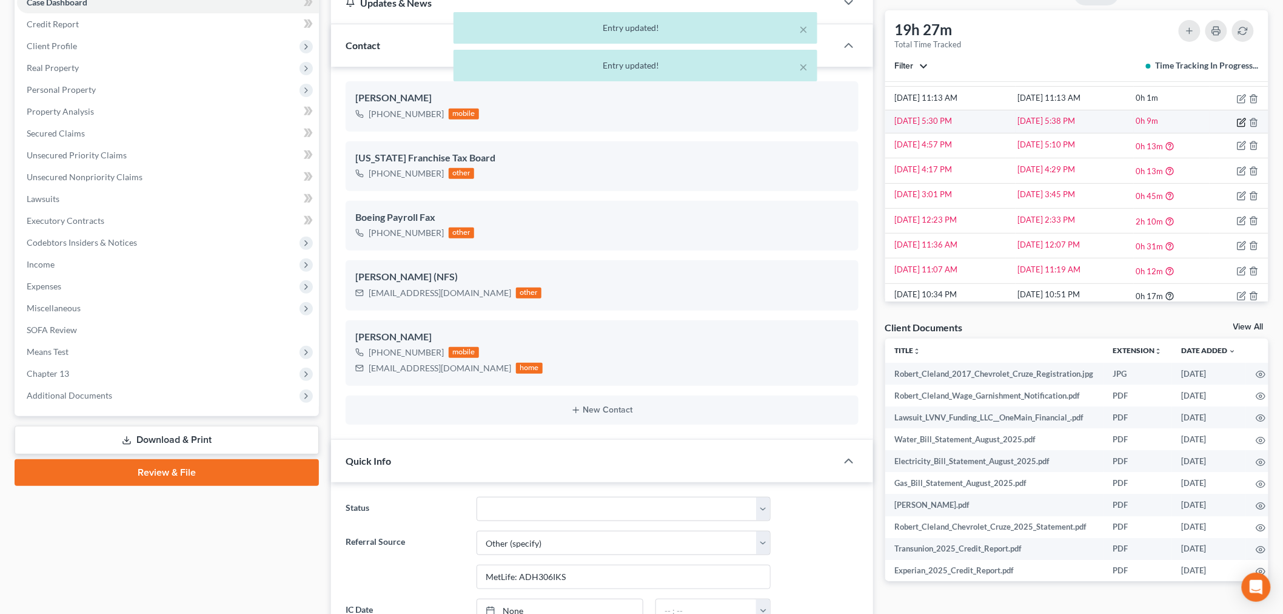
click at [1237, 122] on icon "button" at bounding box center [1242, 123] width 10 height 10
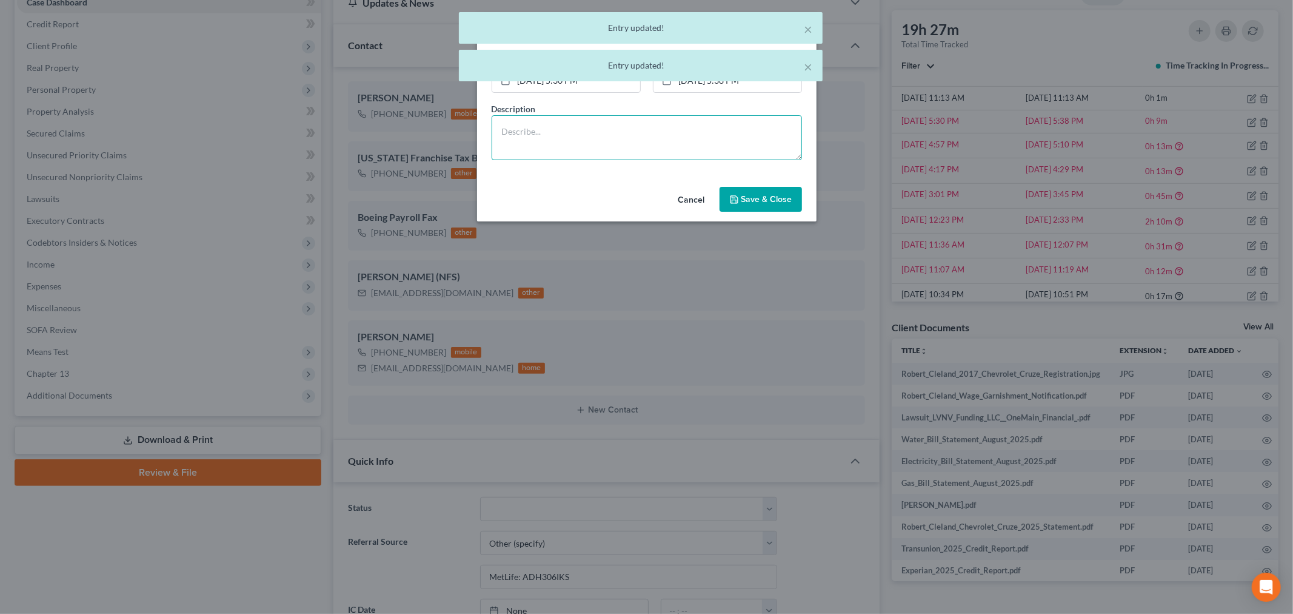
click at [660, 141] on textarea at bounding box center [647, 137] width 310 height 45
paste textarea "Document processing and answering client questions"
type textarea "Document processing and answering client questions"
click at [760, 182] on div "Start * 9/5/2025 5:30 PM close Date 9/5/2025 Time 5:30 PM chevron_left Septembe…" at bounding box center [646, 119] width 339 height 126
click at [766, 194] on span "Save & Close" at bounding box center [766, 199] width 51 height 10
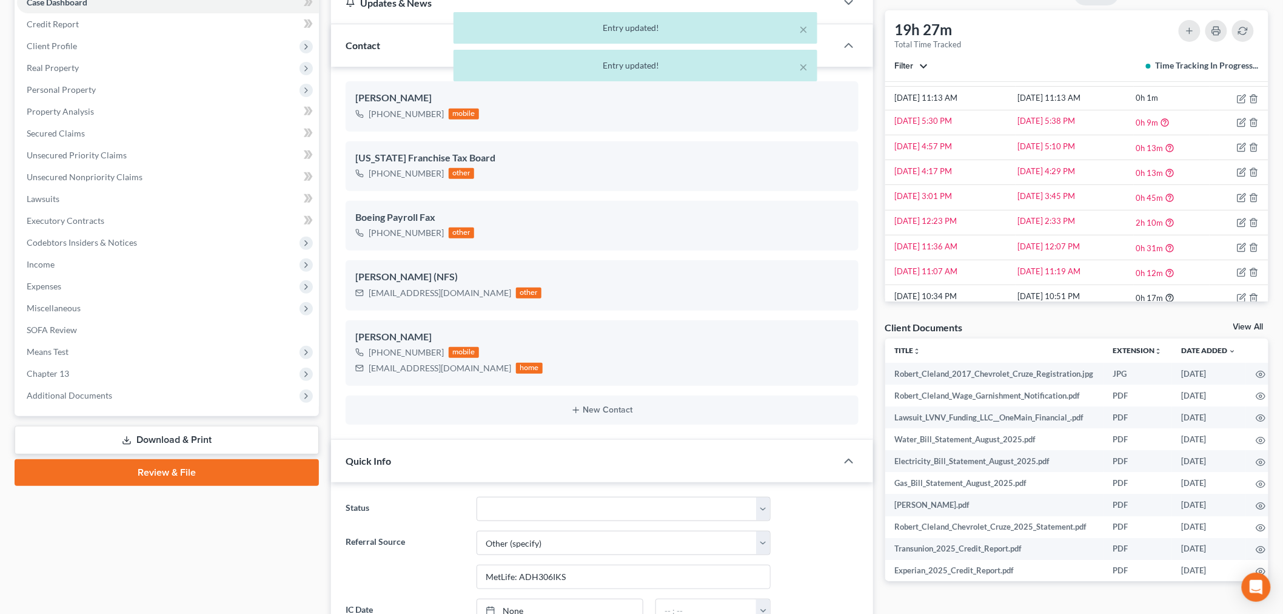
scroll to position [67, 0]
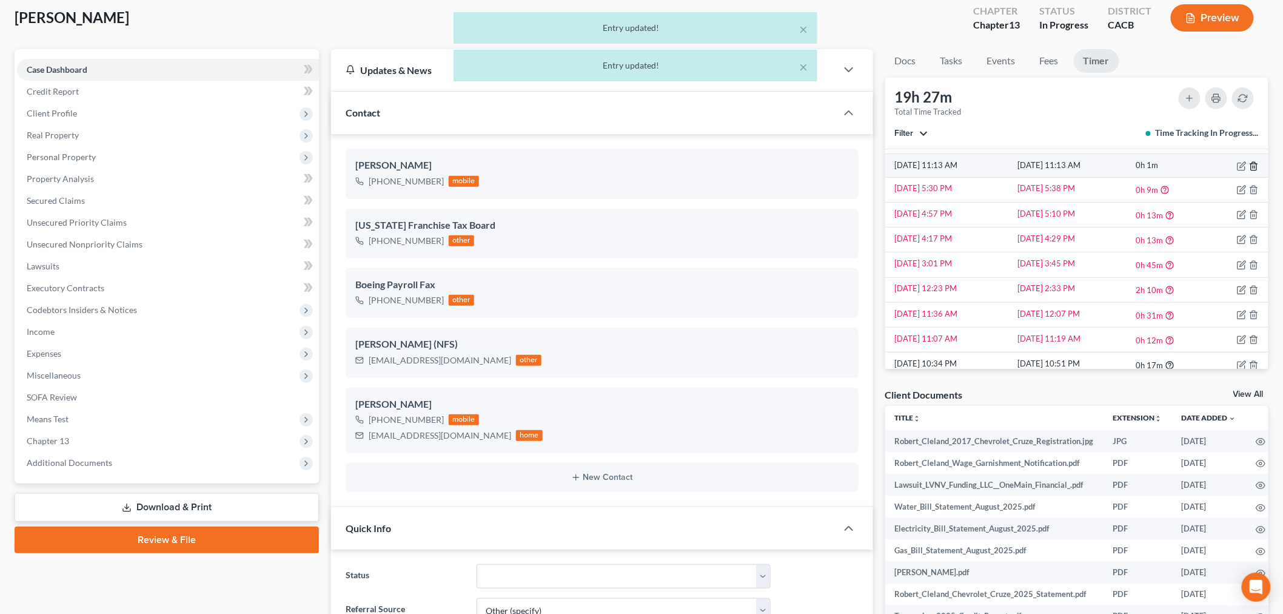
click at [1249, 167] on icon "button" at bounding box center [1254, 166] width 10 height 10
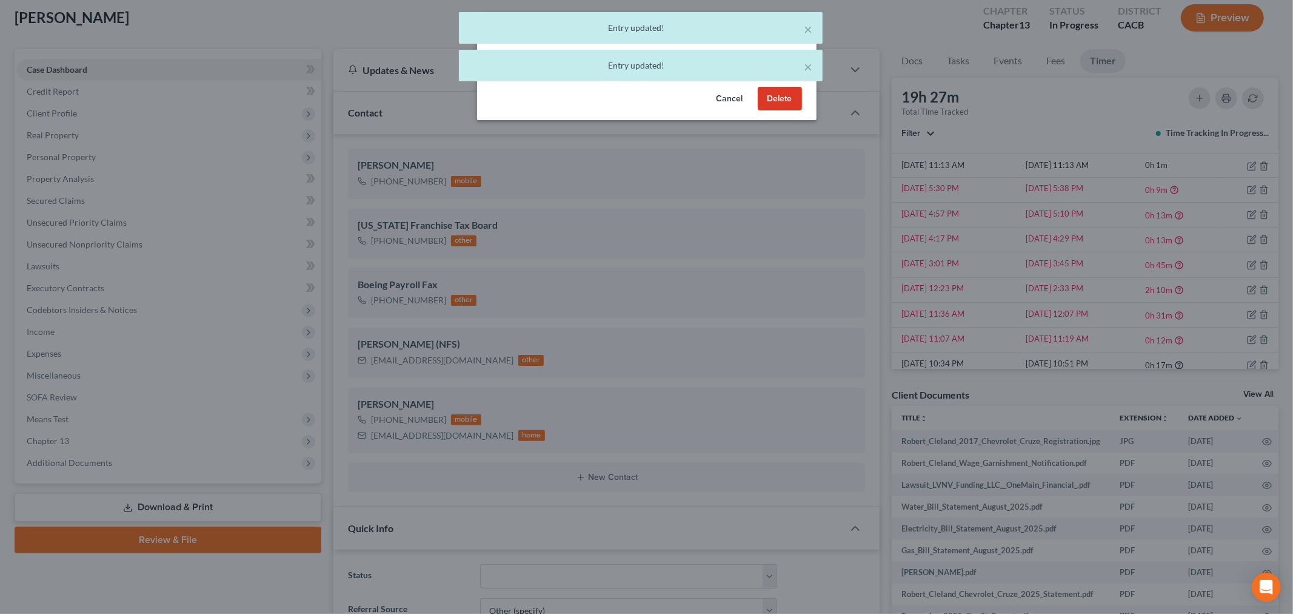
click at [781, 92] on button "Delete" at bounding box center [780, 99] width 44 height 24
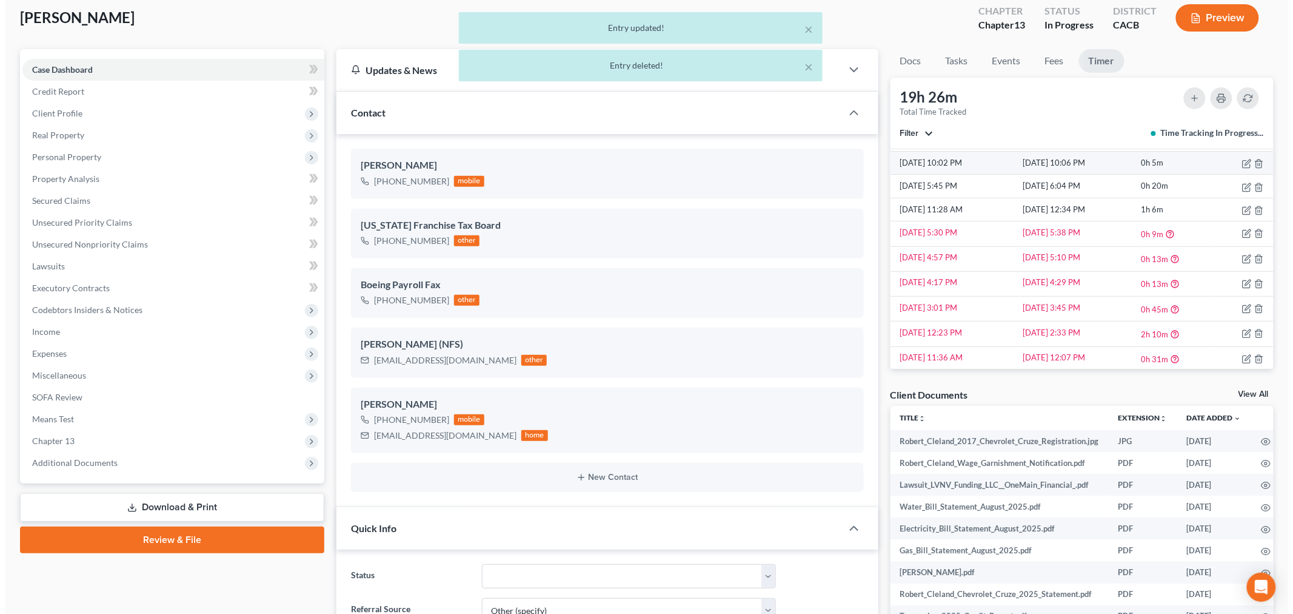
scroll to position [421, 0]
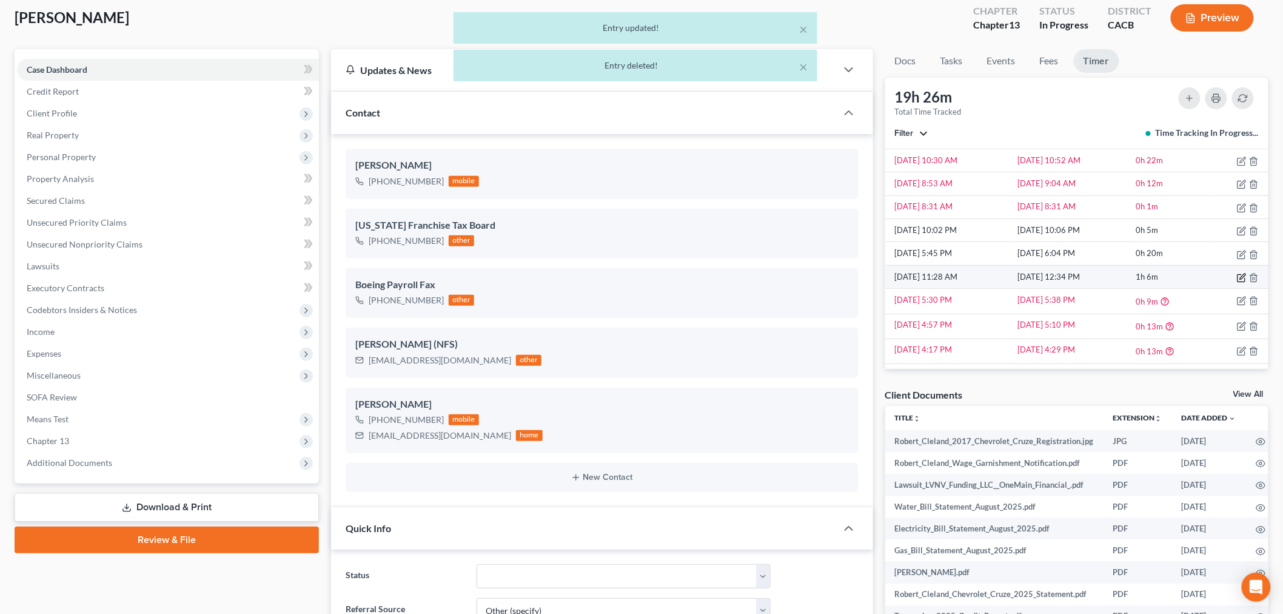
drag, startPoint x: 1237, startPoint y: 275, endPoint x: 1229, endPoint y: 280, distance: 9.6
click at [1232, 279] on td at bounding box center [1238, 276] width 59 height 23
click at [1237, 280] on icon "button" at bounding box center [1242, 278] width 10 height 10
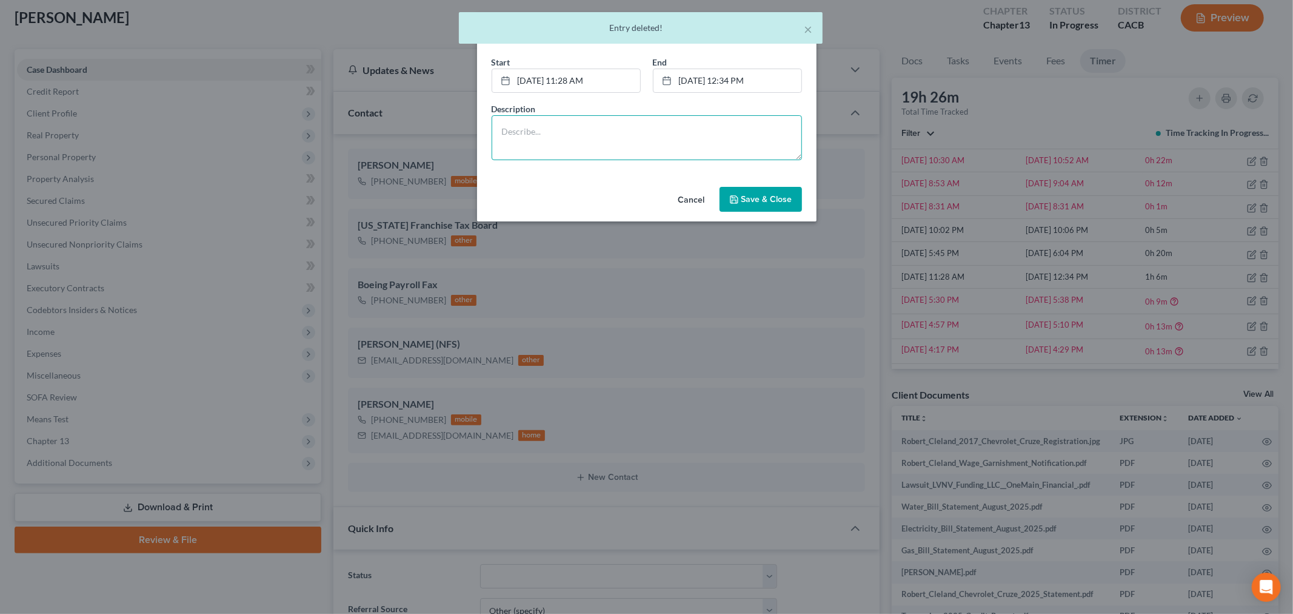
click at [635, 130] on textarea at bounding box center [647, 137] width 310 height 45
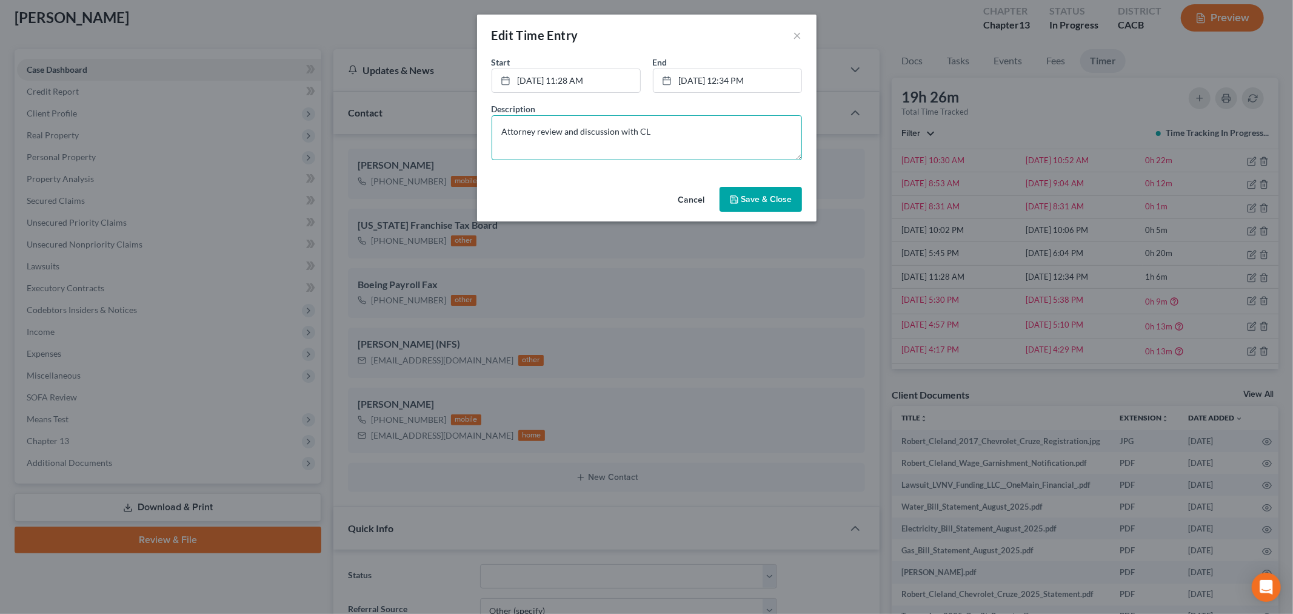
type textarea "Attorney review and discussion with CL"
click at [743, 198] on span "Save & Close" at bounding box center [766, 199] width 51 height 10
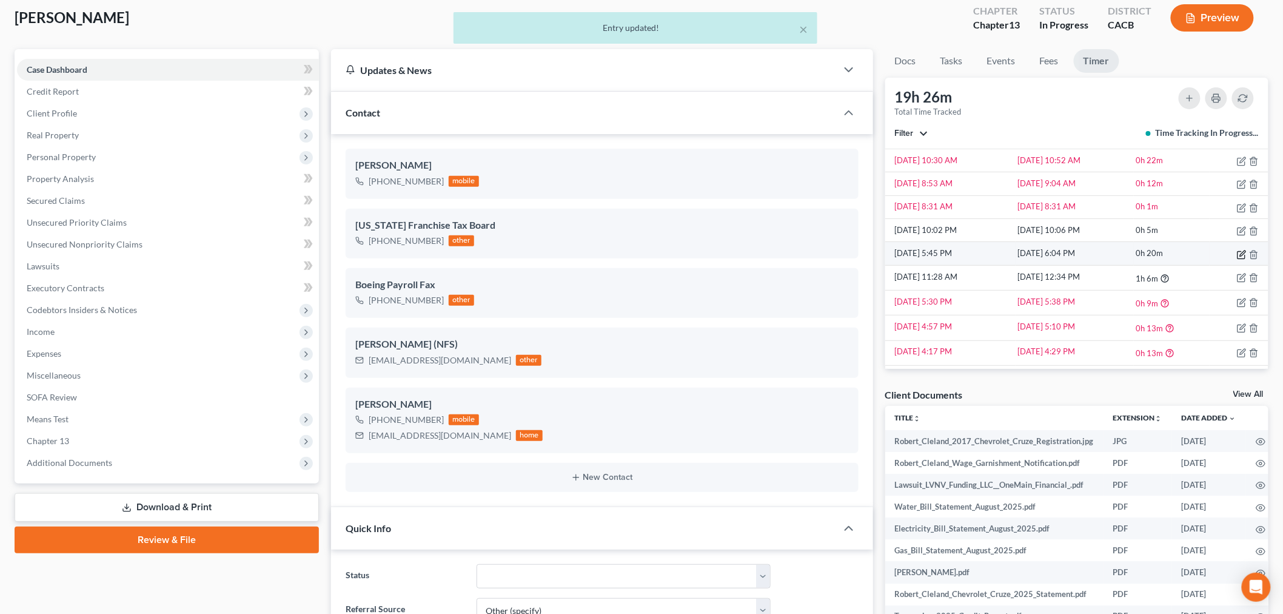
click at [1237, 253] on icon "button" at bounding box center [1242, 255] width 10 height 10
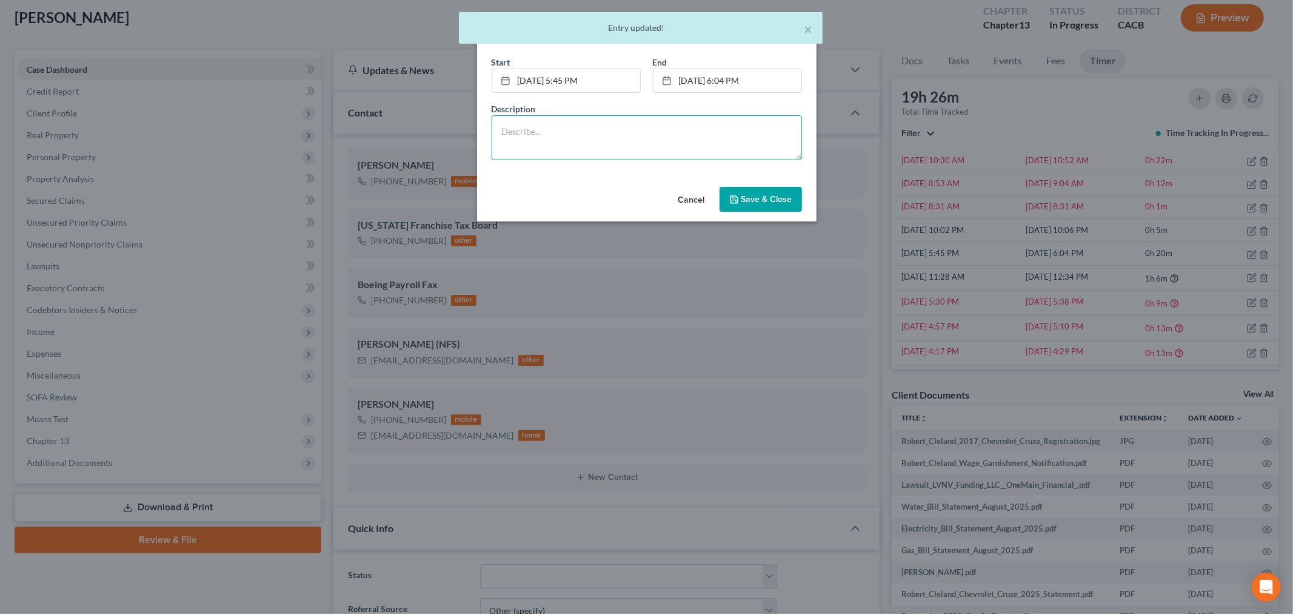
click at [705, 148] on textarea at bounding box center [647, 137] width 310 height 45
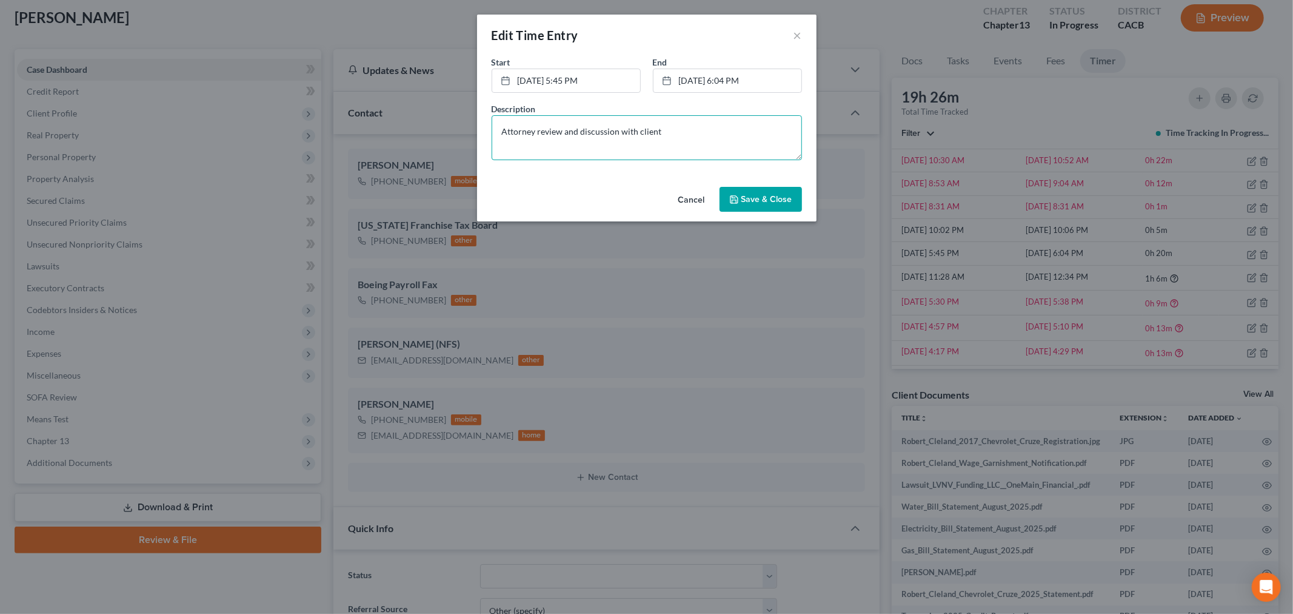
type textarea "Attorney review and discussion with client"
click at [754, 204] on button "Save & Close" at bounding box center [761, 199] width 82 height 25
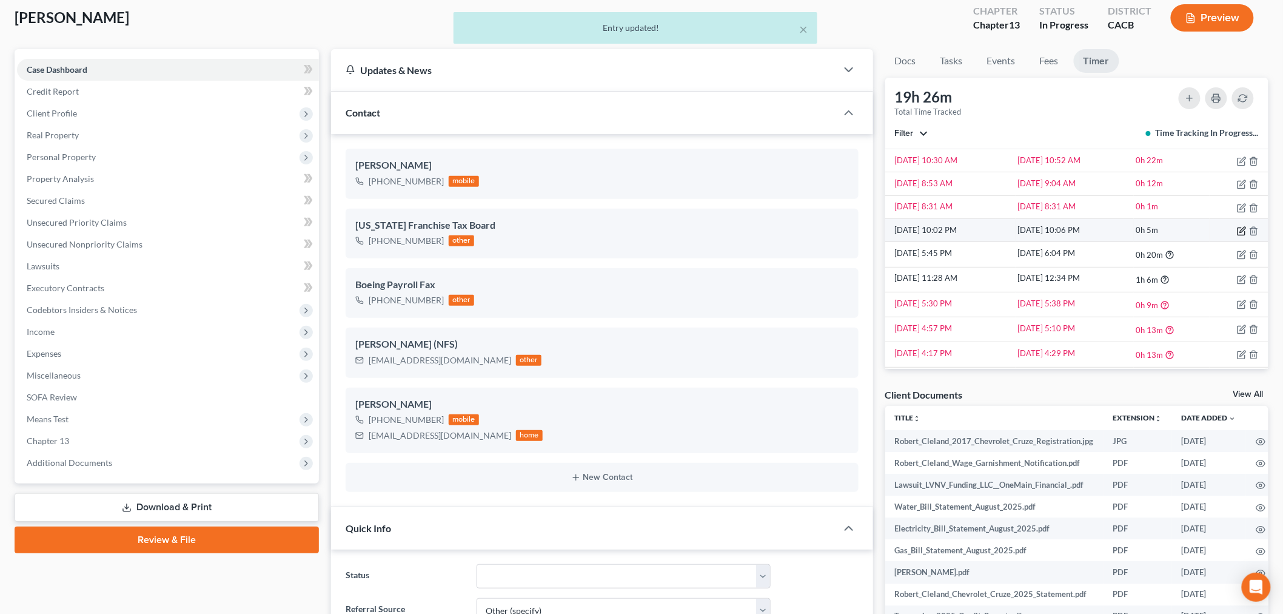
click at [1237, 230] on icon "button" at bounding box center [1242, 231] width 10 height 10
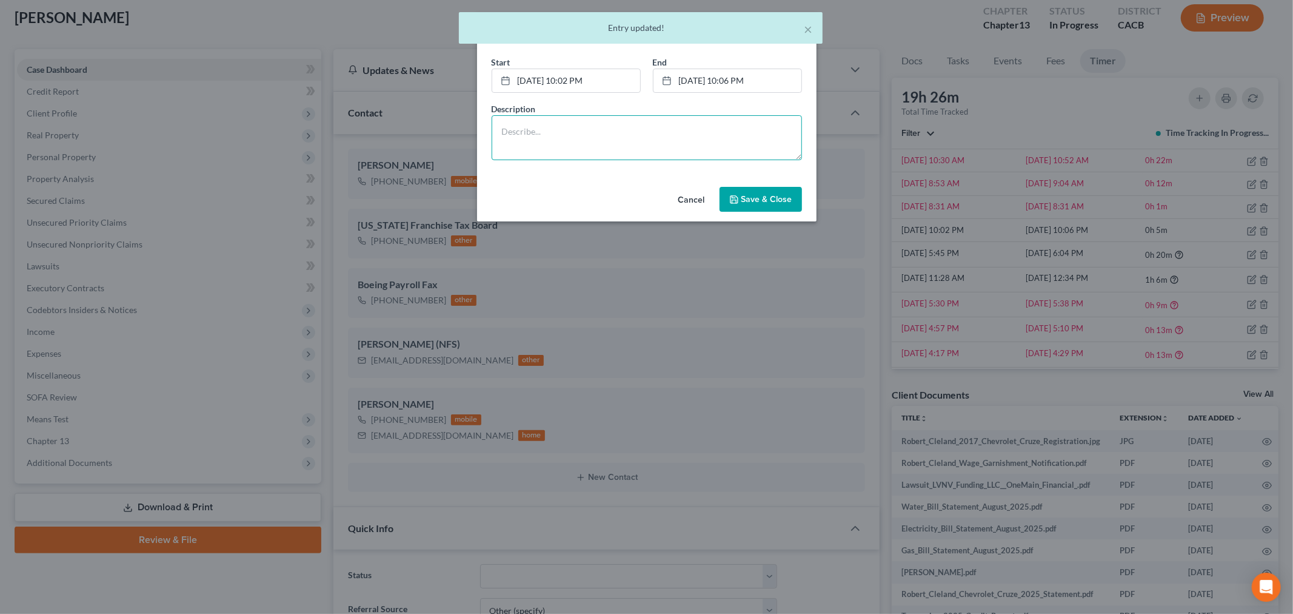
click at [725, 134] on textarea at bounding box center [647, 137] width 310 height 45
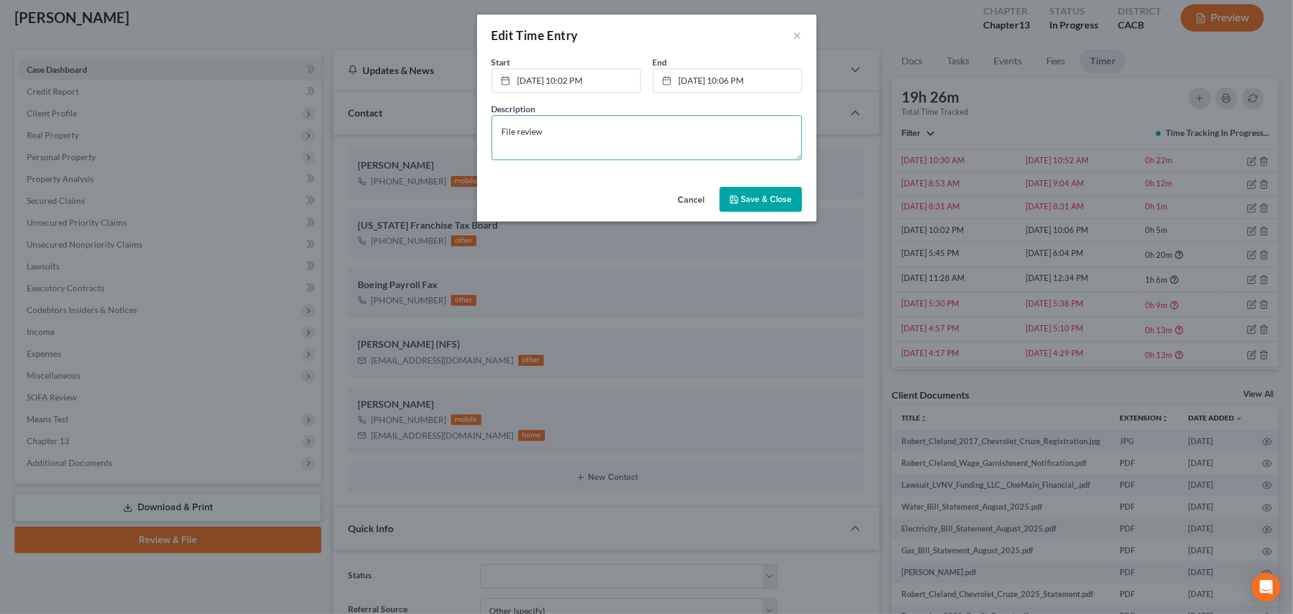
type textarea "File review"
click at [760, 198] on span "Save & Close" at bounding box center [766, 199] width 51 height 10
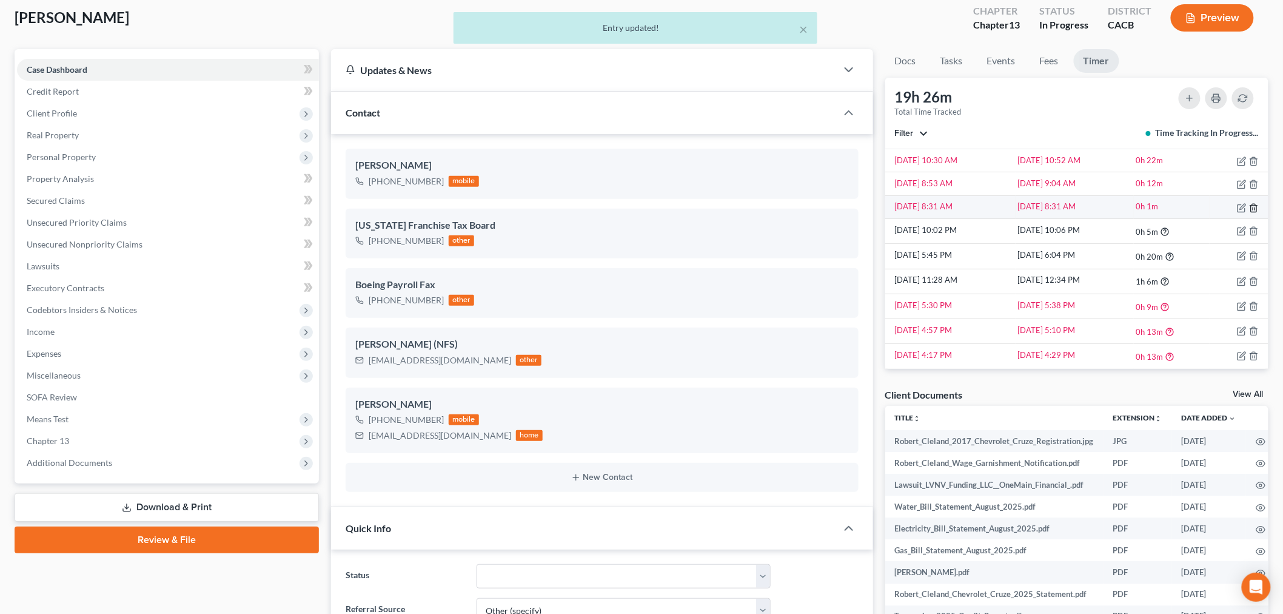
click at [1249, 207] on icon "button" at bounding box center [1254, 208] width 10 height 10
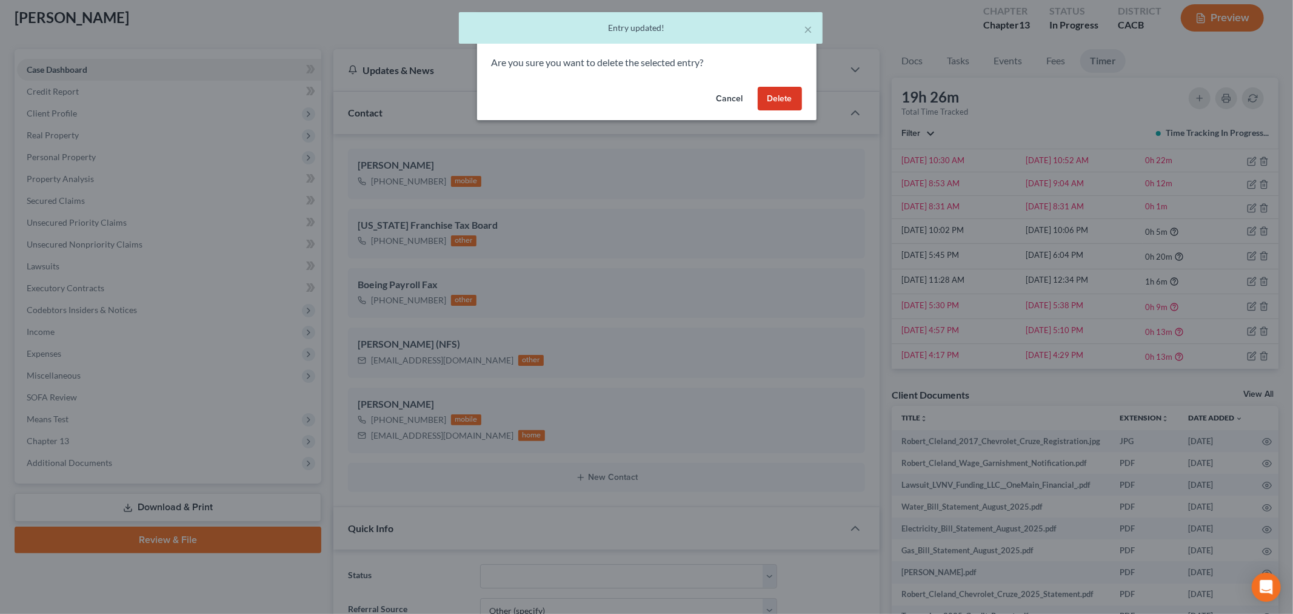
click at [783, 93] on button "Delete" at bounding box center [780, 99] width 44 height 24
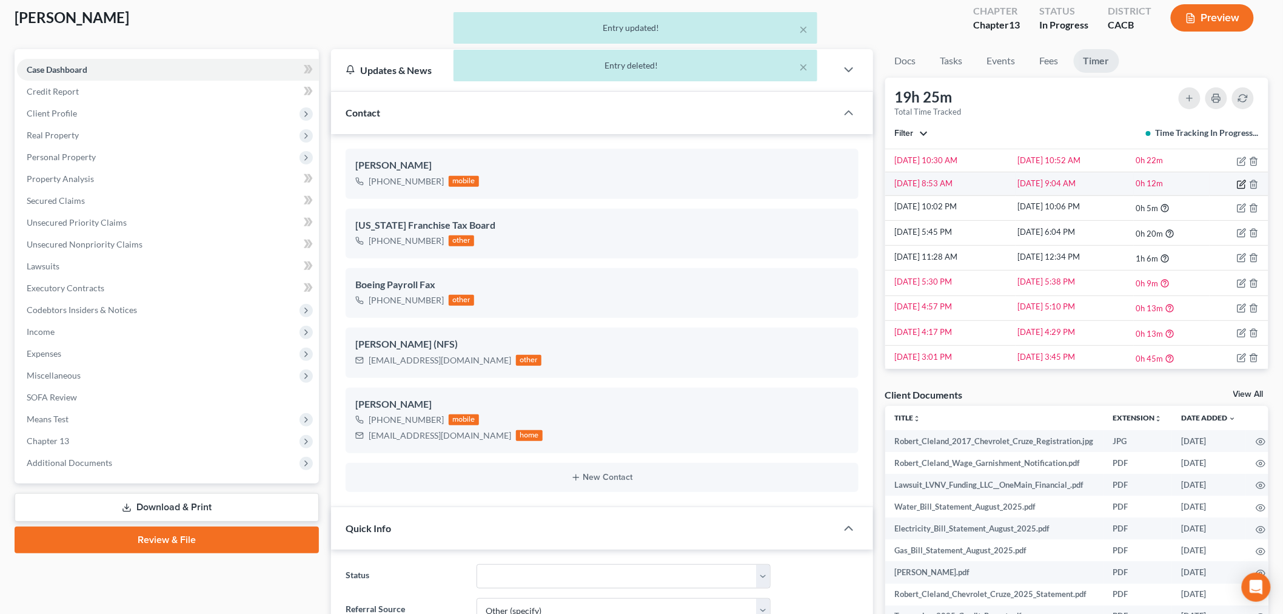
click at [1237, 186] on icon "button" at bounding box center [1242, 184] width 10 height 10
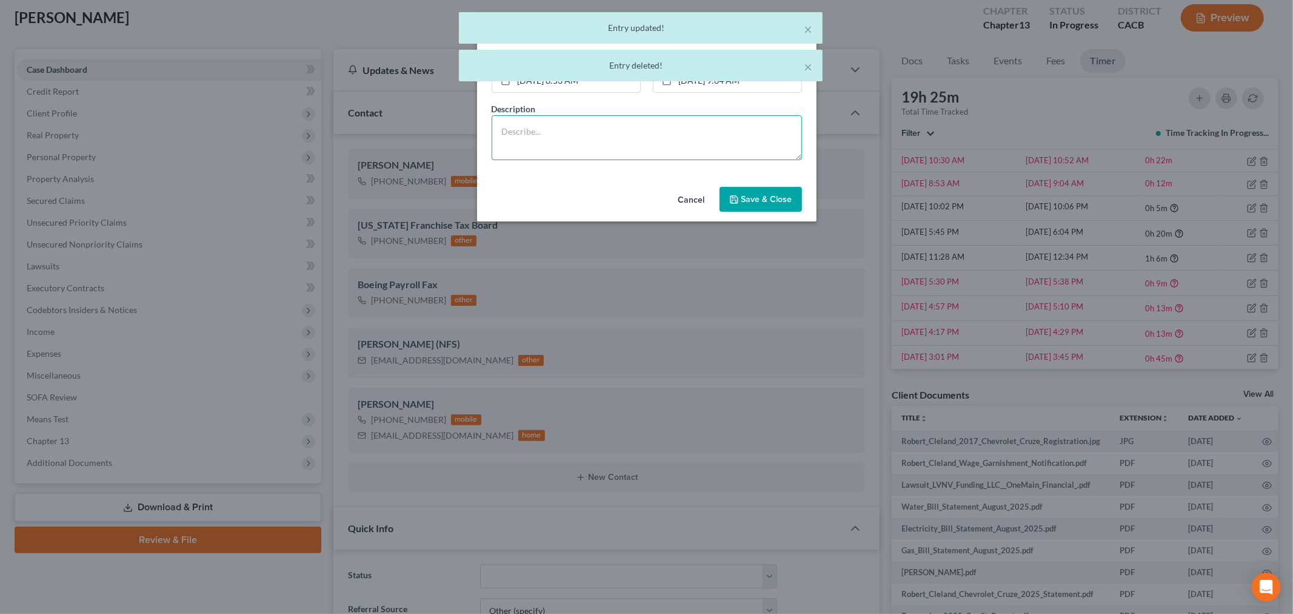
click at [743, 146] on textarea at bounding box center [647, 137] width 310 height 45
paste textarea "Document processing and answering client questions"
type textarea "Document processing and answering client questions"
click at [752, 189] on button "Save & Close" at bounding box center [761, 199] width 82 height 25
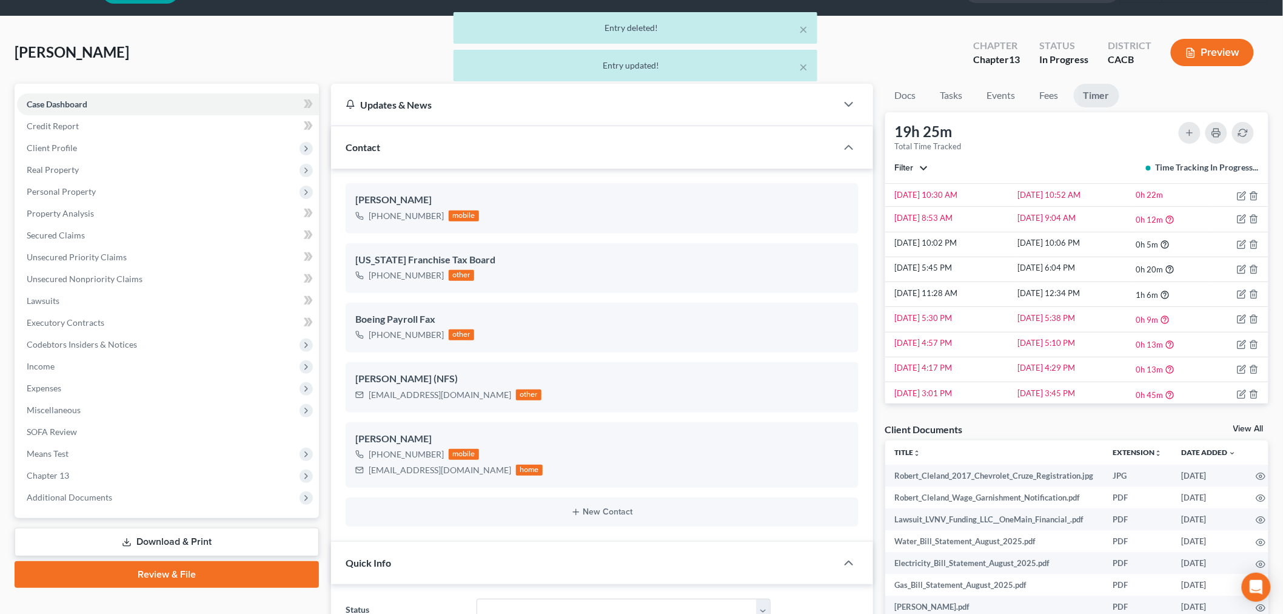
scroll to position [0, 0]
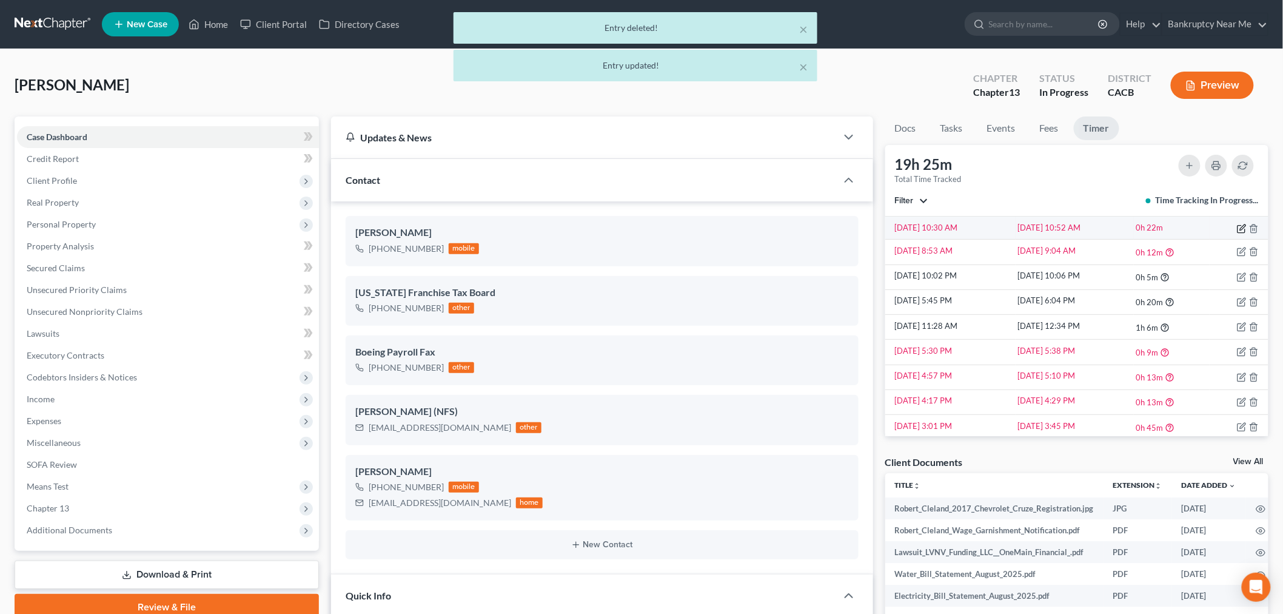
click at [1237, 229] on icon "button" at bounding box center [1242, 229] width 10 height 10
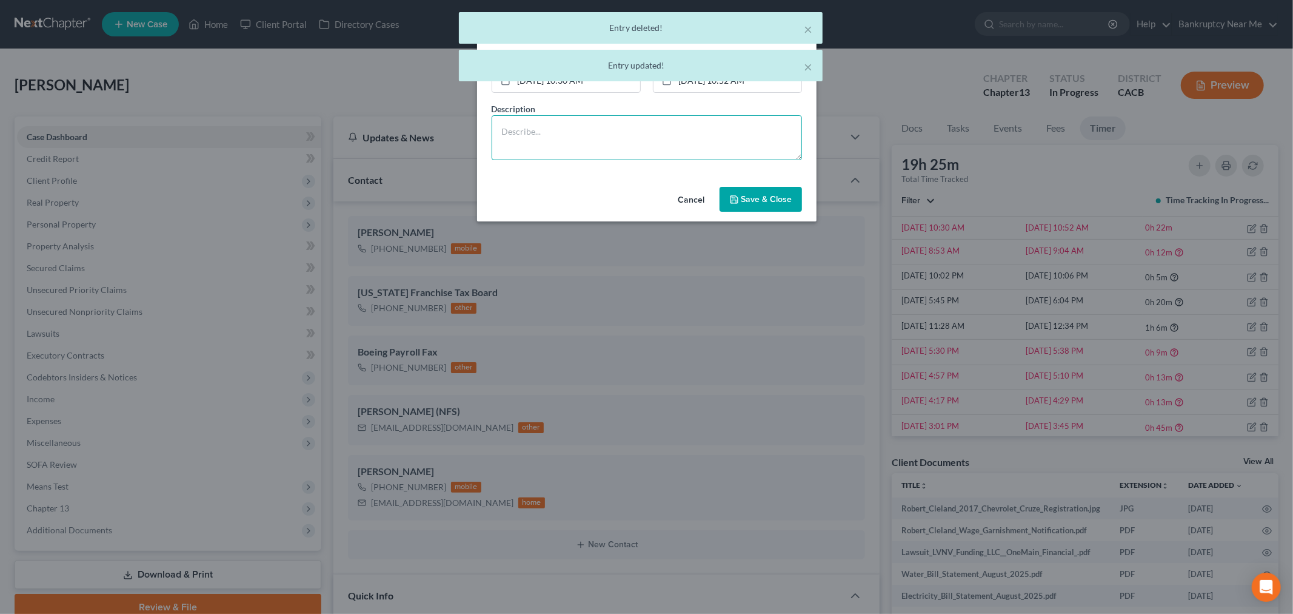
click at [659, 135] on textarea at bounding box center [647, 137] width 310 height 45
paste textarea "Document processing and answering client questions"
type textarea "Document processing and answering client questions"
click at [734, 200] on polyline "button" at bounding box center [734, 200] width 4 height 3
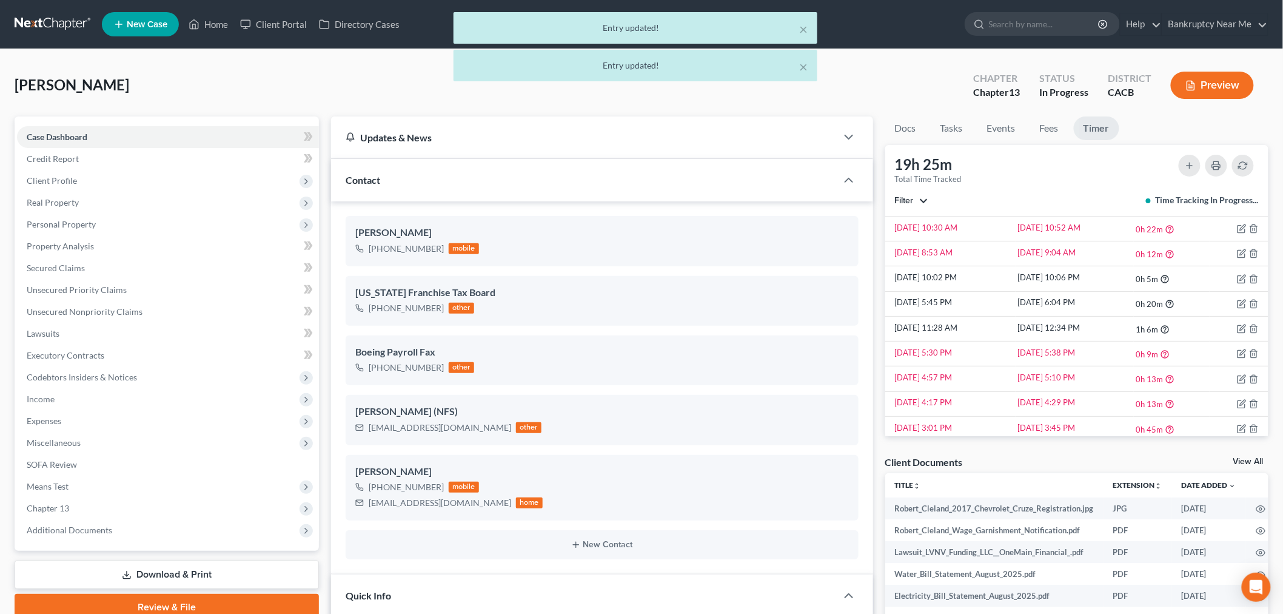
scroll to position [219, 0]
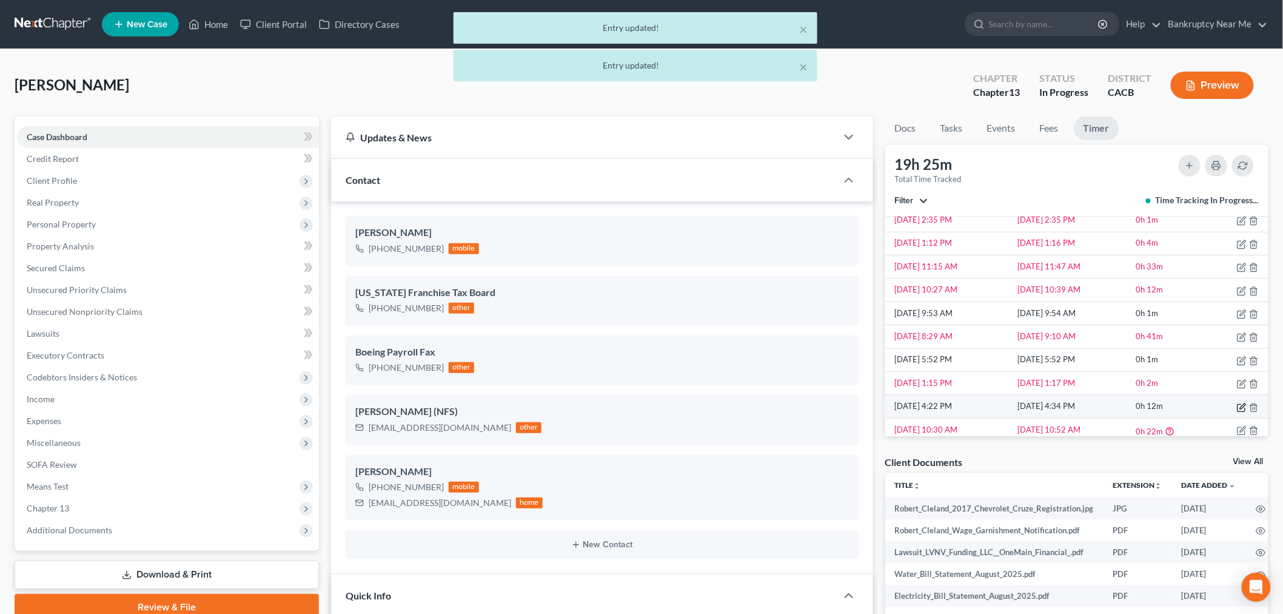
click at [1237, 408] on icon "button" at bounding box center [1242, 408] width 10 height 10
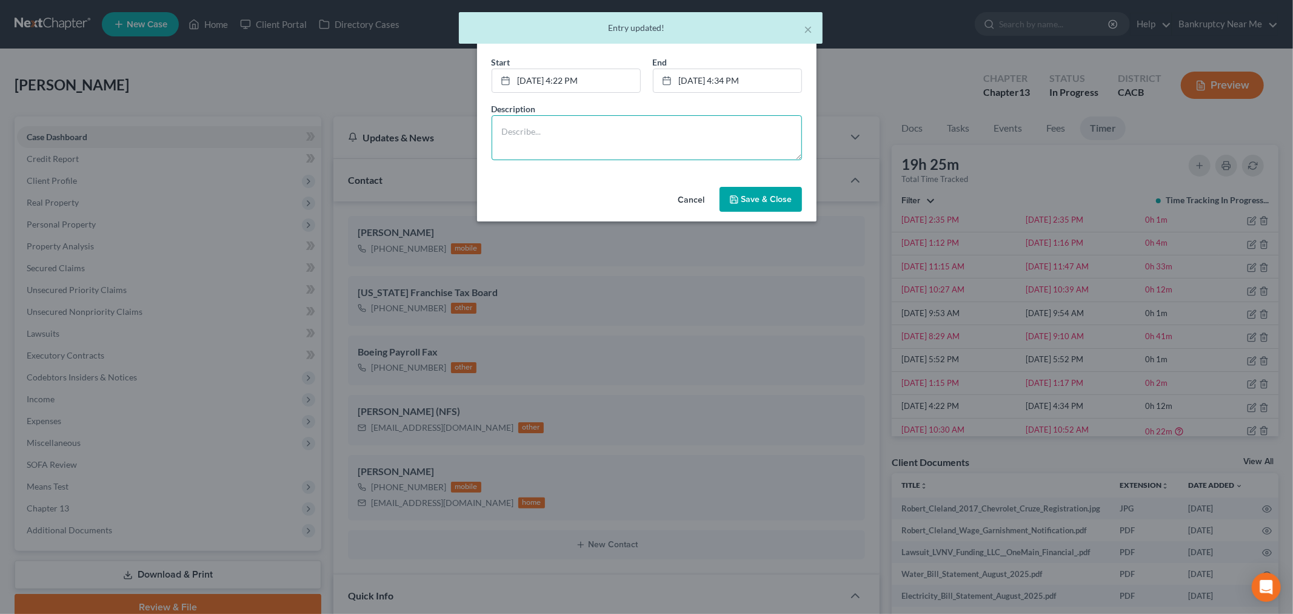
click at [687, 143] on textarea at bounding box center [647, 137] width 310 height 45
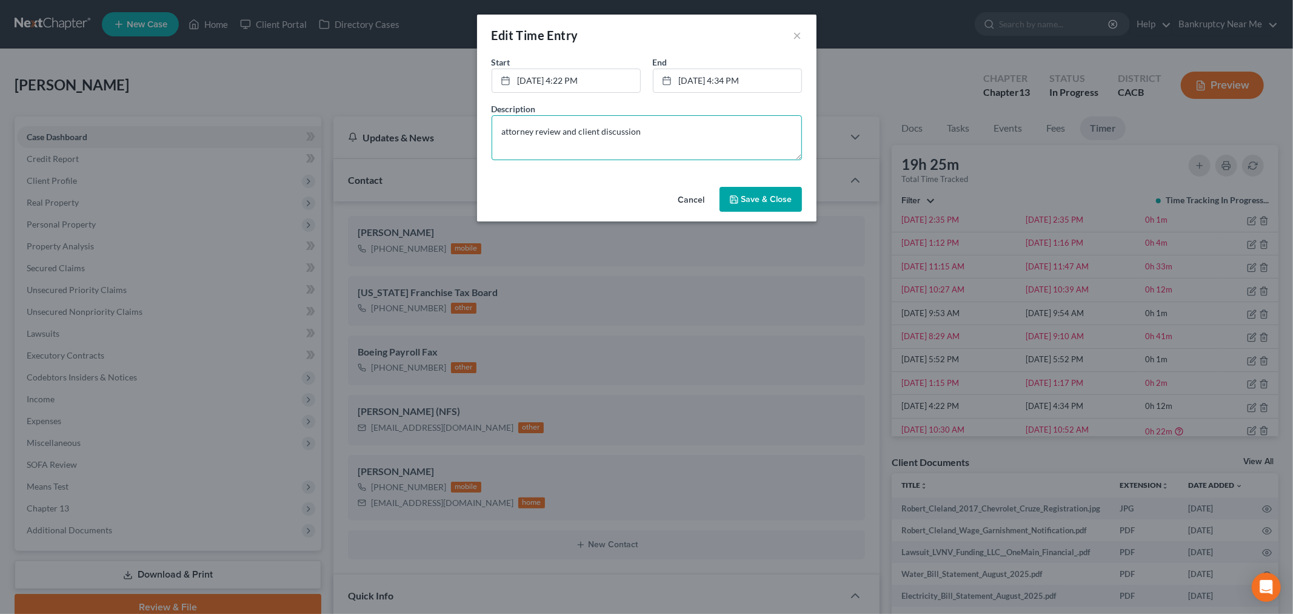
type textarea "attorney review and client discussion"
click at [753, 194] on span "Save & Close" at bounding box center [766, 199] width 51 height 10
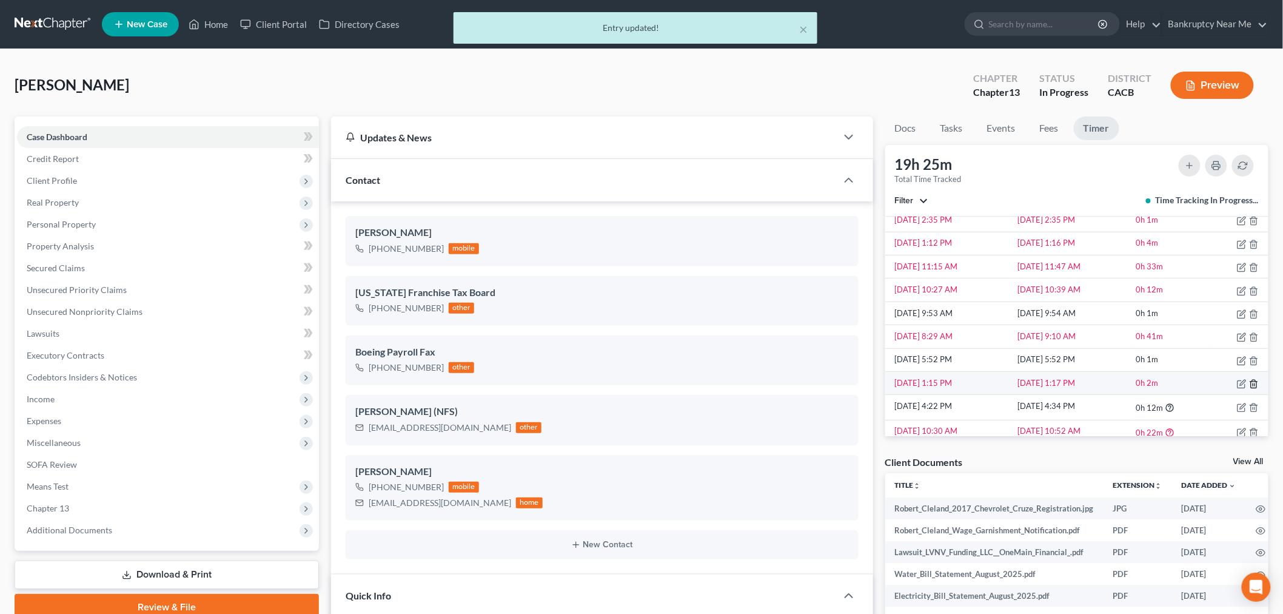
click at [1250, 381] on polyline "button" at bounding box center [1253, 381] width 7 height 0
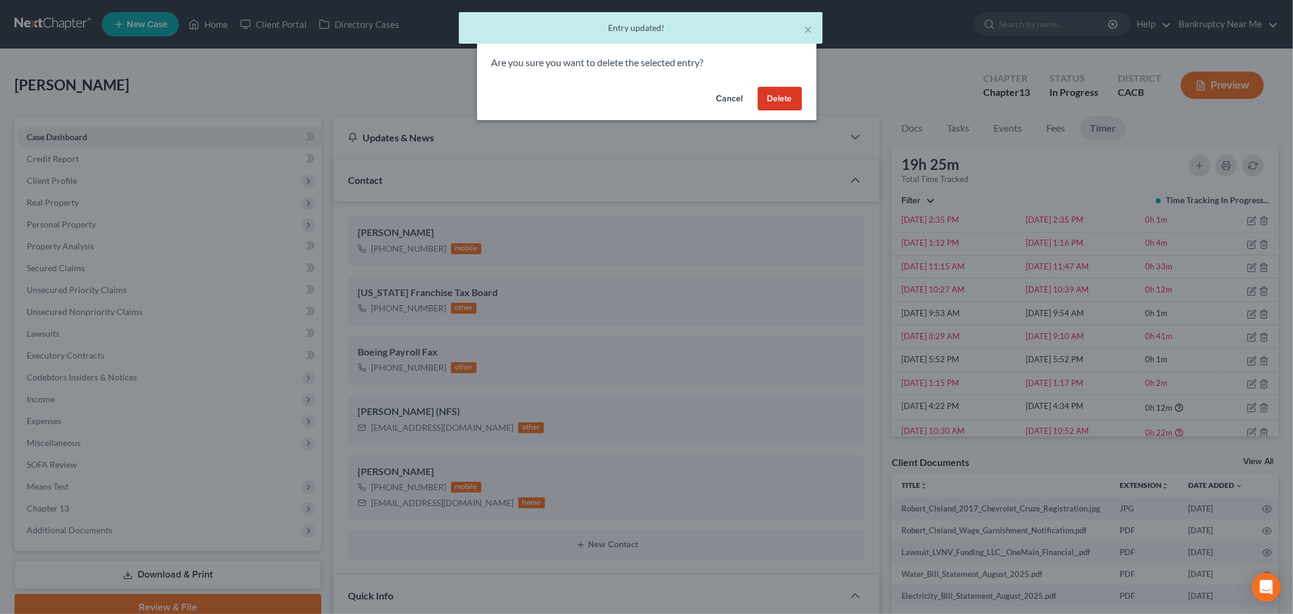
click at [769, 98] on button "Delete" at bounding box center [780, 99] width 44 height 24
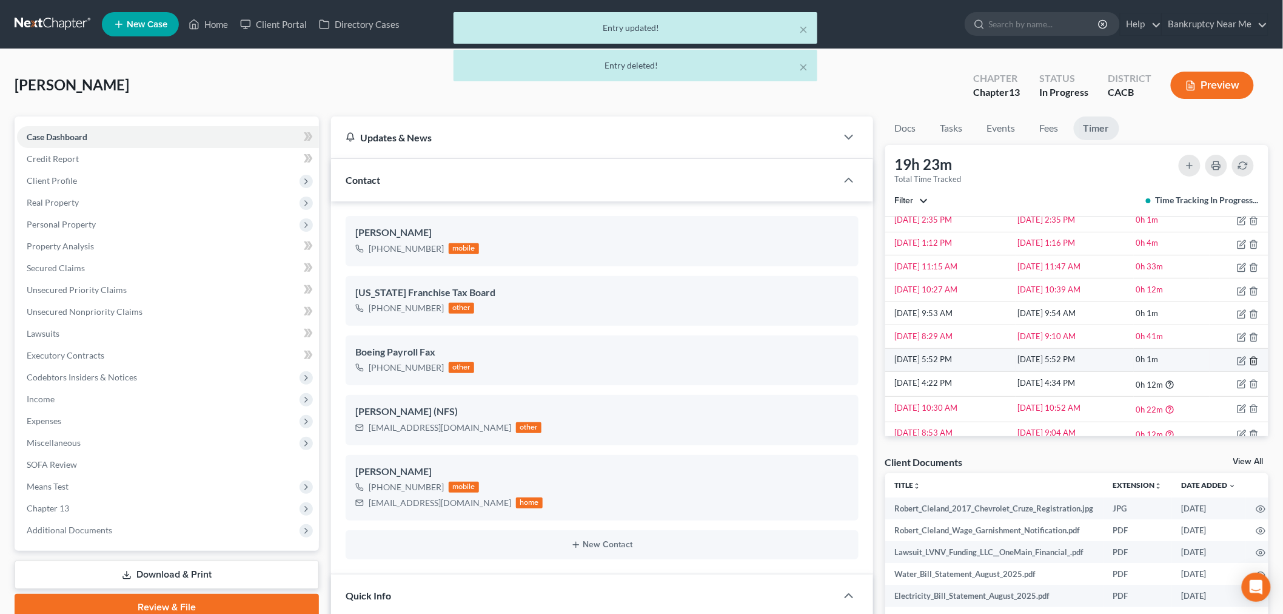
click at [1249, 359] on icon "button" at bounding box center [1254, 361] width 10 height 10
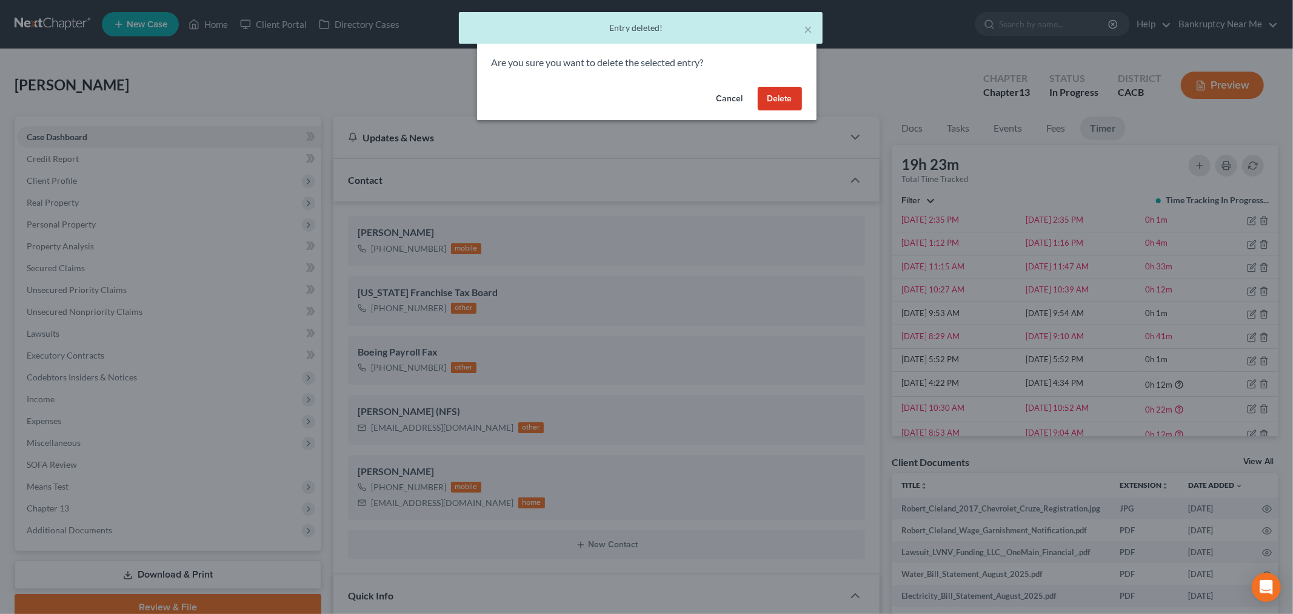
click at [783, 103] on button "Delete" at bounding box center [780, 99] width 44 height 24
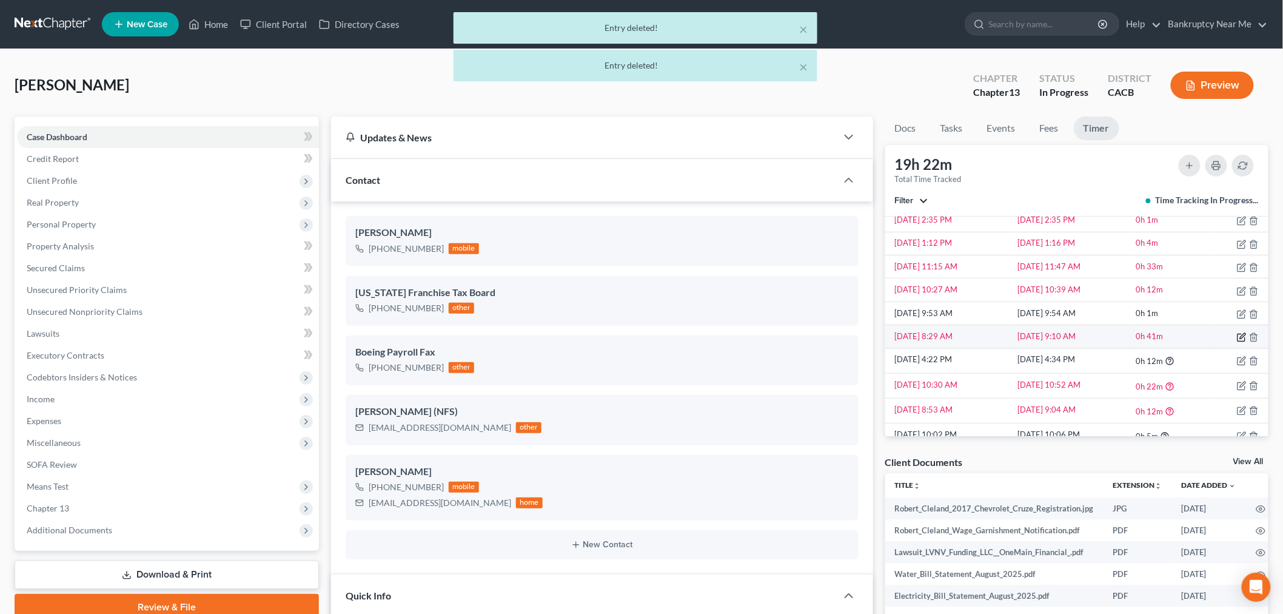
click at [1237, 338] on icon "button" at bounding box center [1242, 337] width 10 height 10
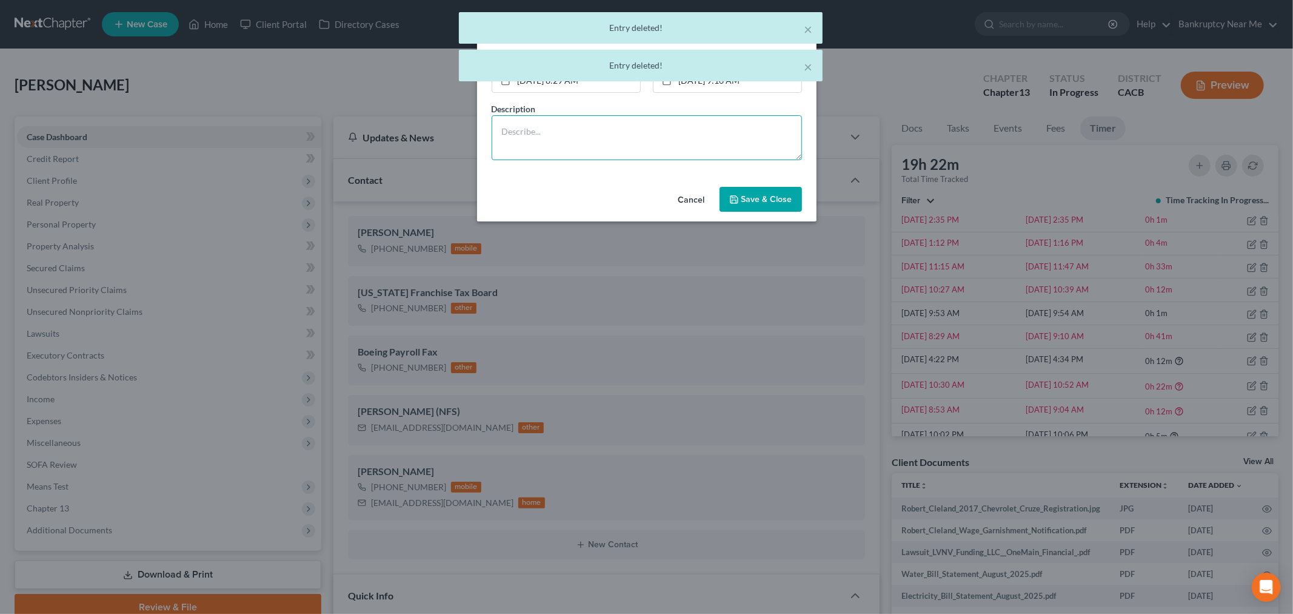
drag, startPoint x: 680, startPoint y: 129, endPoint x: 736, endPoint y: 193, distance: 85.0
click at [682, 130] on textarea at bounding box center [647, 137] width 310 height 45
type textarea "b"
click at [737, 195] on icon "button" at bounding box center [734, 200] width 10 height 10
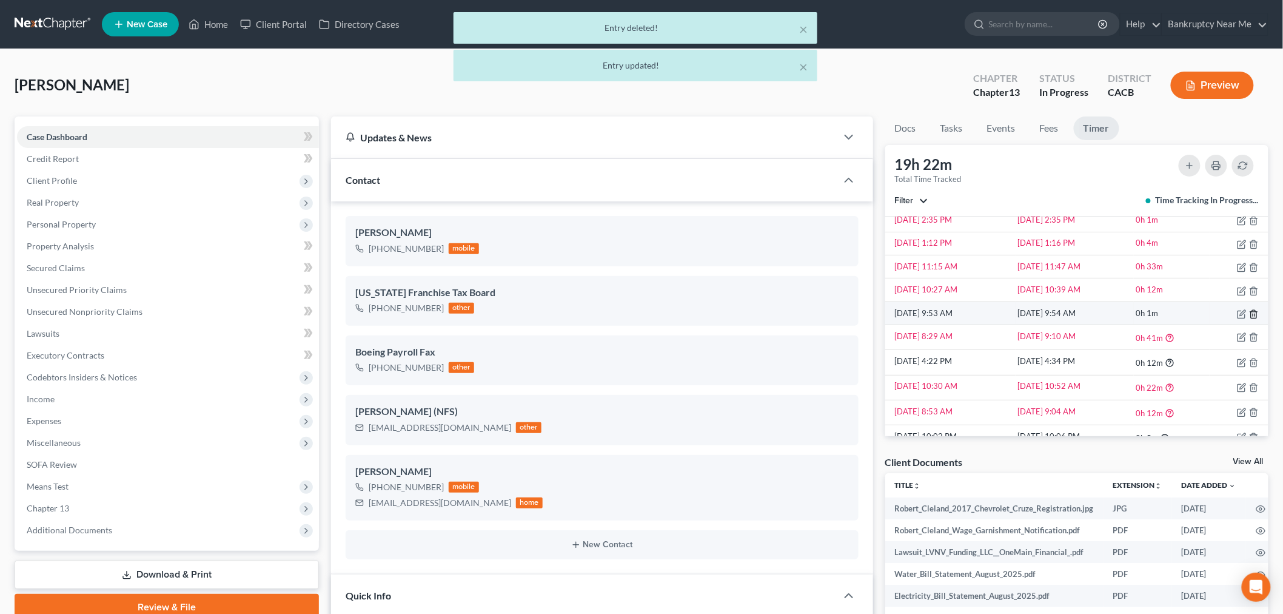
click at [1251, 315] on icon "button" at bounding box center [1253, 314] width 5 height 8
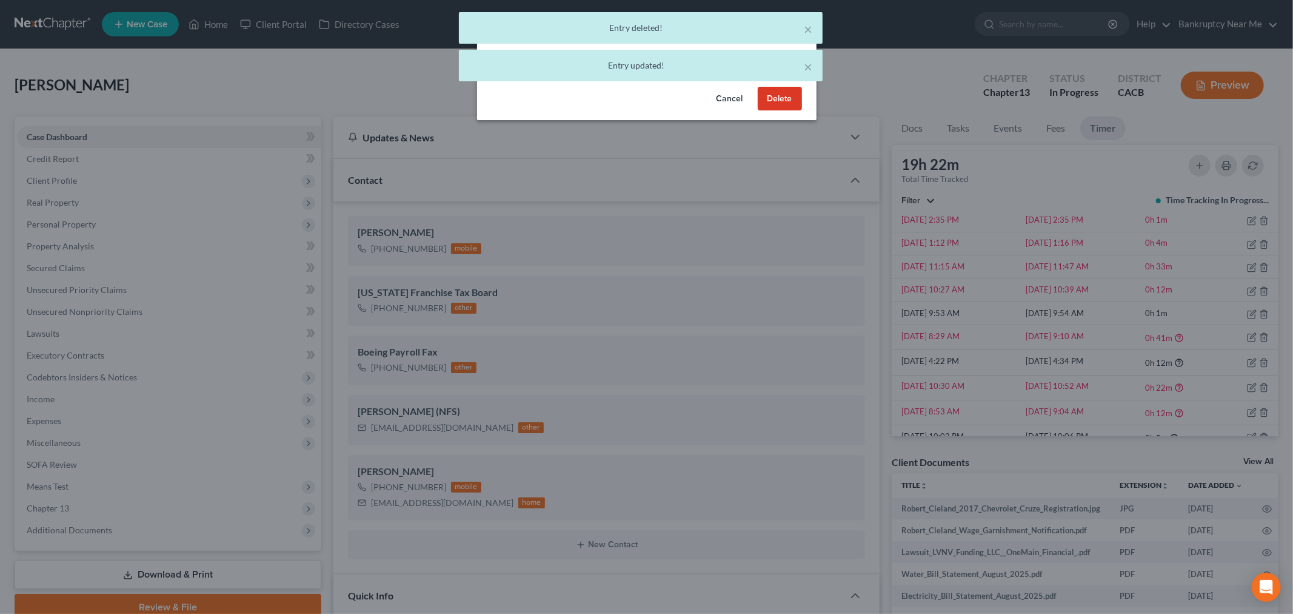
click at [786, 99] on button "Delete" at bounding box center [780, 99] width 44 height 24
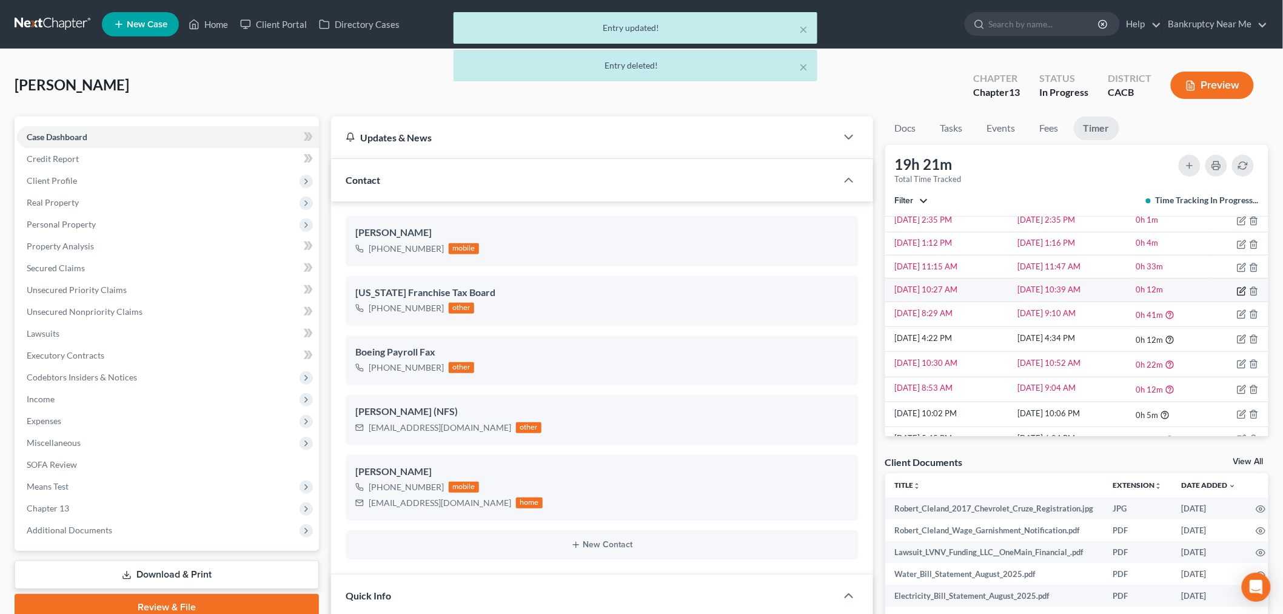
click at [1237, 295] on icon "button" at bounding box center [1240, 290] width 7 height 7
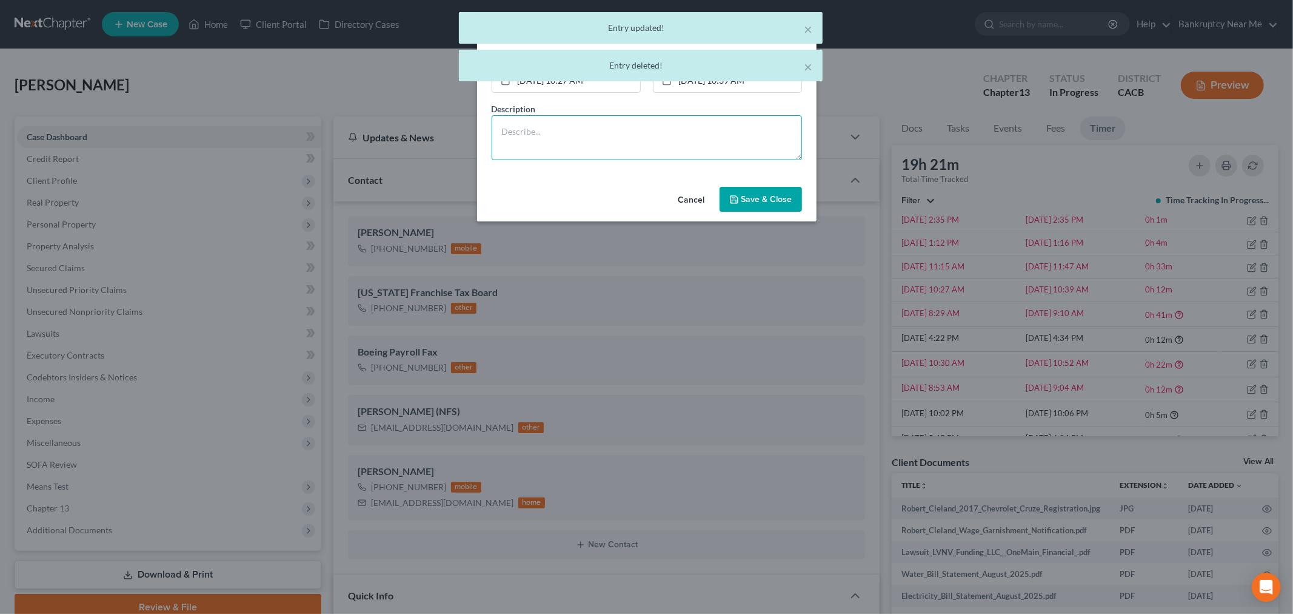
drag, startPoint x: 719, startPoint y: 136, endPoint x: 759, endPoint y: 183, distance: 61.9
click at [720, 136] on textarea at bounding box center [647, 137] width 310 height 45
type textarea "b"
click at [760, 201] on span "Save & Close" at bounding box center [766, 199] width 51 height 10
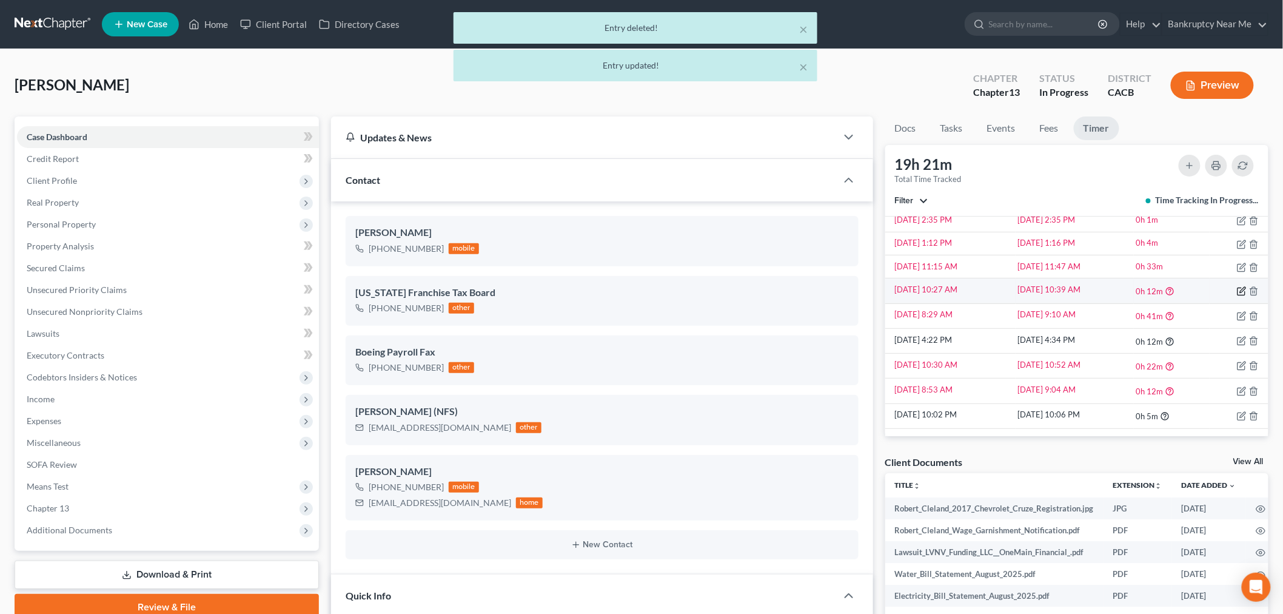
click at [1237, 289] on icon "button" at bounding box center [1242, 291] width 10 height 10
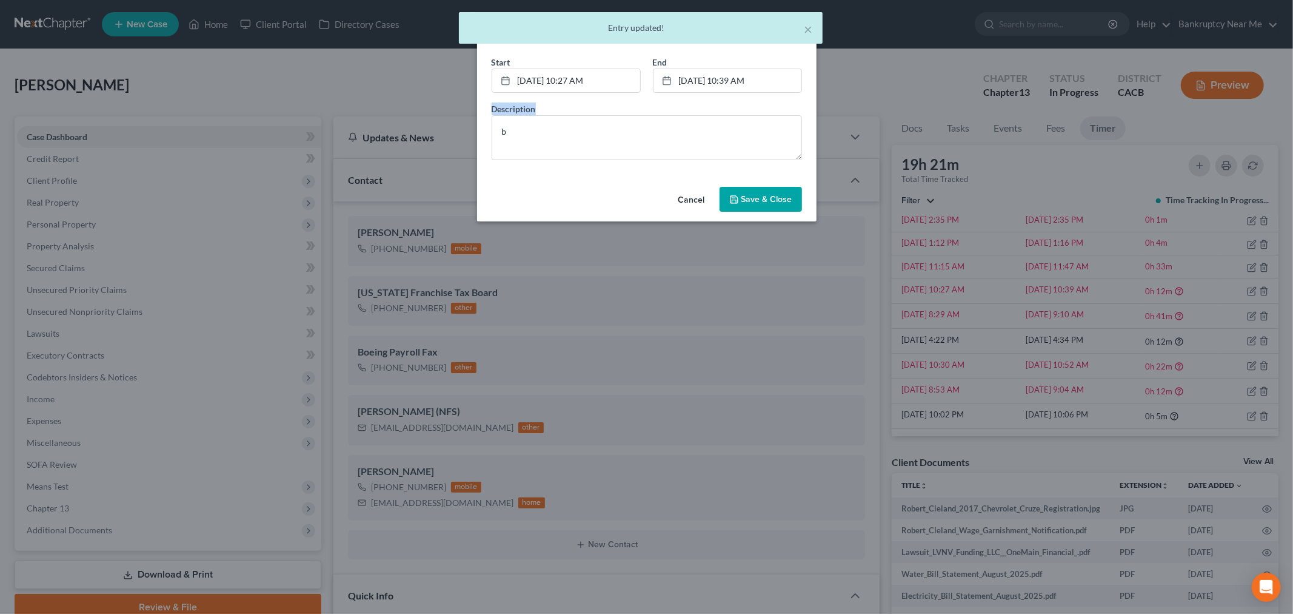
drag, startPoint x: 609, startPoint y: 113, endPoint x: 471, endPoint y: 115, distance: 138.2
click at [458, 113] on div "Edit Time Entry × Start * 9/18/2025 10:27 AM close Date 9/18/2025 Time 10:27 AM…" at bounding box center [646, 307] width 1293 height 614
click at [530, 144] on textarea "b" at bounding box center [647, 137] width 310 height 45
drag, startPoint x: 541, startPoint y: 140, endPoint x: 461, endPoint y: 138, distance: 79.4
click at [461, 138] on div "Edit Time Entry × Start * 9/18/2025 10:27 AM close Date 9/18/2025 Time 10:27 AM…" at bounding box center [646, 307] width 1293 height 614
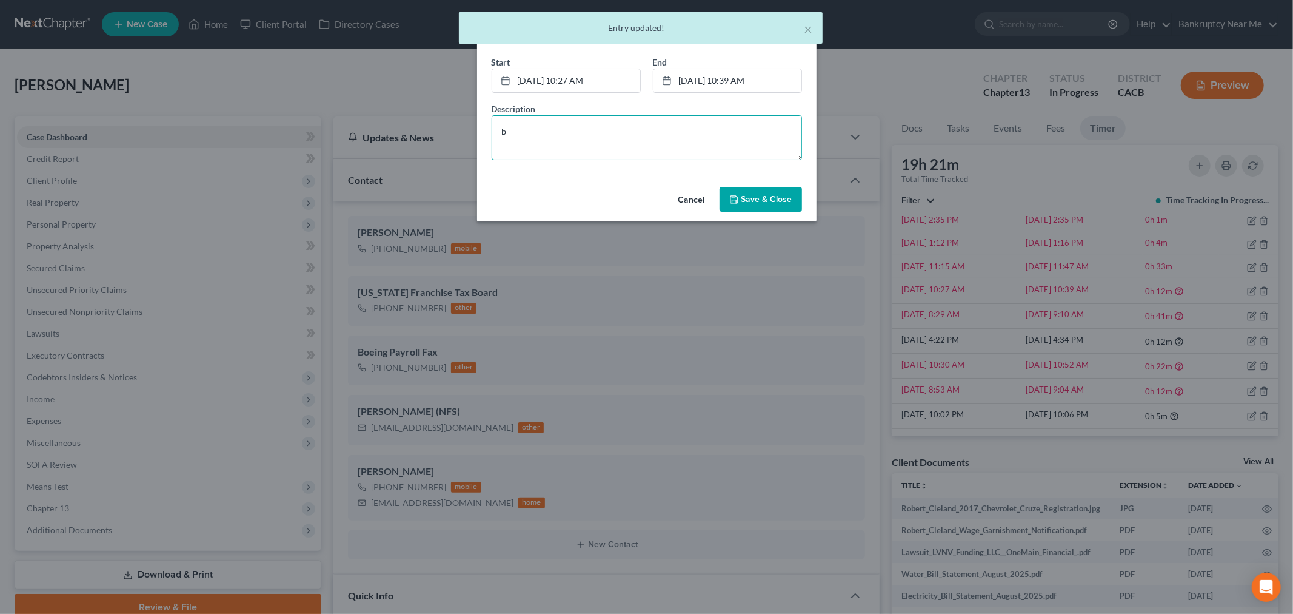
paste textarea "Document processing and answering client questions"
type textarea "Document processing and answering client questions"
click at [766, 198] on span "Save & Close" at bounding box center [766, 199] width 51 height 10
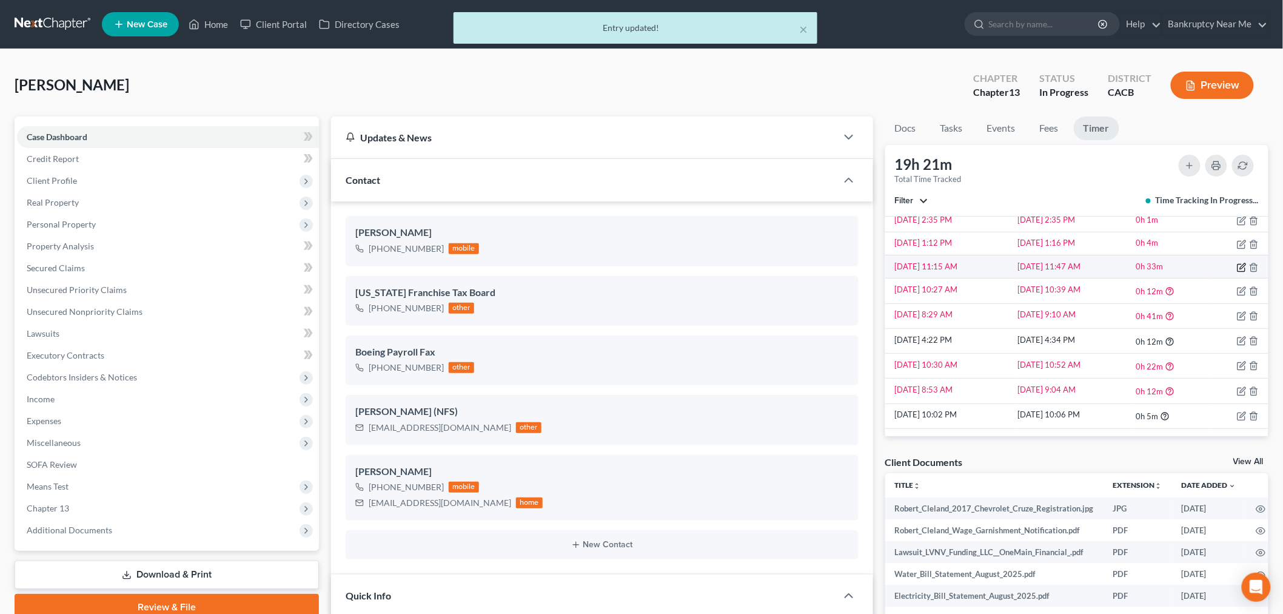
click at [1237, 266] on icon "button" at bounding box center [1242, 268] width 10 height 10
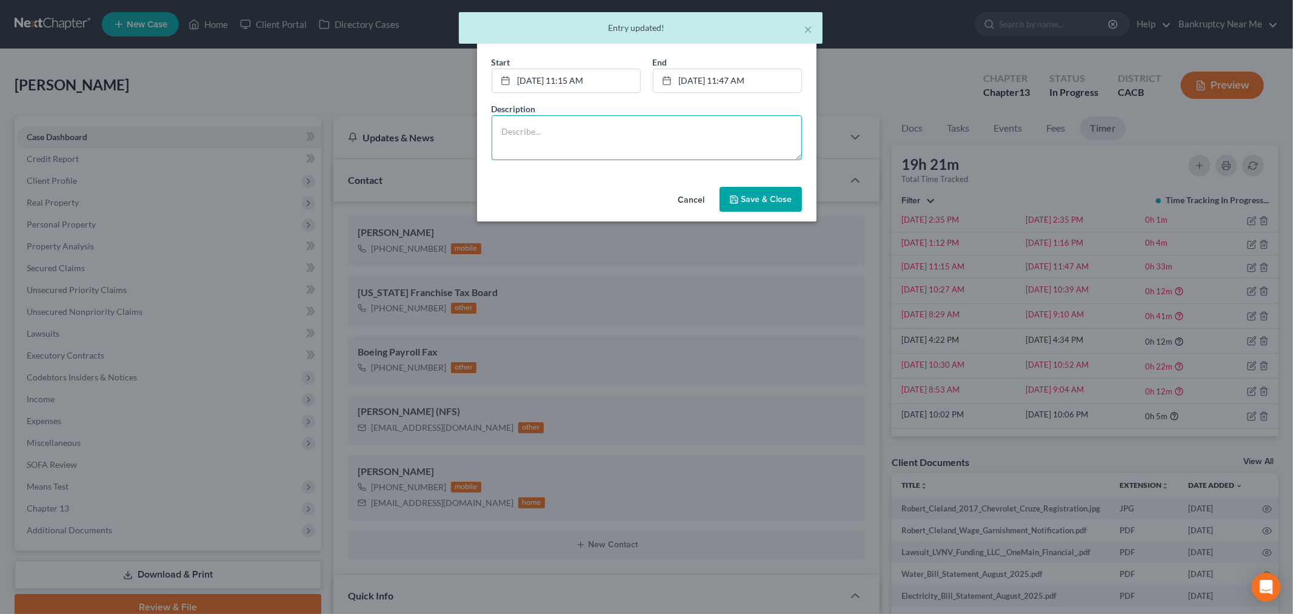
click at [683, 143] on textarea at bounding box center [647, 137] width 310 height 45
paste textarea "Document processing and answering client questions"
type textarea "Document processing and answering client questions"
click at [760, 196] on span "Save & Close" at bounding box center [766, 199] width 51 height 10
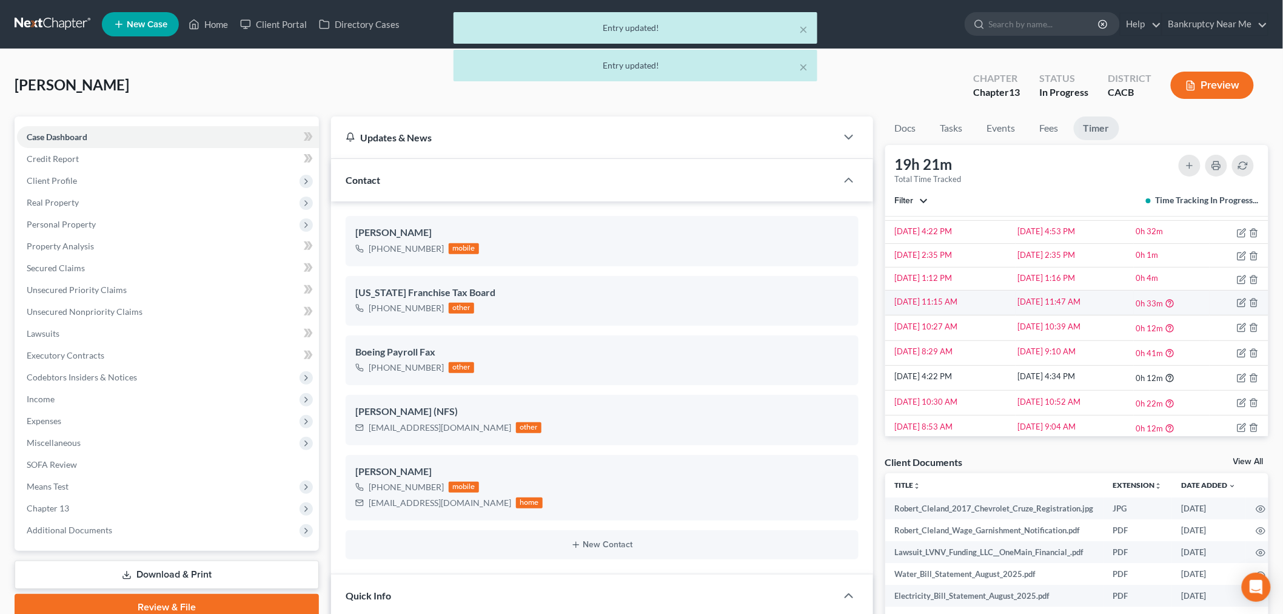
scroll to position [152, 0]
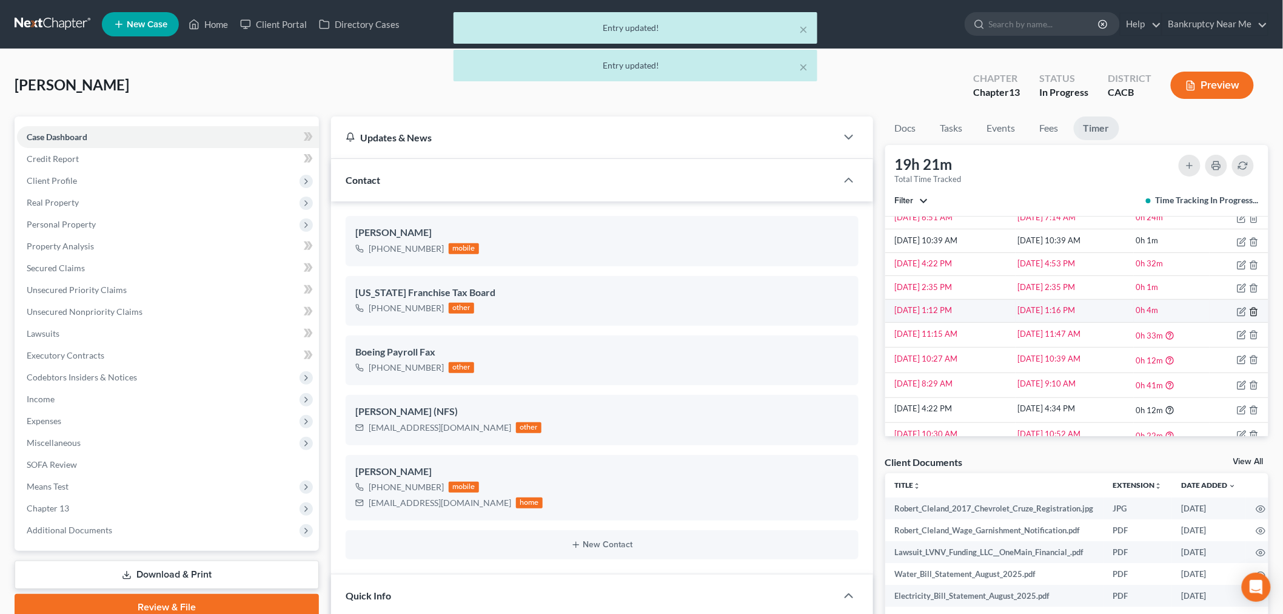
click at [1249, 310] on icon "button" at bounding box center [1254, 312] width 10 height 10
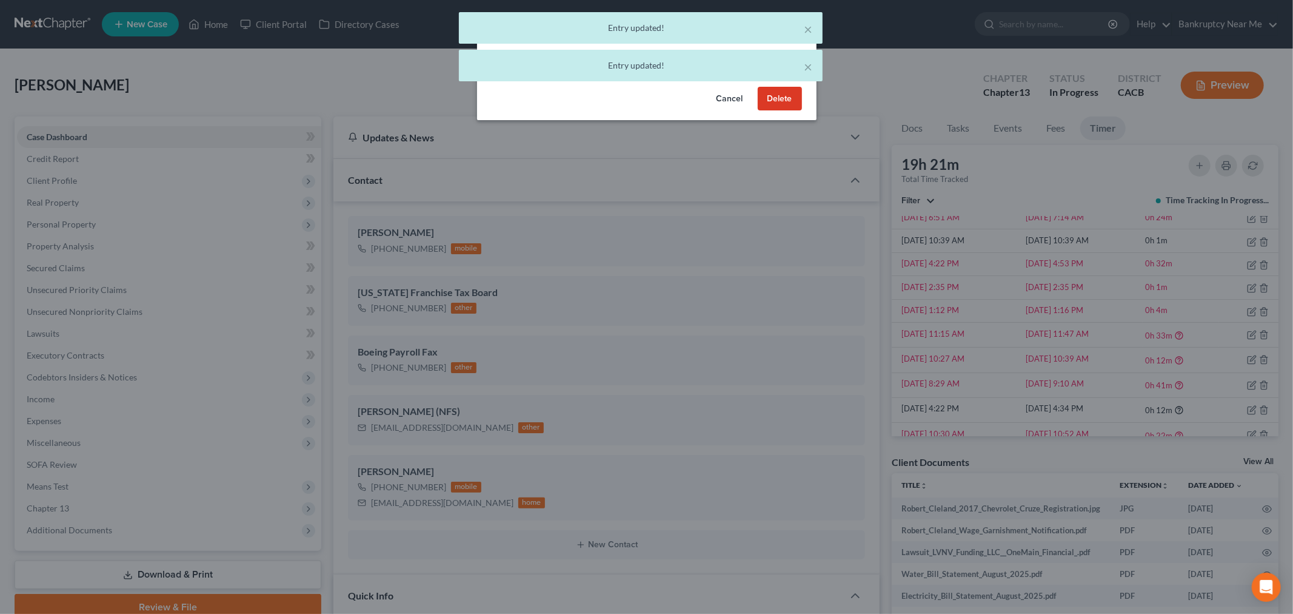
click at [767, 103] on button "Delete" at bounding box center [780, 99] width 44 height 24
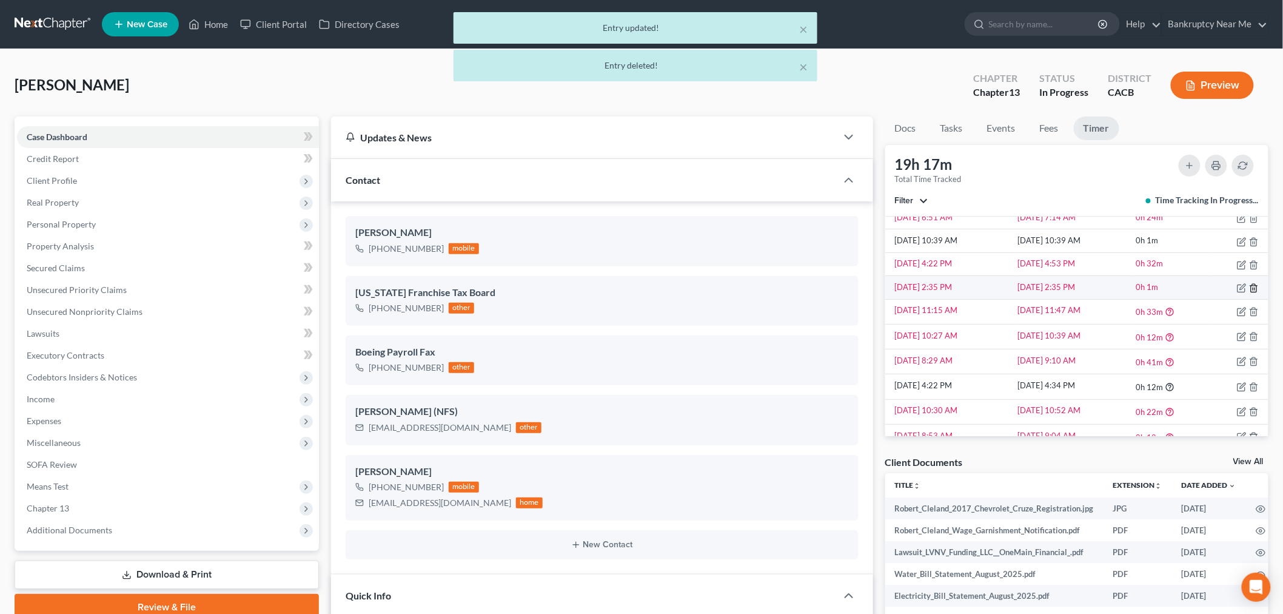
click at [1249, 288] on icon "button" at bounding box center [1254, 288] width 10 height 10
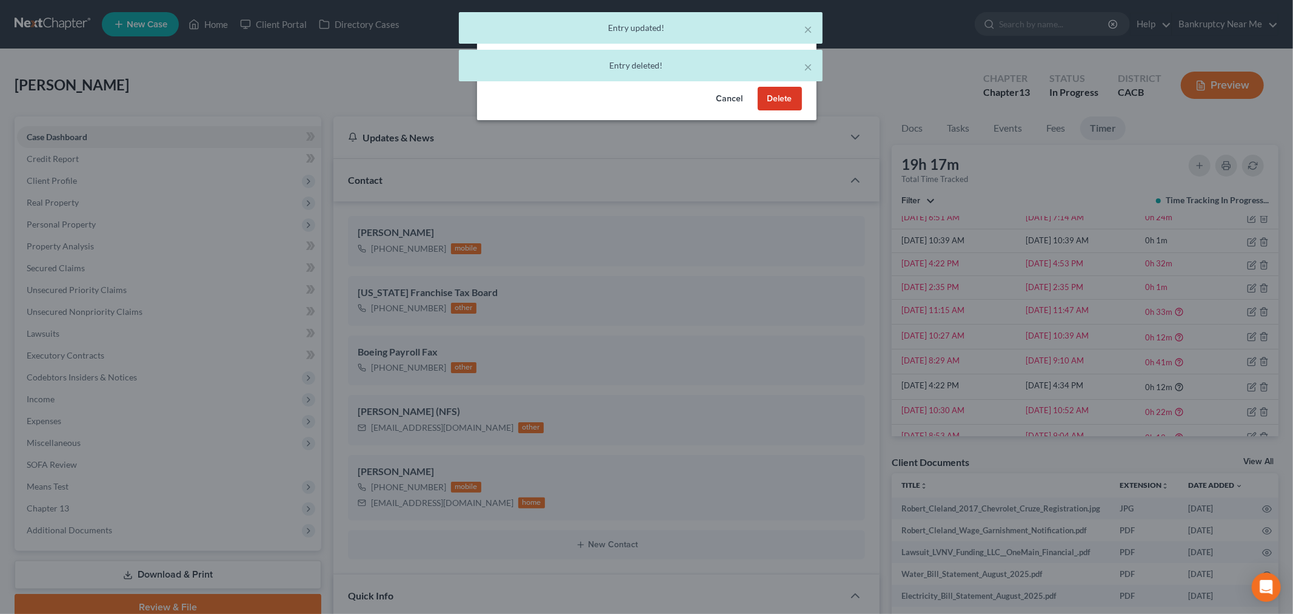
click at [774, 99] on button "Delete" at bounding box center [780, 99] width 44 height 24
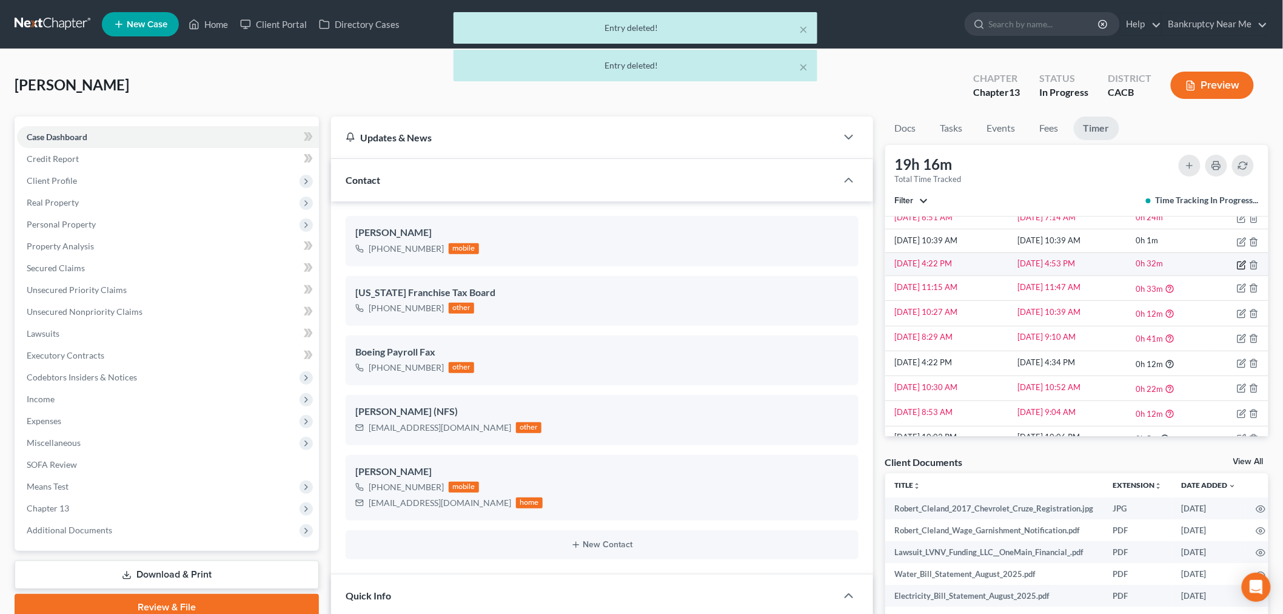
click at [1237, 264] on icon "button" at bounding box center [1242, 265] width 10 height 10
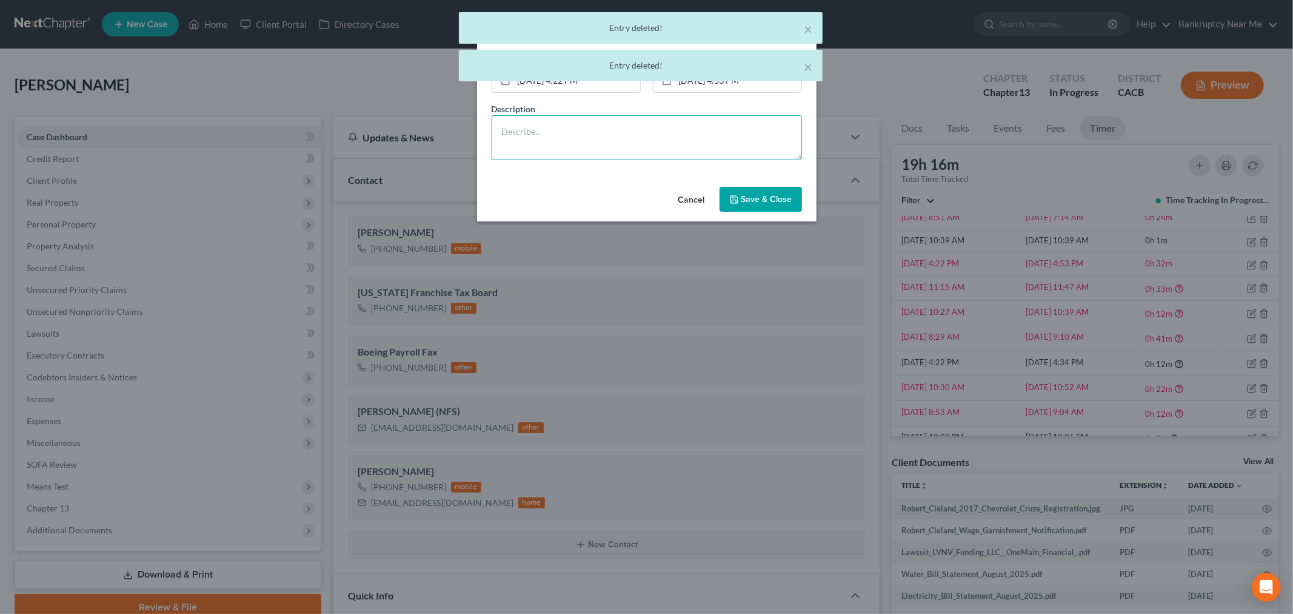
click at [772, 141] on textarea at bounding box center [647, 137] width 310 height 45
paste textarea "Document processing and answering client questions"
type textarea "Document processing and answering client questions"
click at [777, 197] on span "Save & Close" at bounding box center [766, 199] width 51 height 10
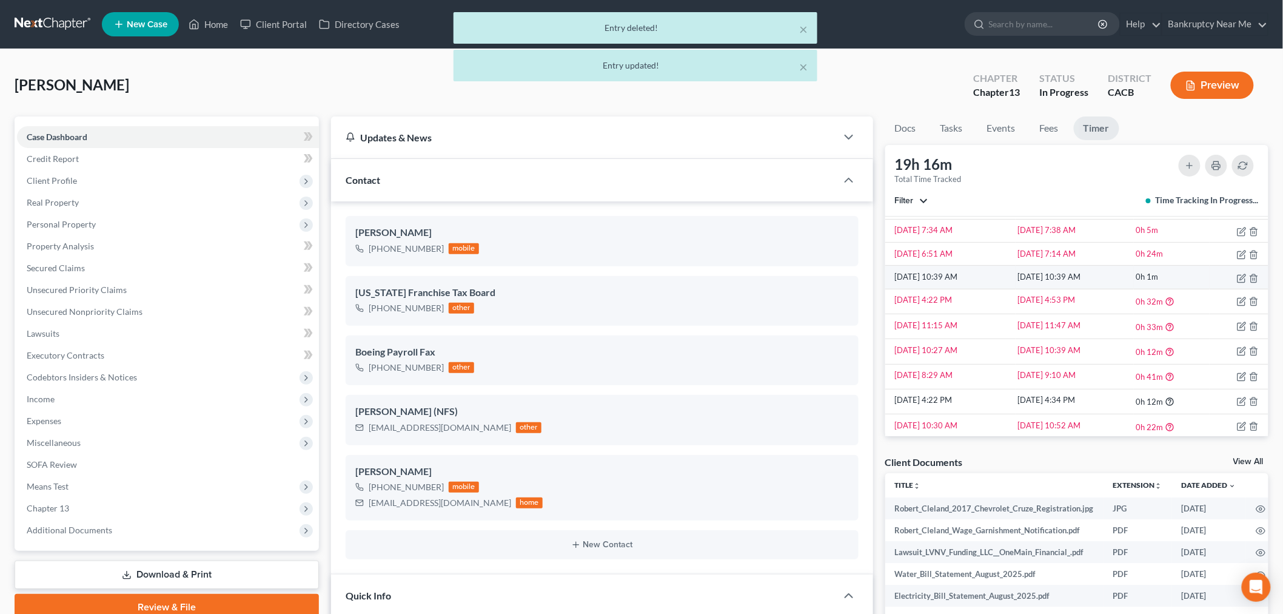
scroll to position [84, 0]
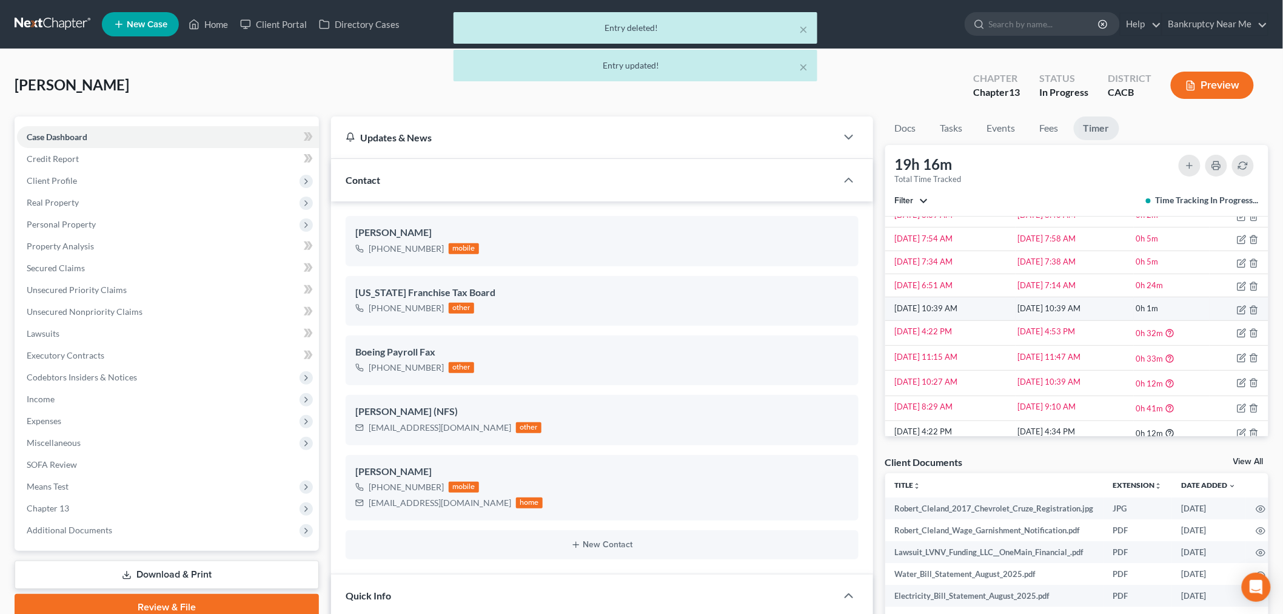
click at [1249, 310] on td at bounding box center [1238, 308] width 59 height 23
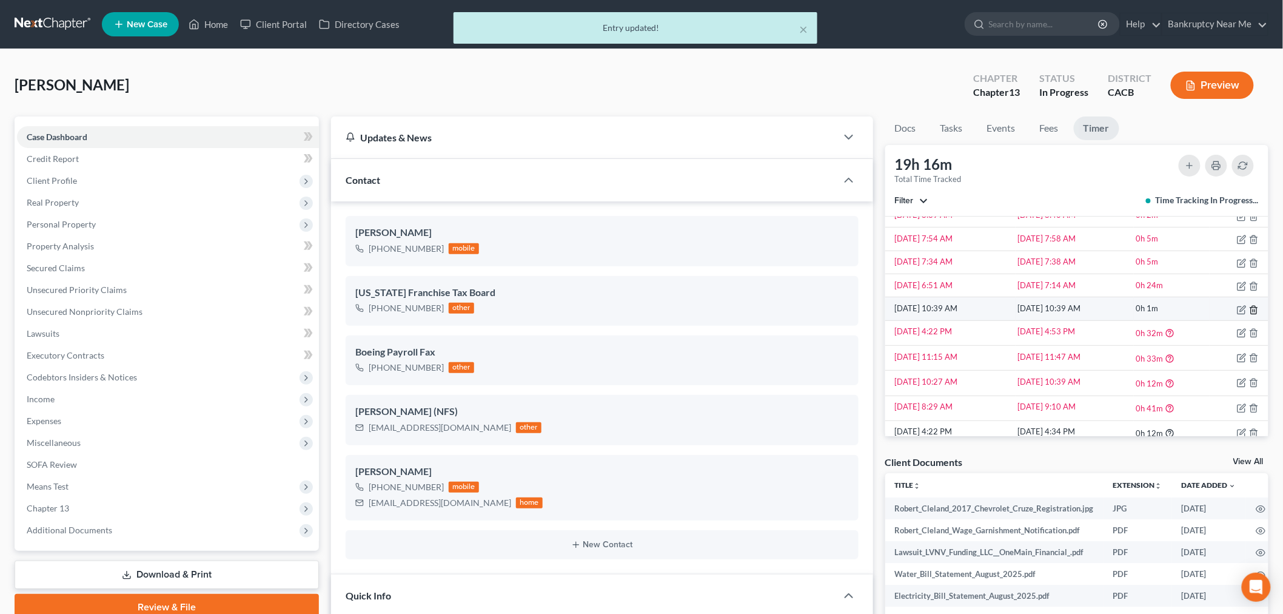
click at [1254, 309] on line "button" at bounding box center [1254, 310] width 0 height 2
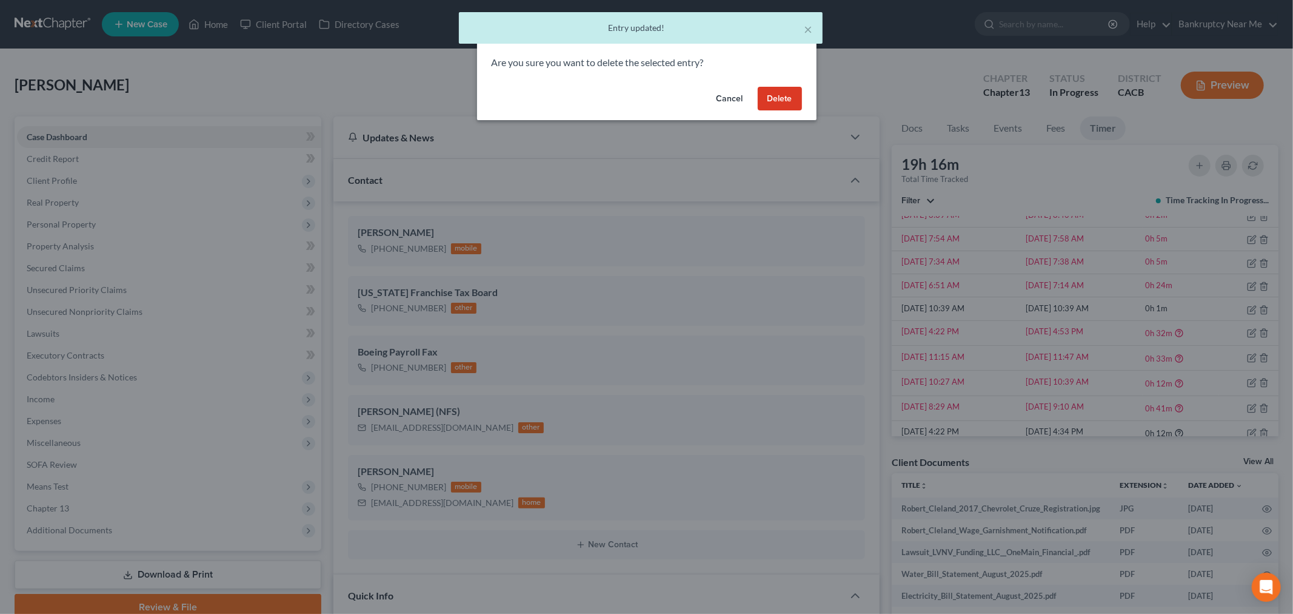
click at [780, 95] on button "Delete" at bounding box center [780, 99] width 44 height 24
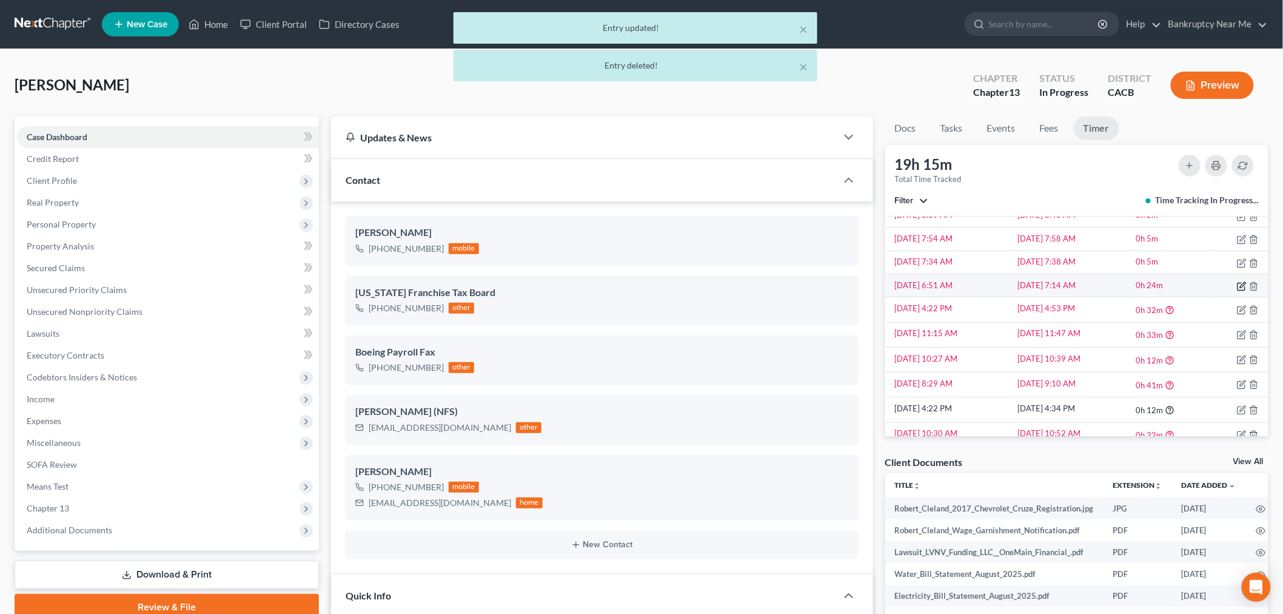
click at [1240, 286] on icon "button" at bounding box center [1242, 284] width 5 height 5
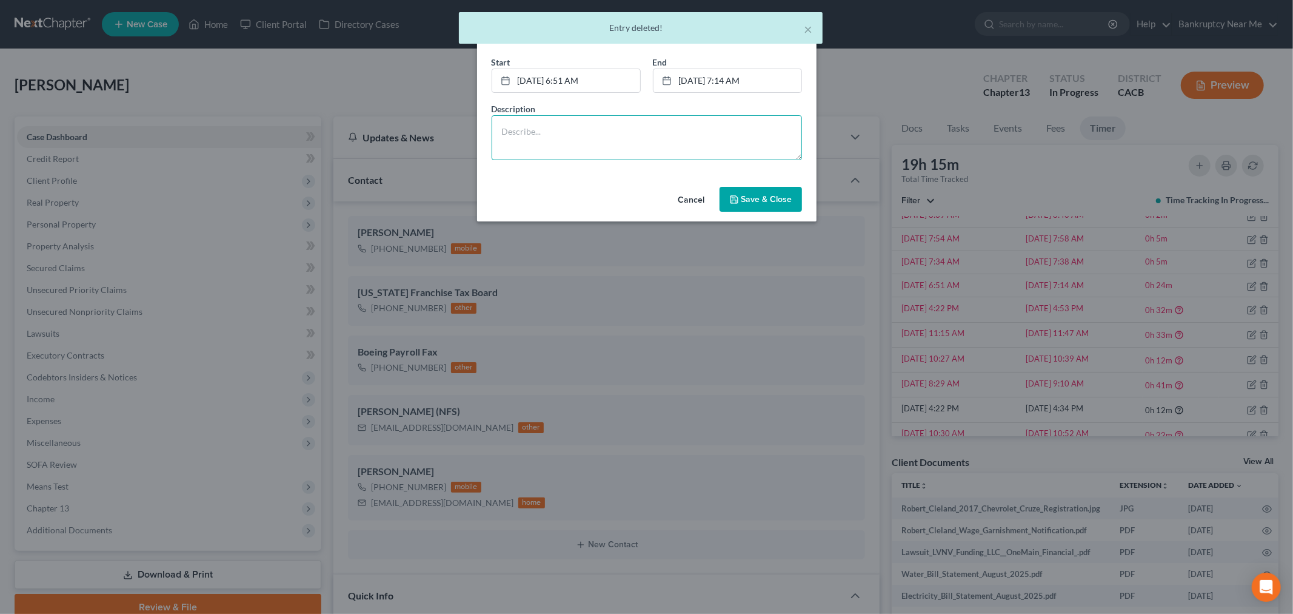
click at [717, 135] on textarea at bounding box center [647, 137] width 310 height 45
paste textarea "Document processing and answering client questions"
type textarea "Document processing and answering client questions"
click at [758, 207] on button "Save & Close" at bounding box center [761, 199] width 82 height 25
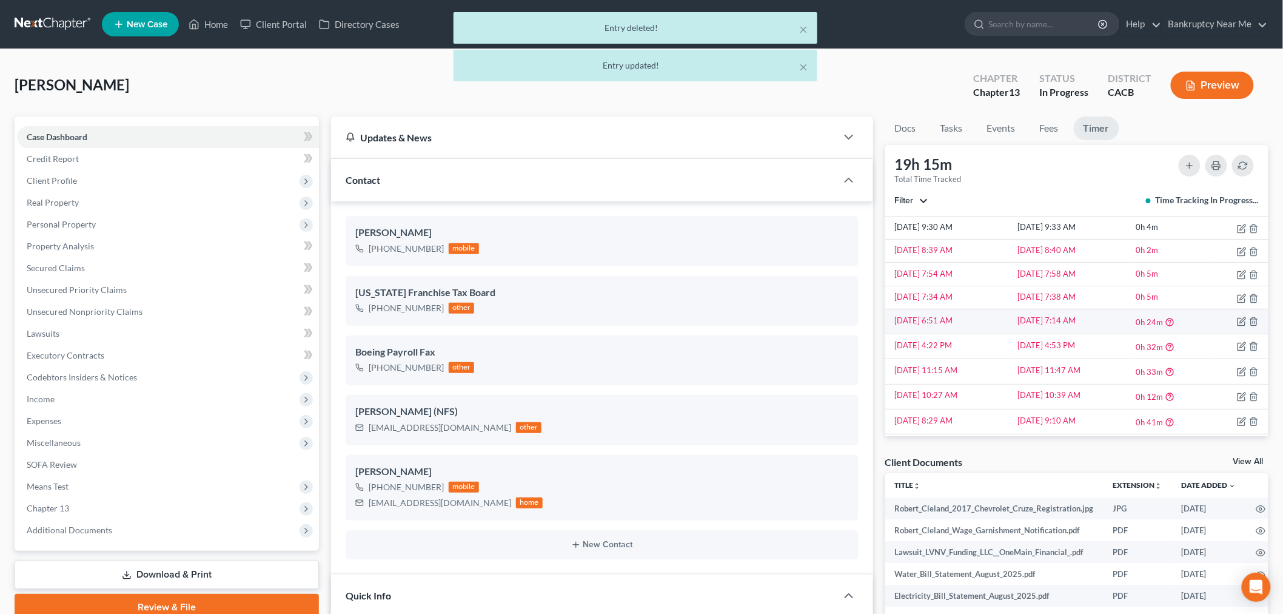
scroll to position [16, 0]
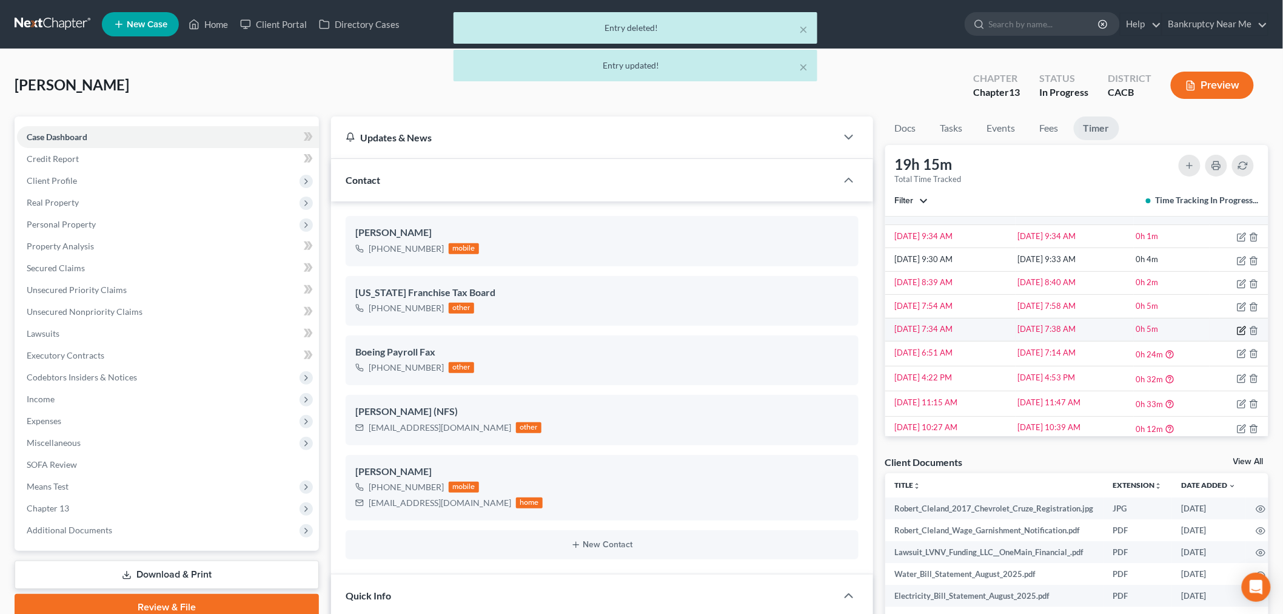
click at [1240, 330] on icon "button" at bounding box center [1242, 328] width 5 height 5
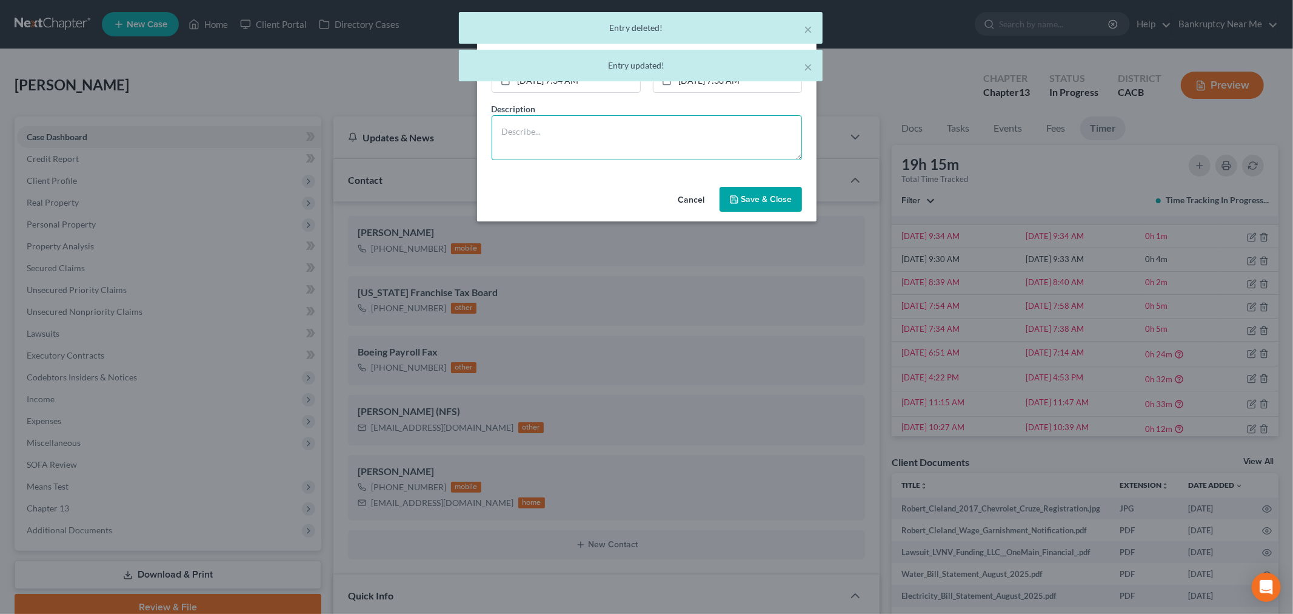
click at [735, 150] on textarea at bounding box center [647, 137] width 310 height 45
paste textarea "Document processing and answering client questions"
type textarea "Document processing and answering client questions"
click at [771, 203] on span "Save & Close" at bounding box center [766, 199] width 51 height 10
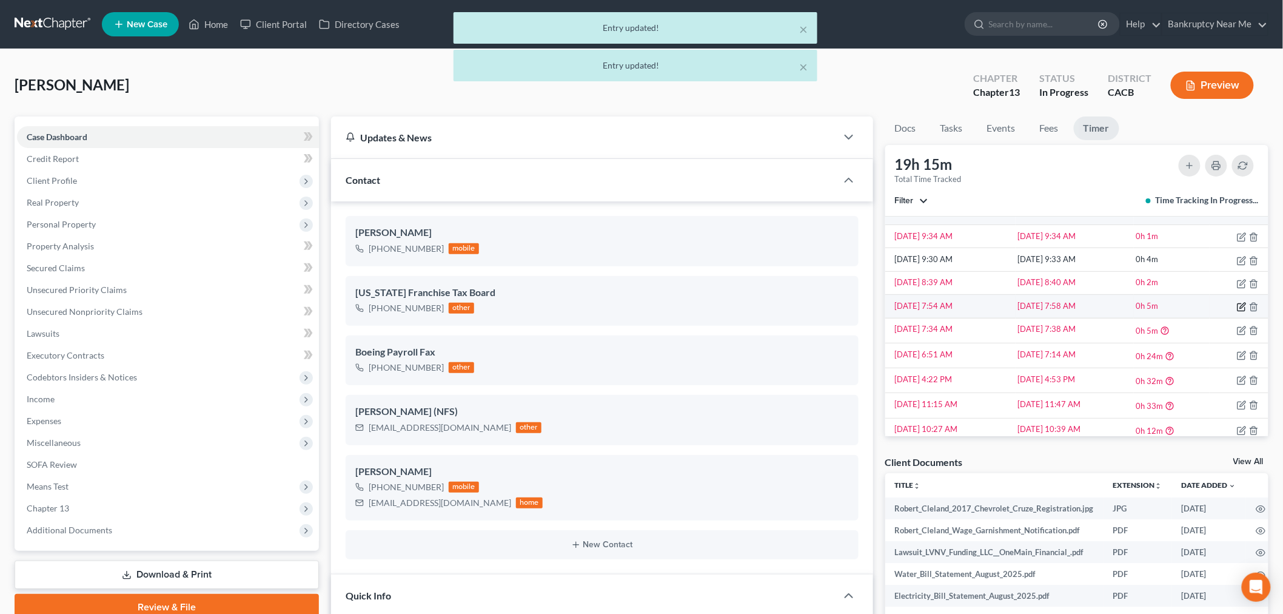
click at [1240, 306] on icon "button" at bounding box center [1242, 305] width 5 height 5
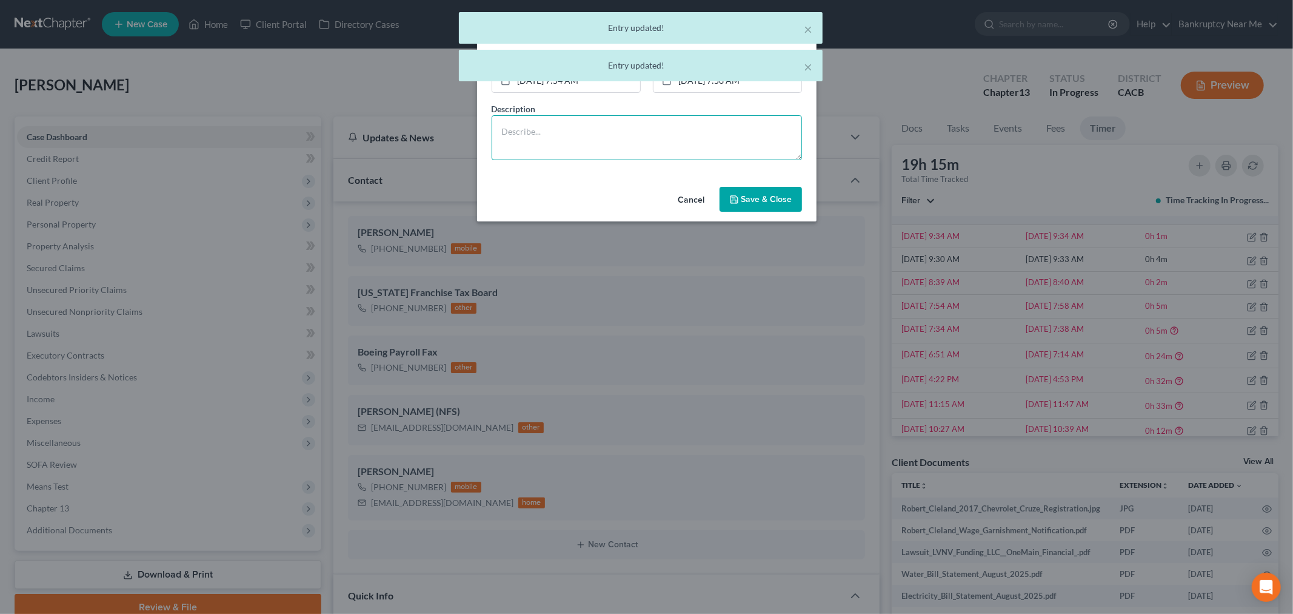
click at [721, 149] on textarea at bounding box center [647, 137] width 310 height 45
paste textarea "Document processing and answering client questions"
type textarea "Document processing and answering client questions"
click at [758, 194] on span "Save & Close" at bounding box center [766, 199] width 51 height 10
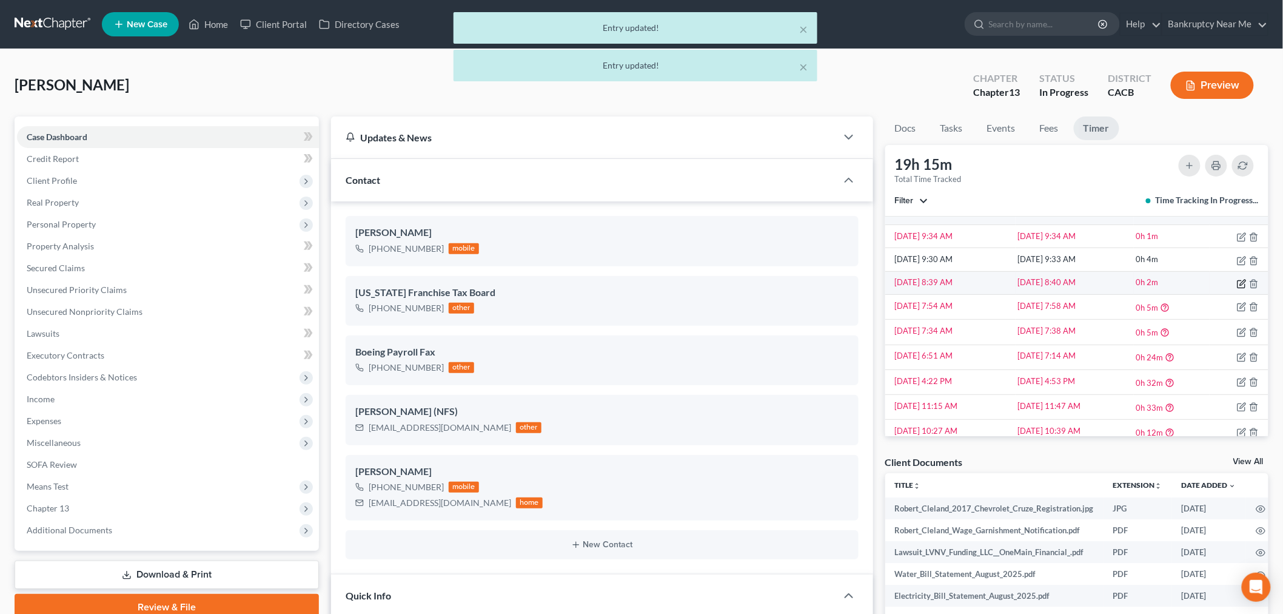
click at [1240, 283] on icon "button" at bounding box center [1242, 281] width 5 height 5
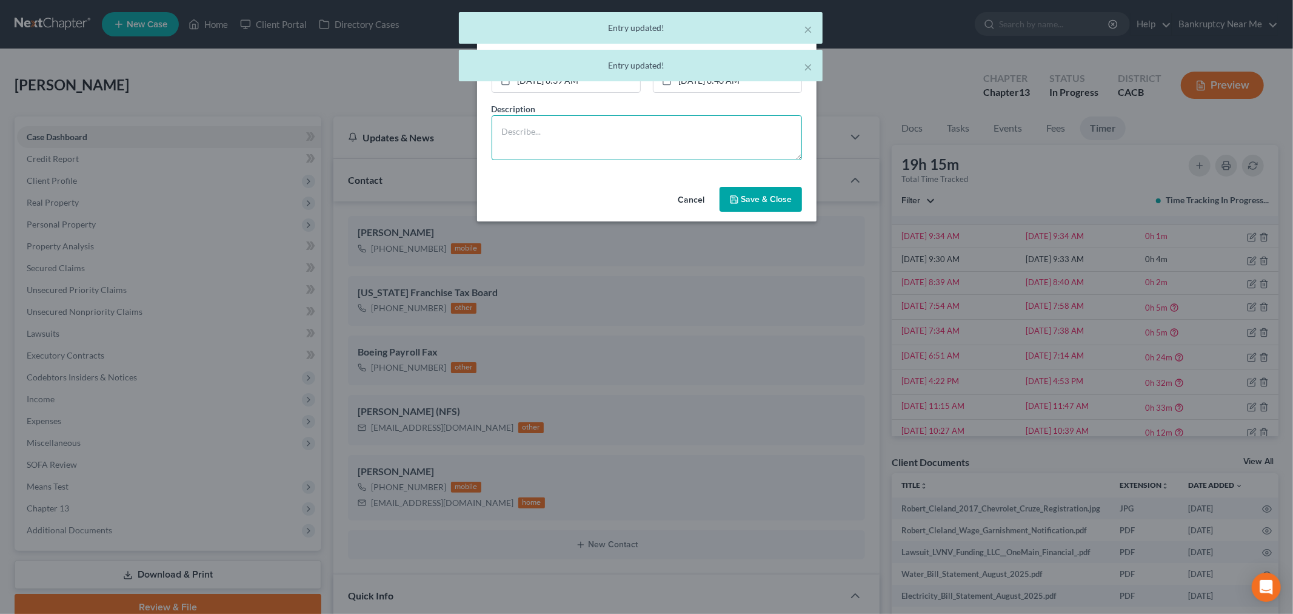
drag, startPoint x: 692, startPoint y: 133, endPoint x: 701, endPoint y: 145, distance: 15.5
click at [693, 135] on textarea at bounding box center [647, 137] width 310 height 45
paste textarea "Document processing and answering client questions"
type textarea "Document processing and answering client questions"
click at [732, 201] on icon "button" at bounding box center [734, 200] width 10 height 10
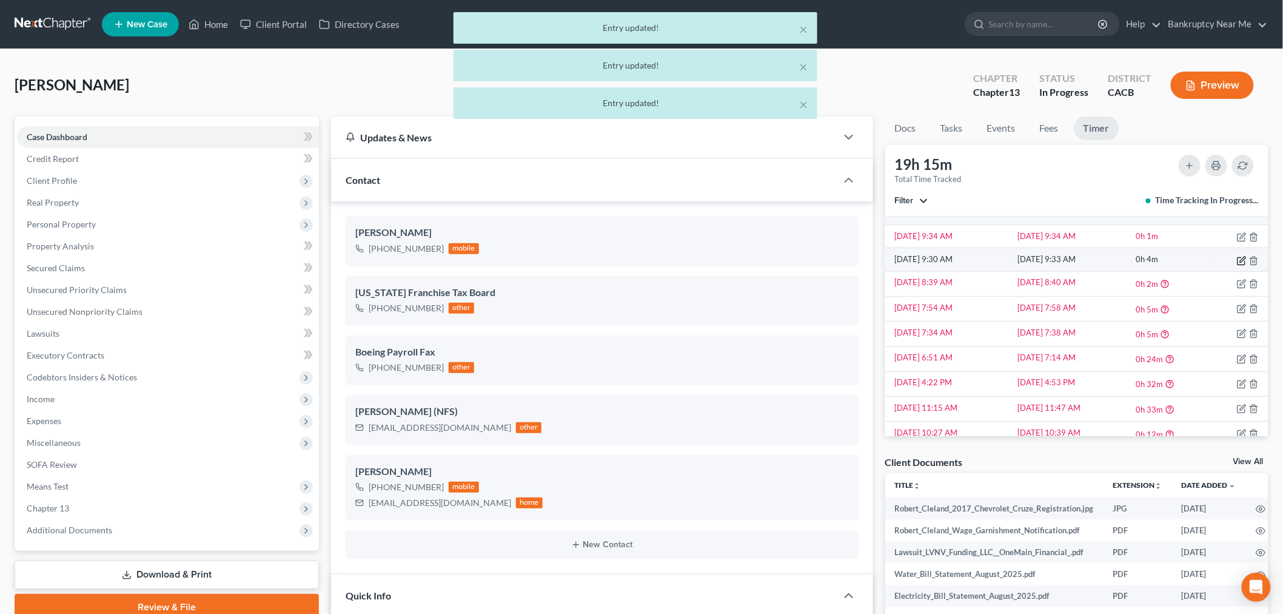
click at [1237, 259] on icon "button" at bounding box center [1240, 260] width 7 height 7
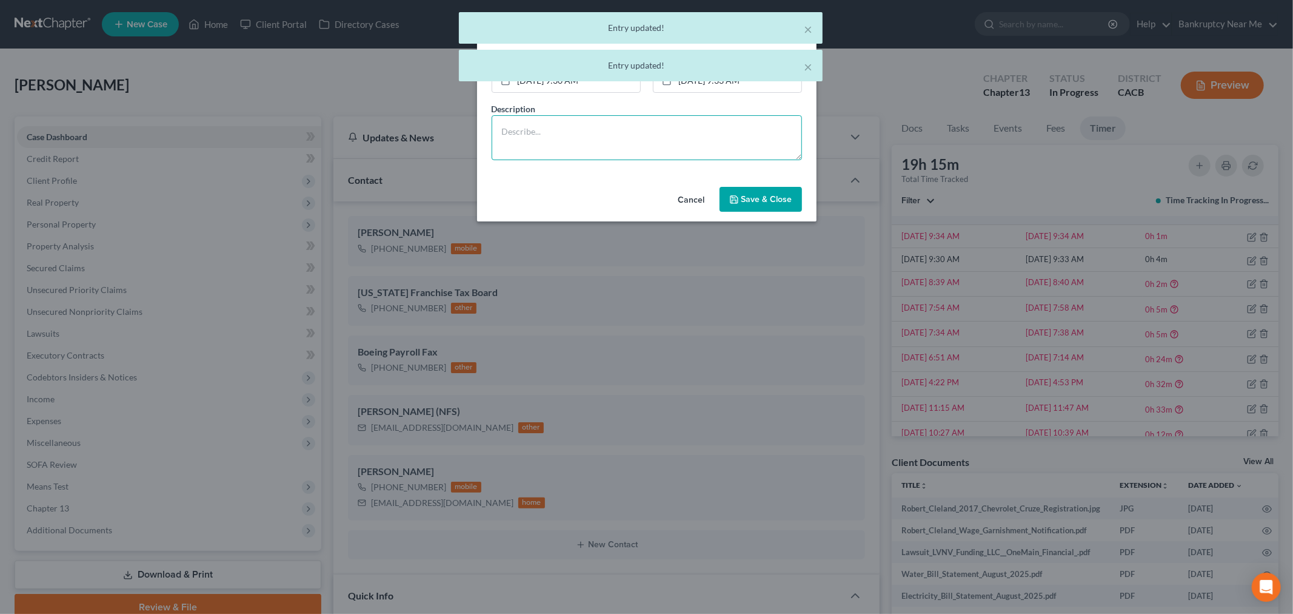
click at [744, 138] on textarea at bounding box center [647, 137] width 310 height 45
paste textarea "Document processing and answering client questions"
type textarea "Document processing and answering client questions"
click at [755, 198] on span "Save & Close" at bounding box center [766, 199] width 51 height 10
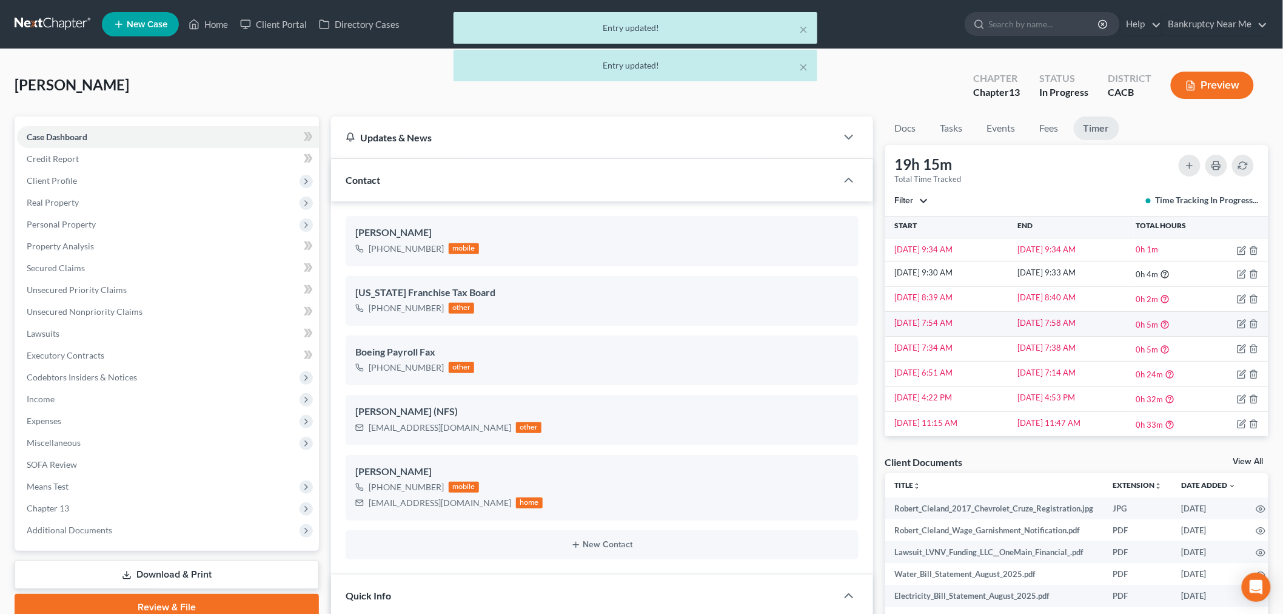
scroll to position [0, 0]
click at [1253, 253] on line "button" at bounding box center [1253, 254] width 0 height 2
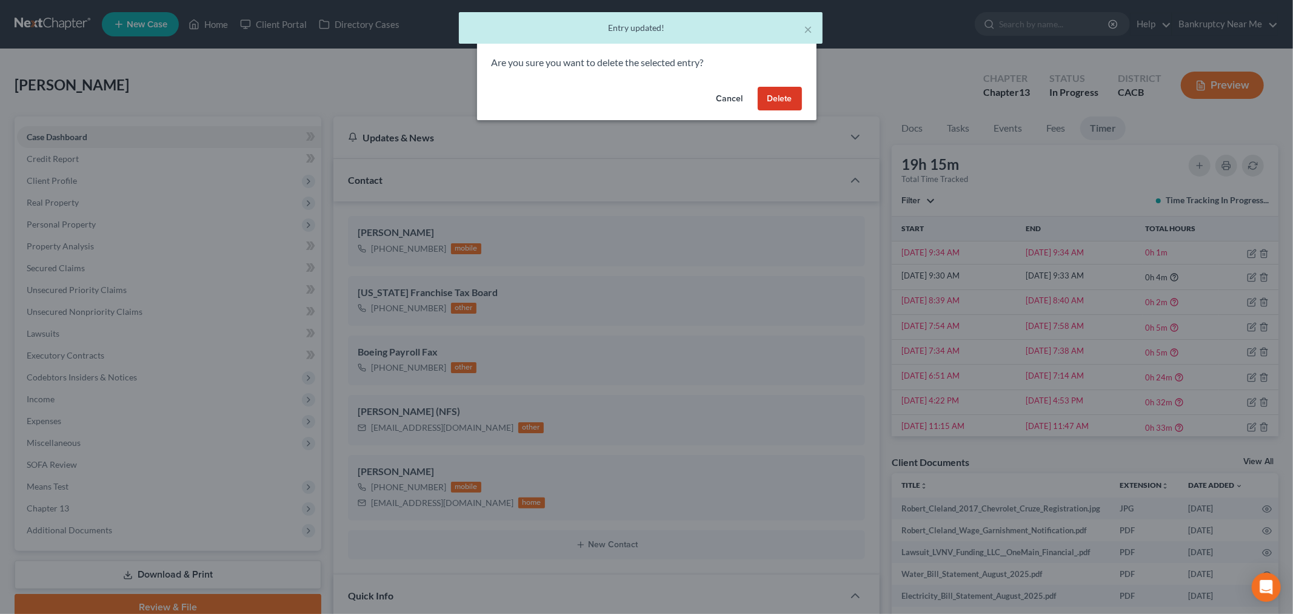
click at [776, 101] on button "Delete" at bounding box center [780, 99] width 44 height 24
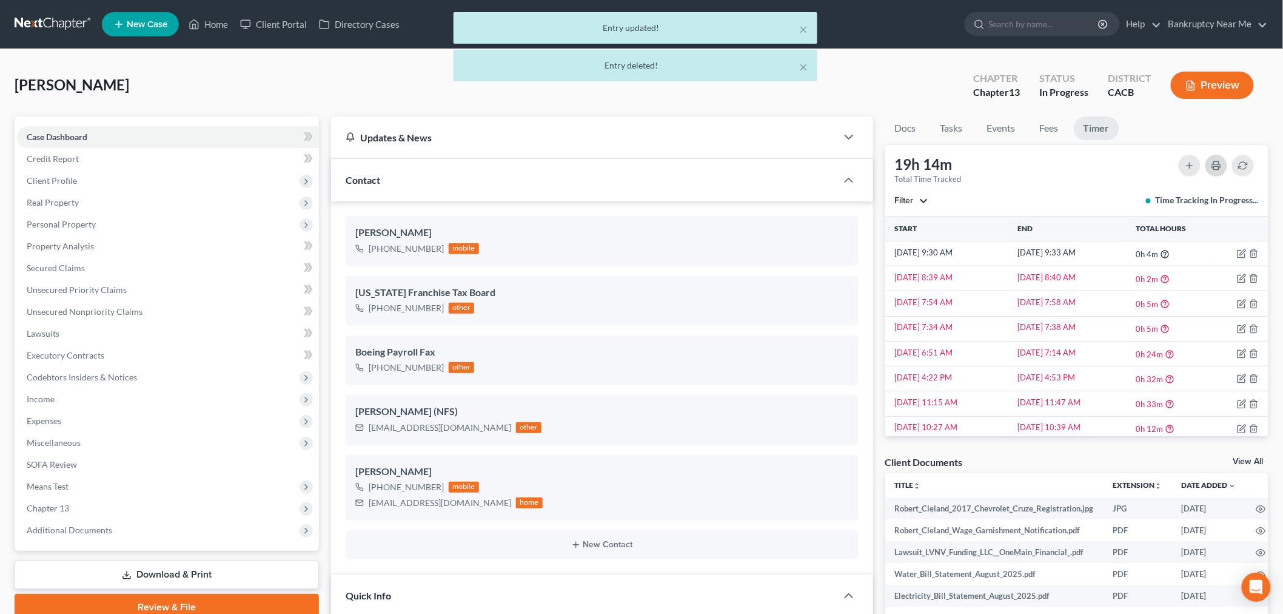
click at [1212, 165] on icon "button" at bounding box center [1216, 166] width 8 height 4
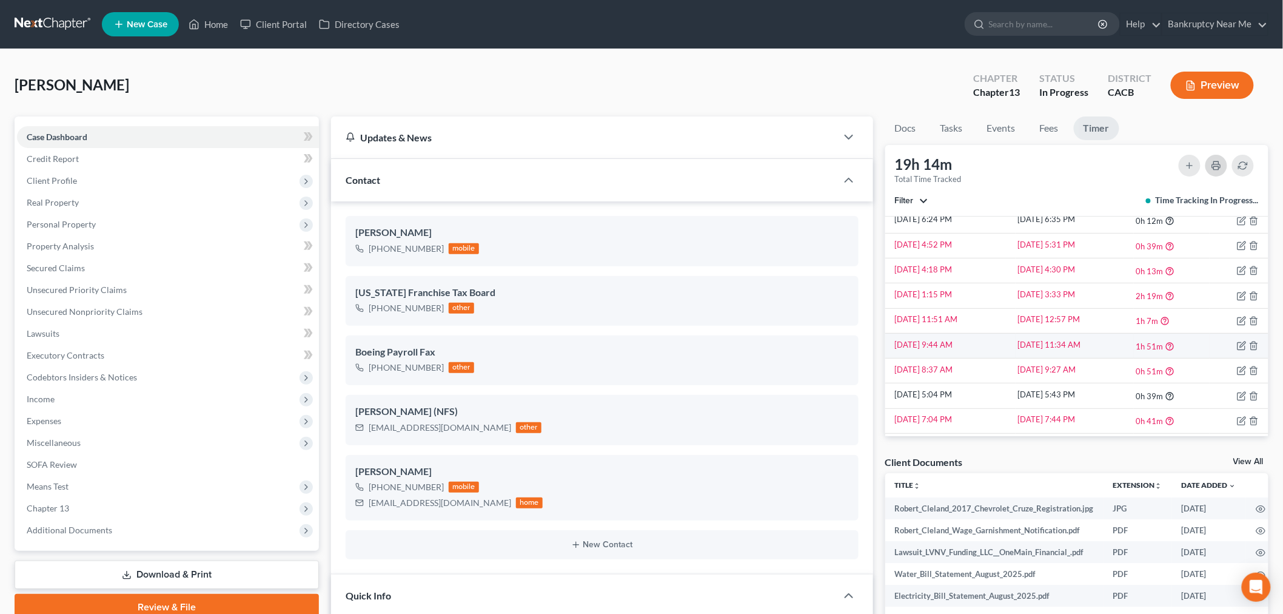
scroll to position [667, 0]
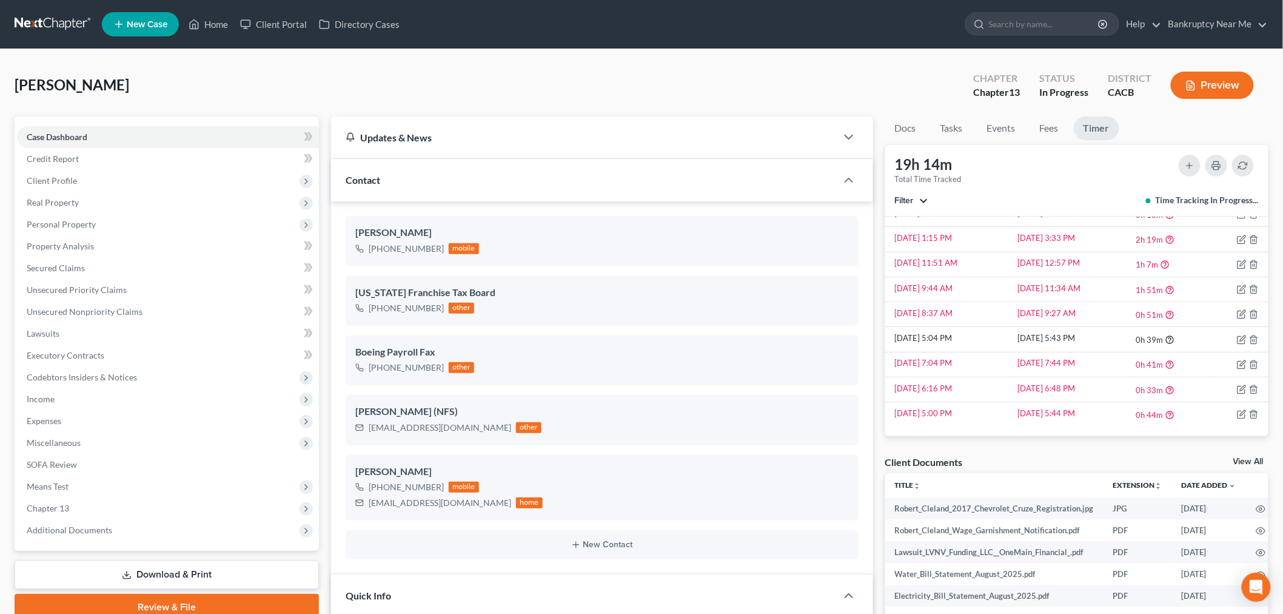
click at [53, 22] on link at bounding box center [54, 24] width 78 height 22
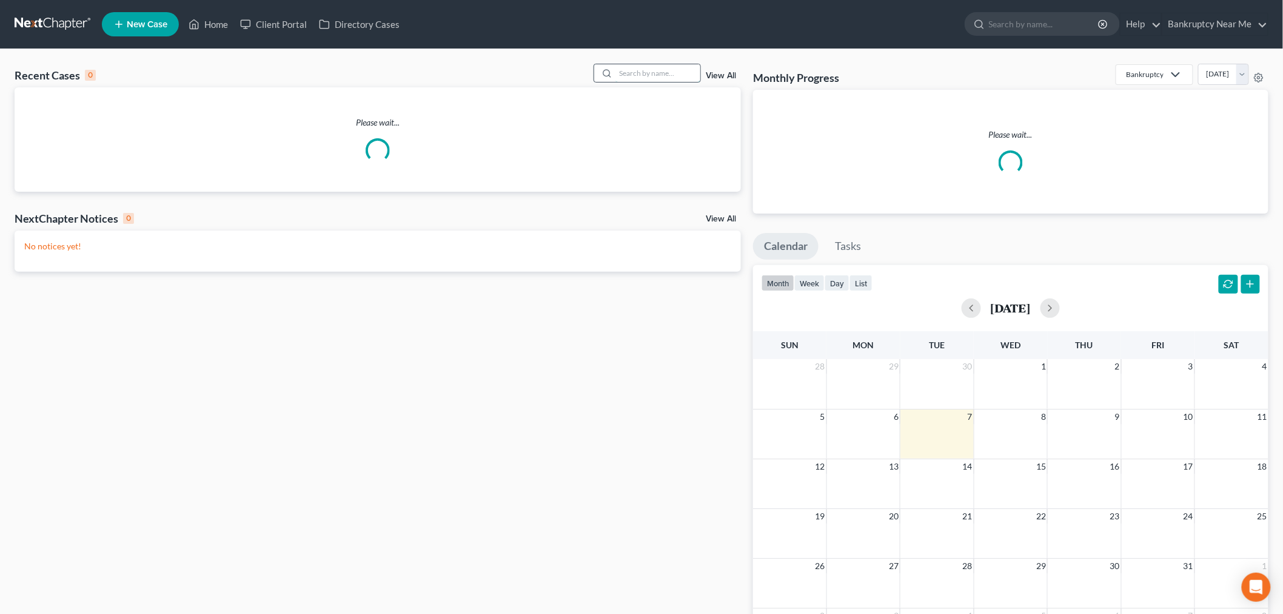
click at [632, 79] on input "search" at bounding box center [657, 73] width 85 height 18
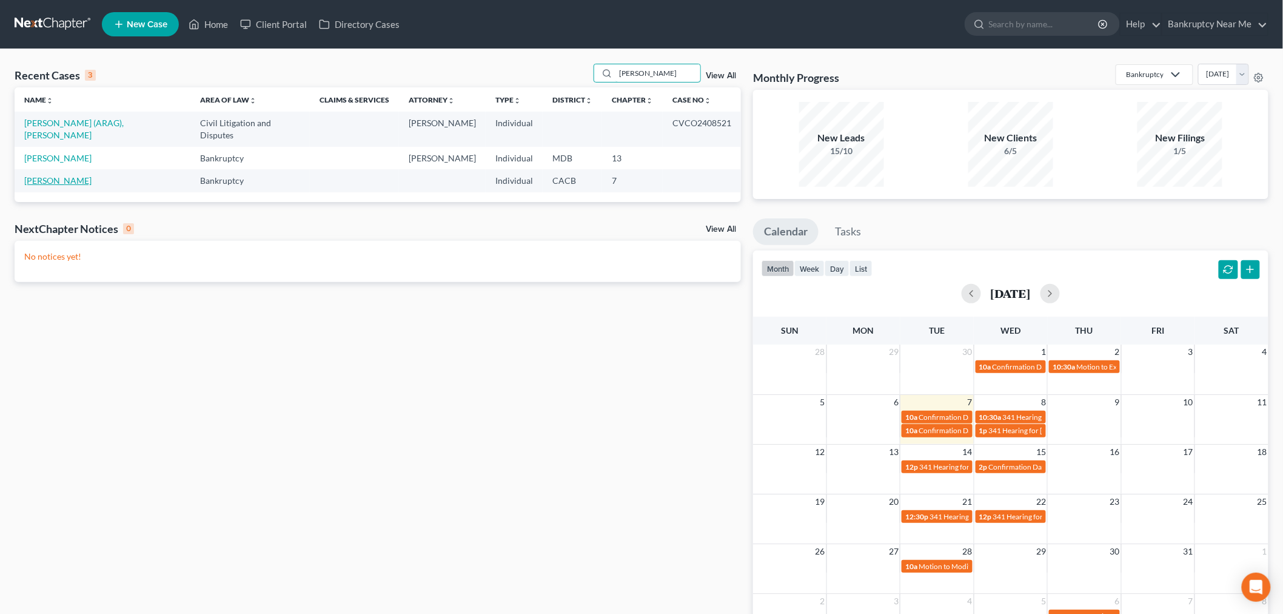
type input "leslie"
click at [50, 175] on link "Pinzon, Leslie" at bounding box center [57, 180] width 67 height 10
select select "6"
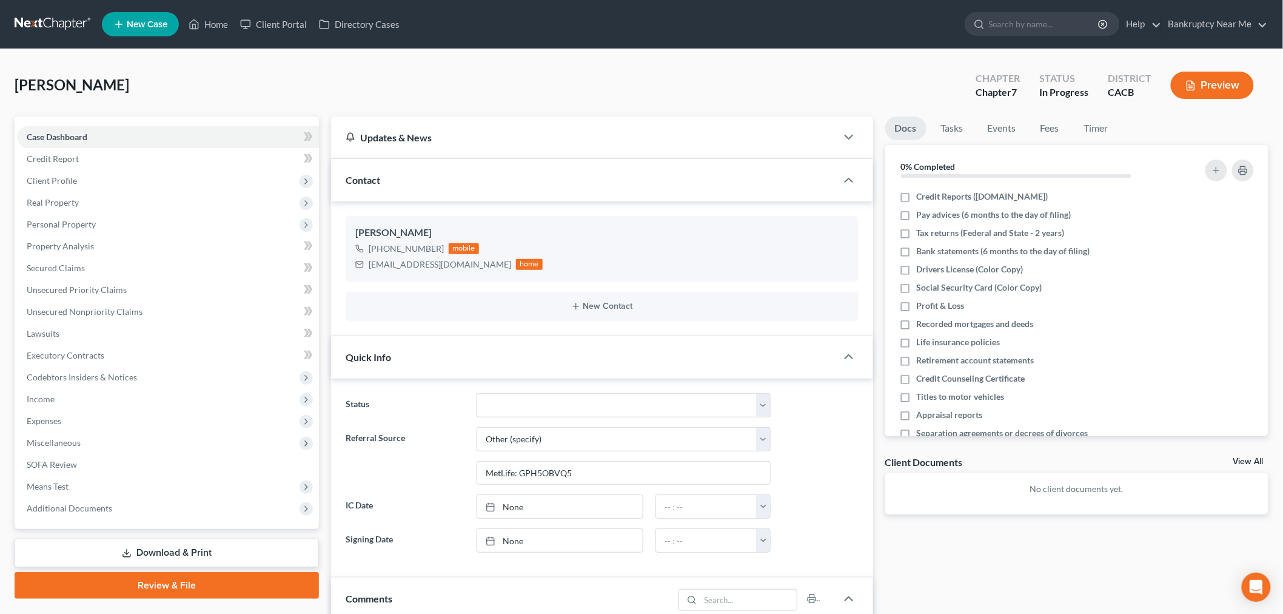
click at [52, 25] on link at bounding box center [54, 24] width 78 height 22
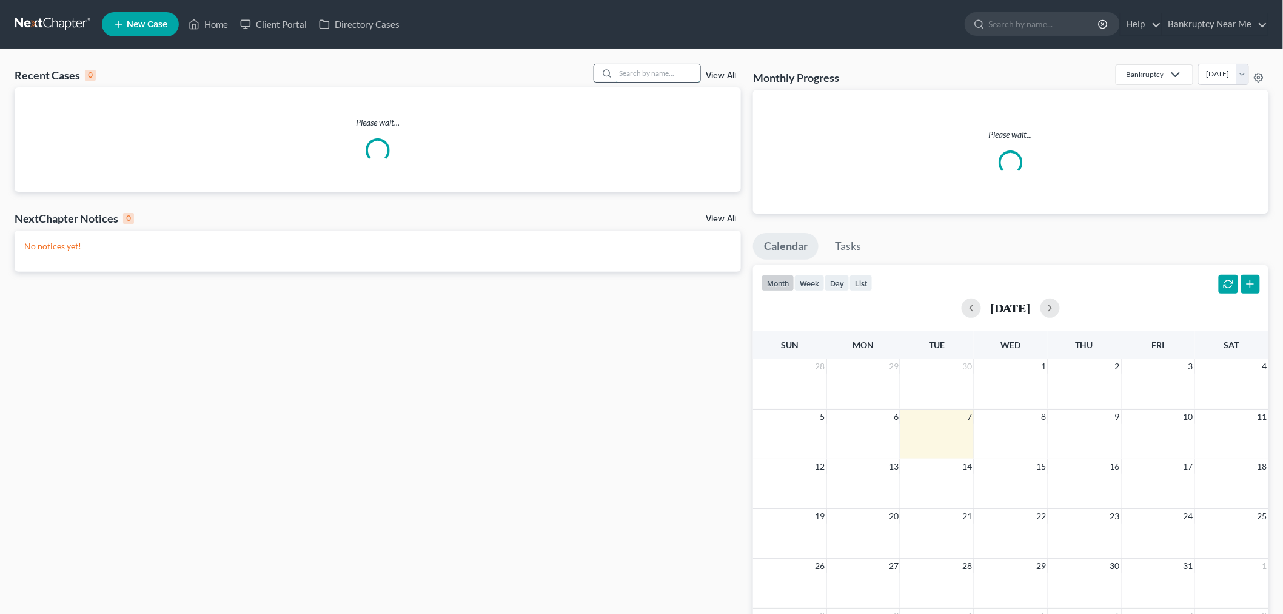
click at [656, 69] on input "search" at bounding box center [657, 73] width 85 height 18
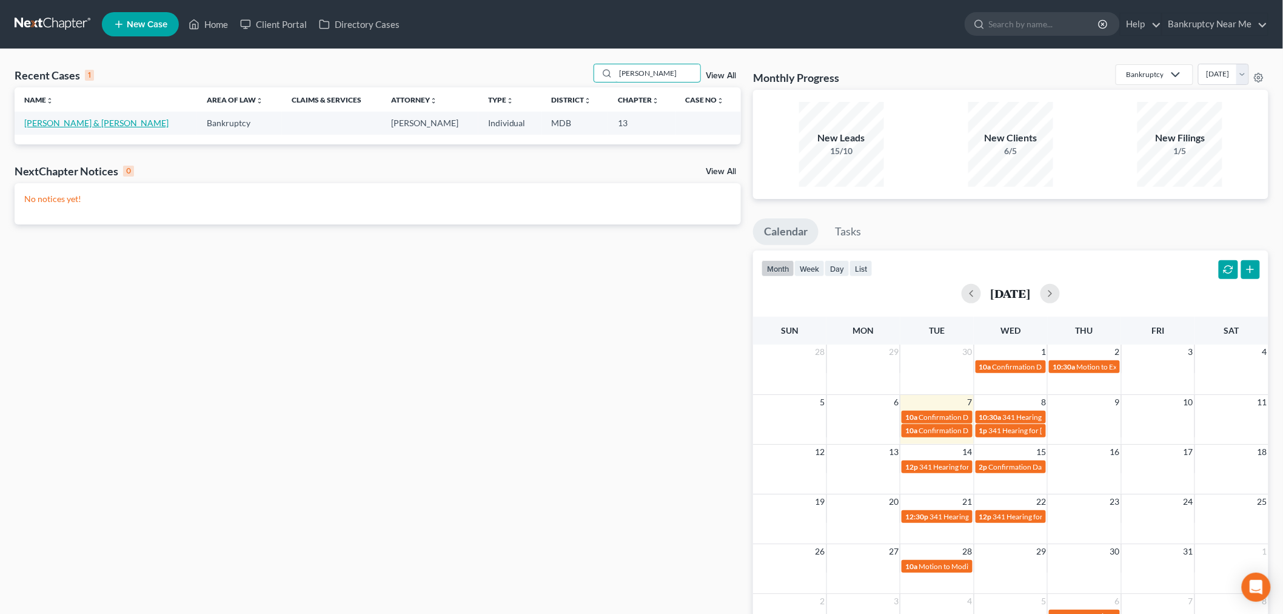
type input "[PERSON_NAME]"
click at [101, 127] on link "[PERSON_NAME] & [PERSON_NAME]" at bounding box center [96, 123] width 144 height 10
select select "6"
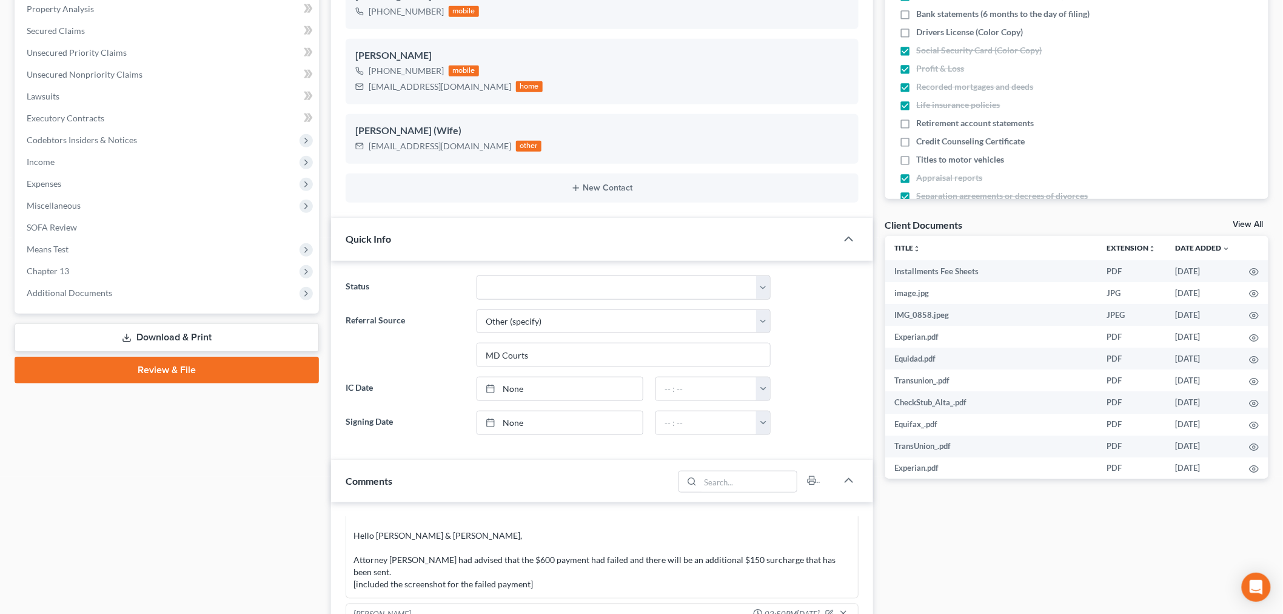
scroll to position [202, 0]
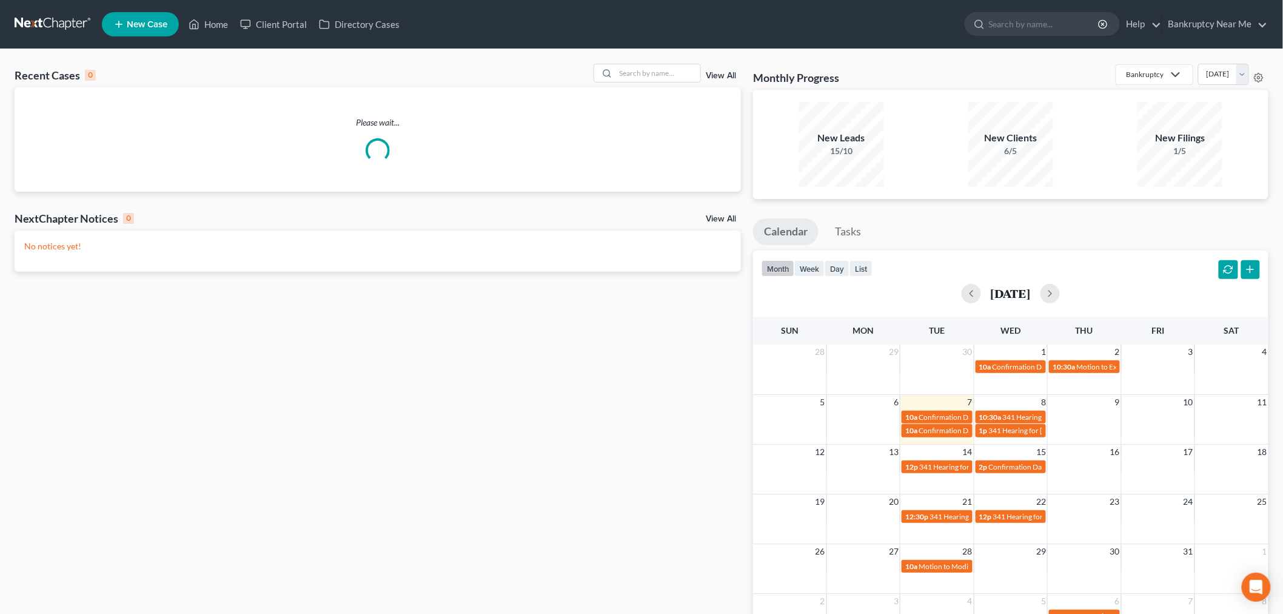
click at [650, 83] on div "Recent Cases 0 View All" at bounding box center [378, 76] width 726 height 24
click at [651, 78] on input "search" at bounding box center [657, 73] width 85 height 18
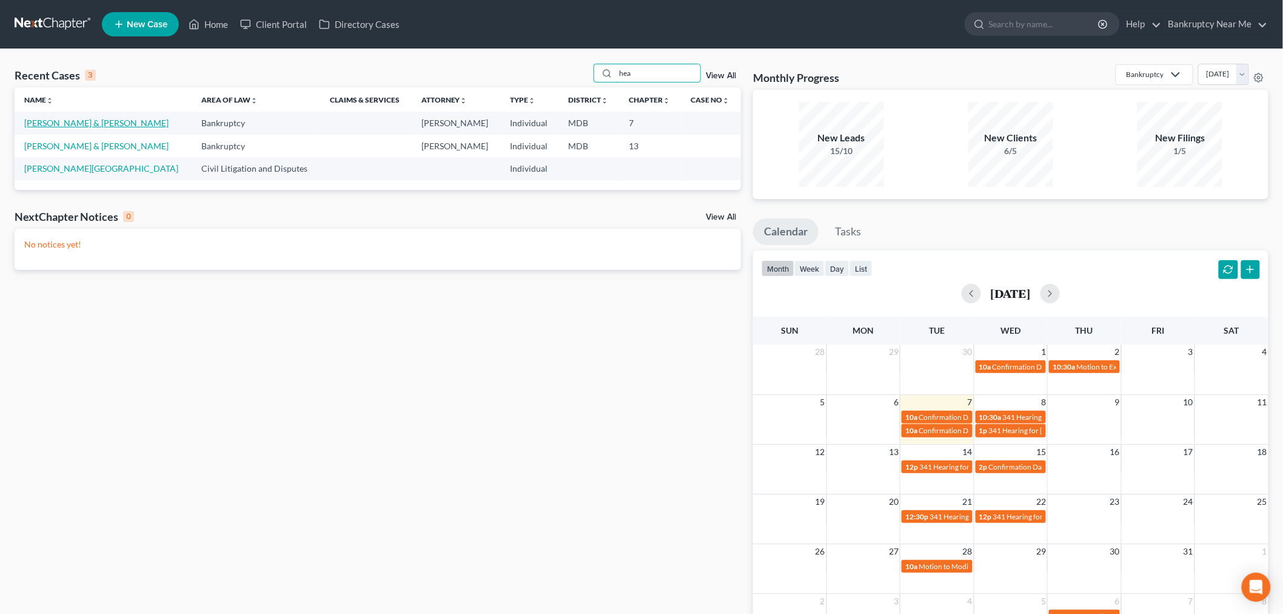
type input "hea"
click at [69, 122] on link "[PERSON_NAME] & [PERSON_NAME]" at bounding box center [96, 123] width 144 height 10
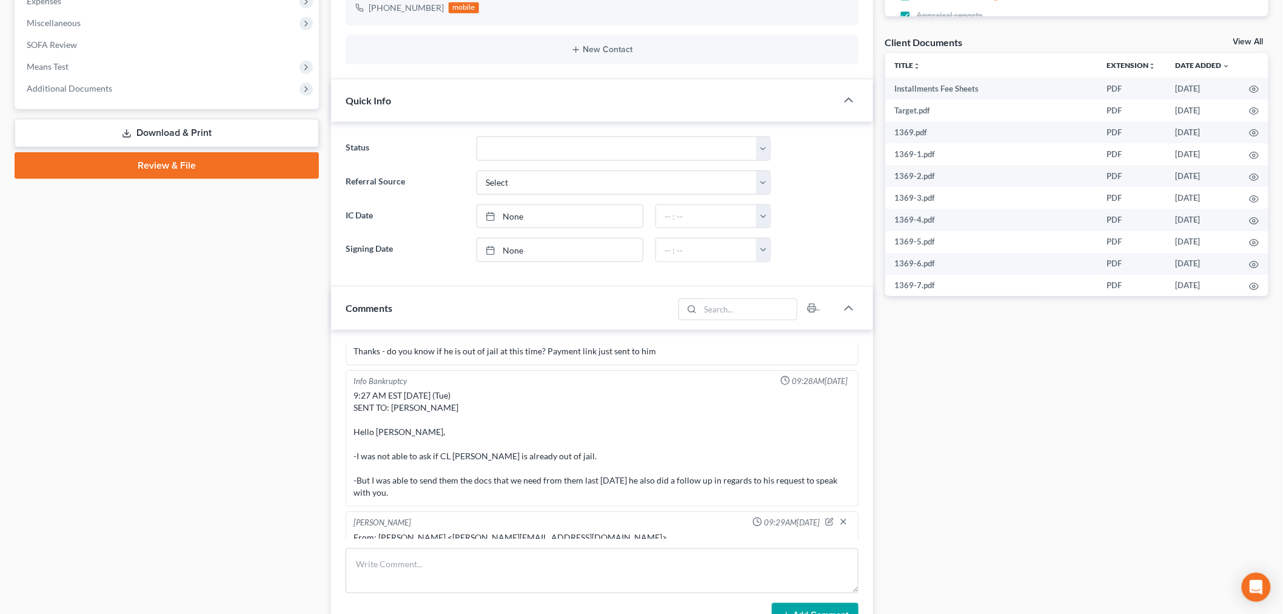
scroll to position [471, 0]
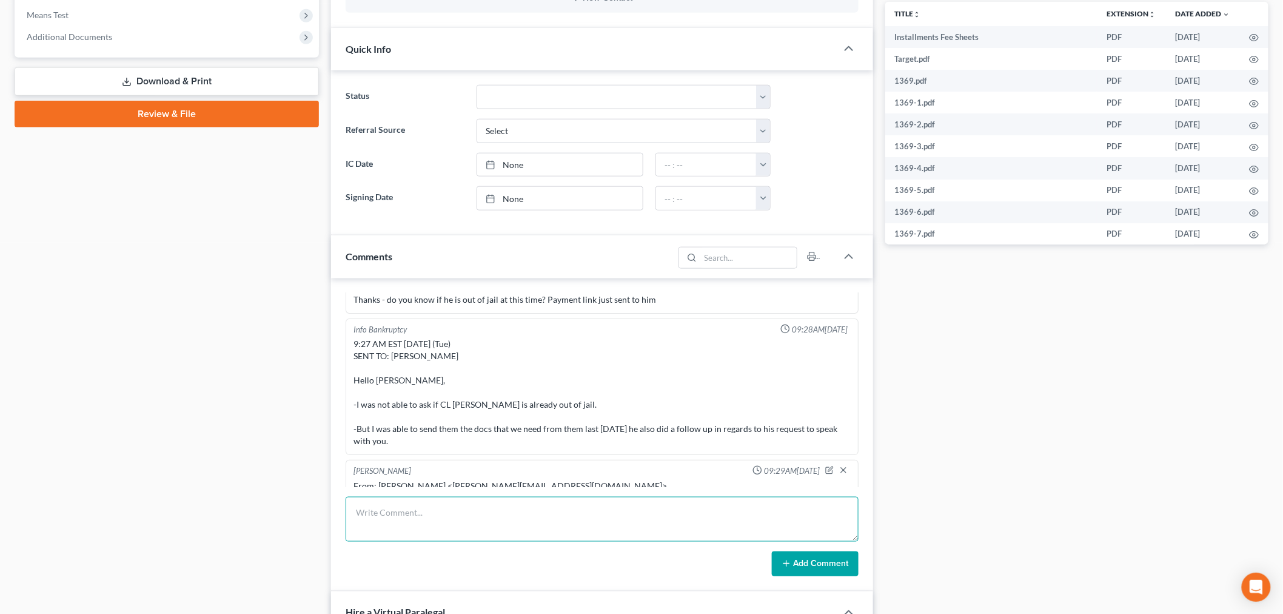
drag, startPoint x: 466, startPoint y: 526, endPoint x: 492, endPoint y: 526, distance: 26.7
click at [469, 526] on textarea at bounding box center [602, 519] width 513 height 45
paste textarea "From: [PERSON_NAME] <[PERSON_NAME][EMAIL_ADDRESS][DOMAIN_NAME]> Sent: [DATE] 9:…"
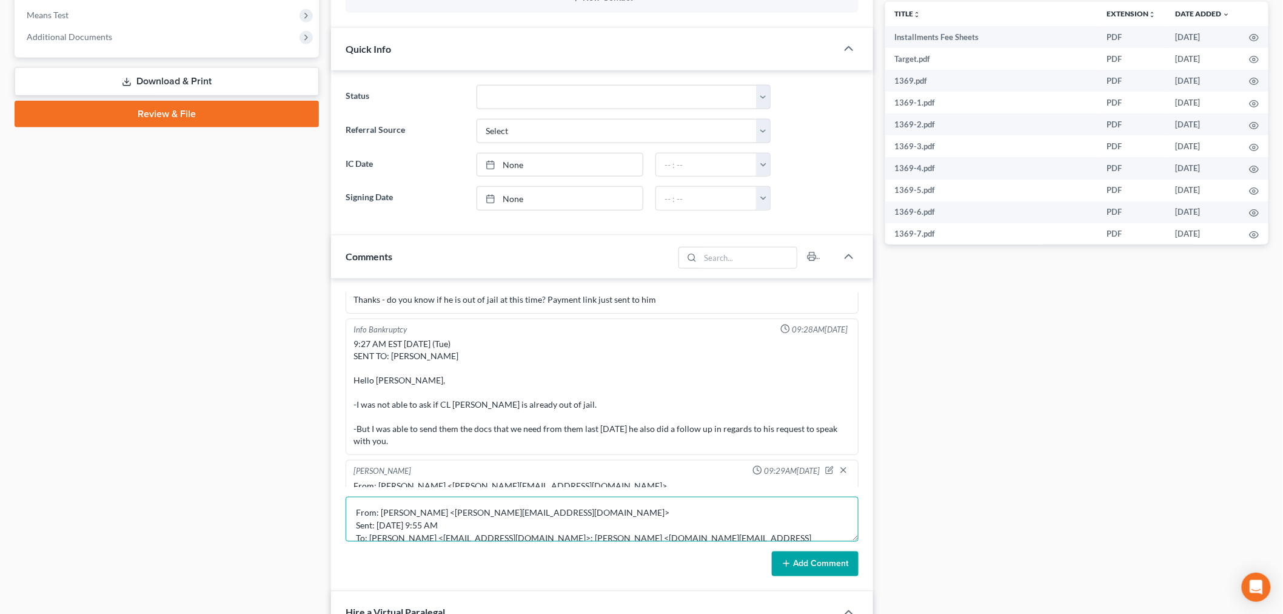
scroll to position [79, 0]
type textarea "From: [PERSON_NAME] <[PERSON_NAME][EMAIL_ADDRESS][DOMAIN_NAME]> Sent: [DATE] 9:…"
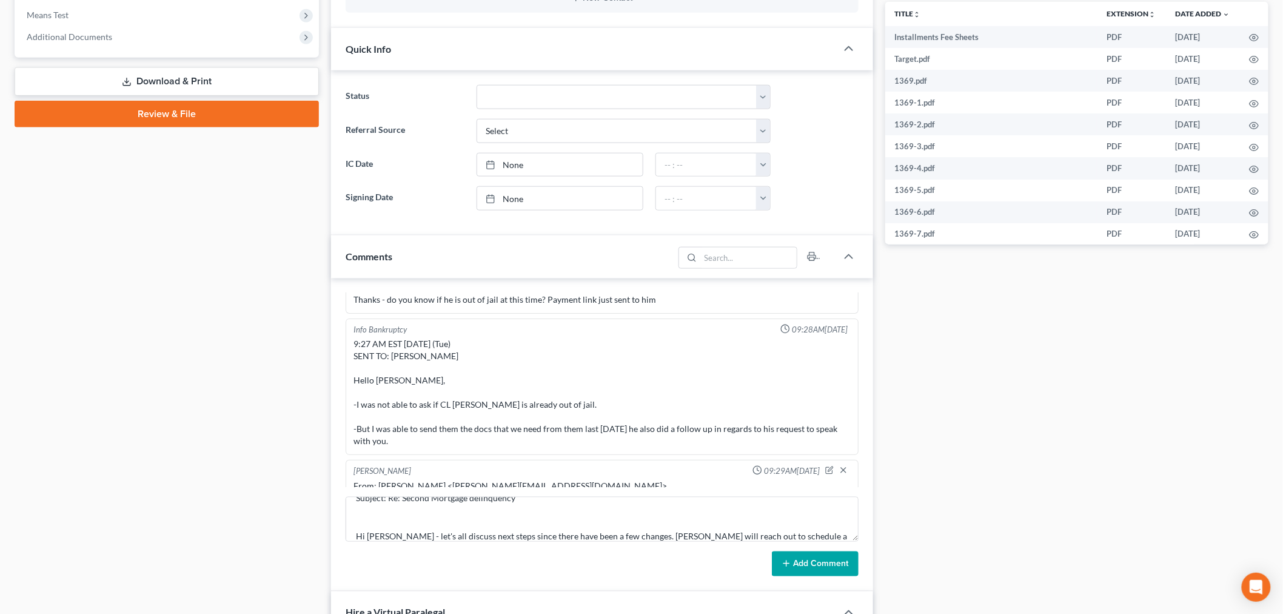
click at [805, 573] on button "Add Comment" at bounding box center [815, 563] width 87 height 25
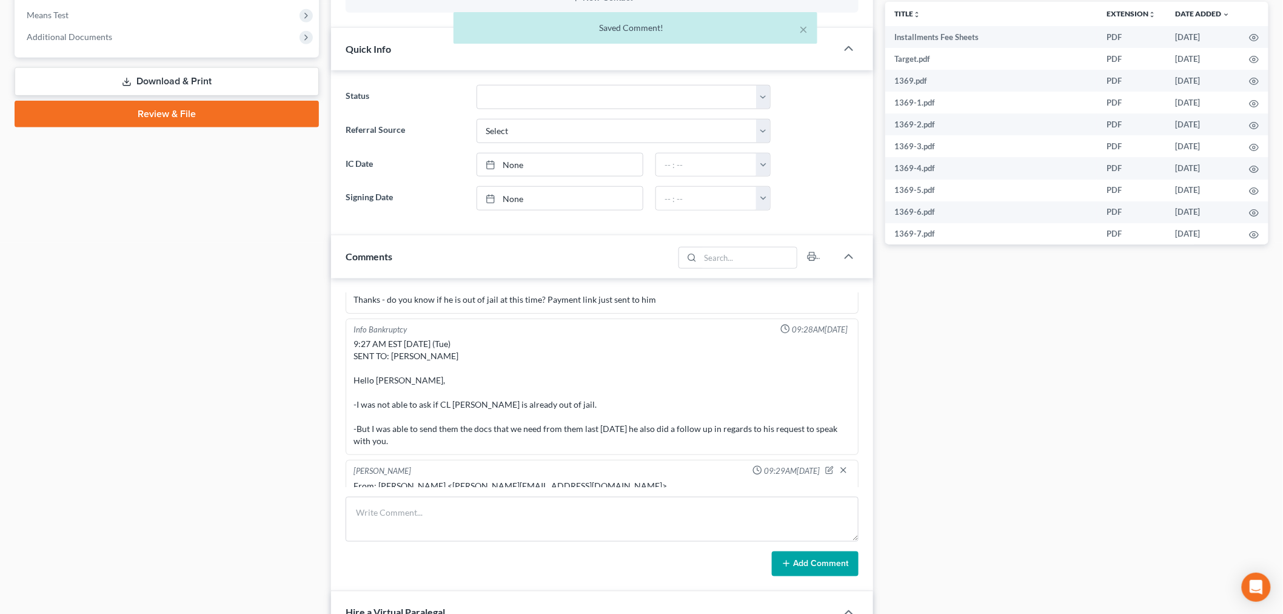
scroll to position [7987, 0]
